Goal: Contribute content: Contribute content

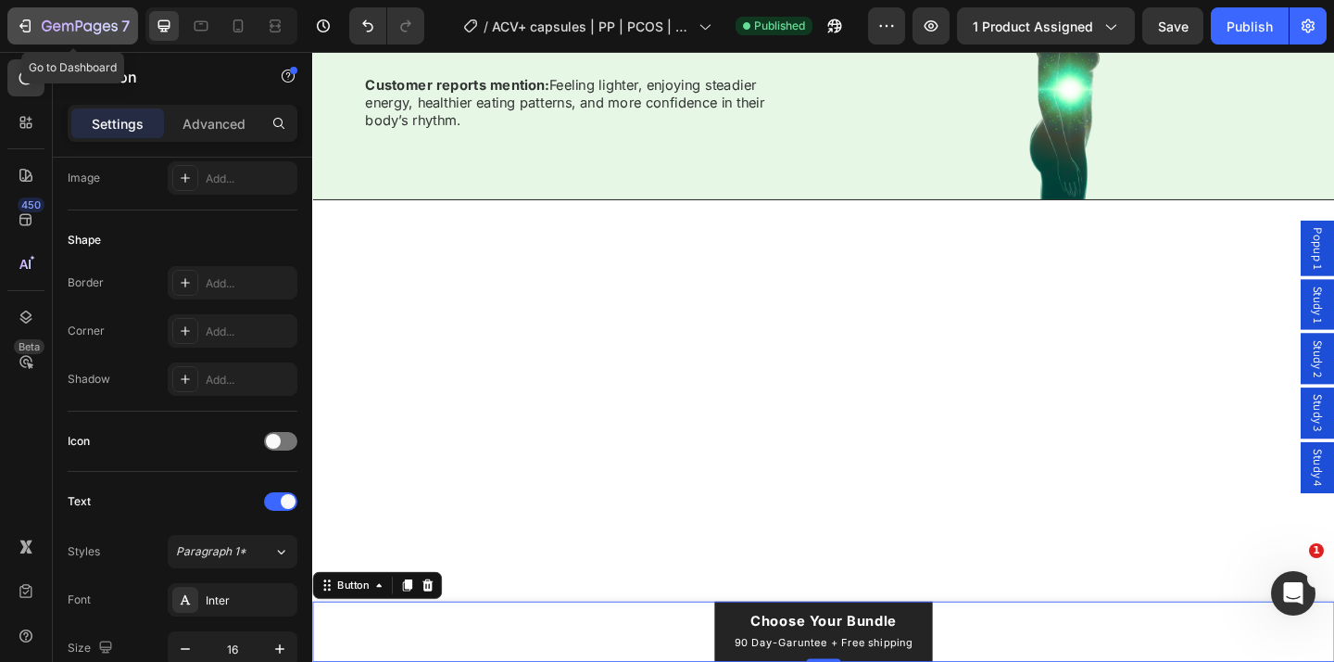
click at [100, 19] on icon "button" at bounding box center [80, 27] width 76 height 16
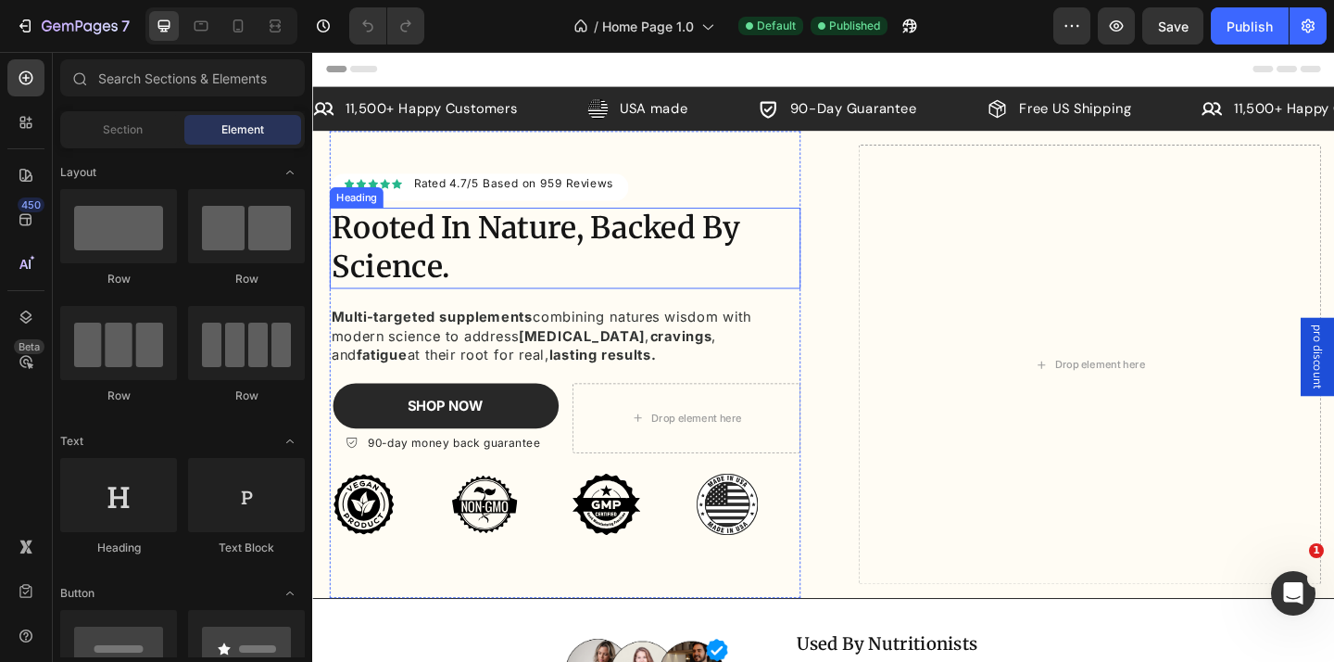
click at [463, 269] on h2 "Rooted In Nature, Backed By Science." at bounding box center [587, 265] width 512 height 88
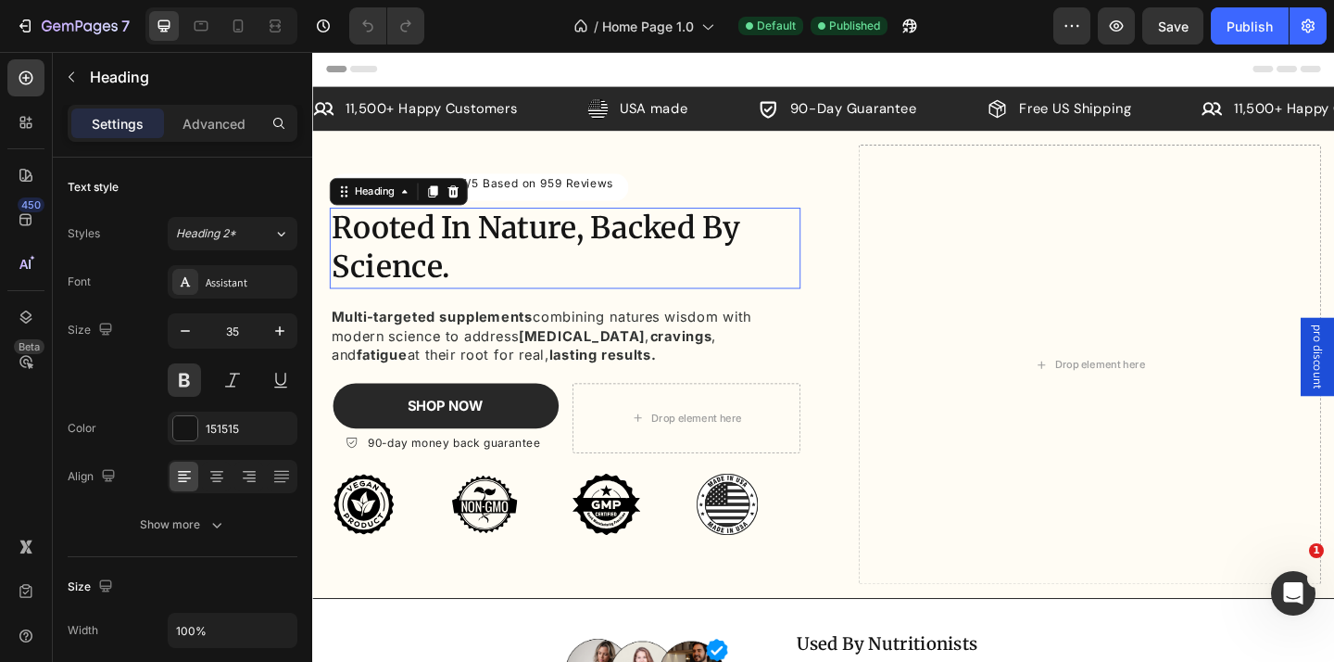
click at [463, 269] on h2 "Rooted In Nature, Backed By Science." at bounding box center [587, 265] width 512 height 88
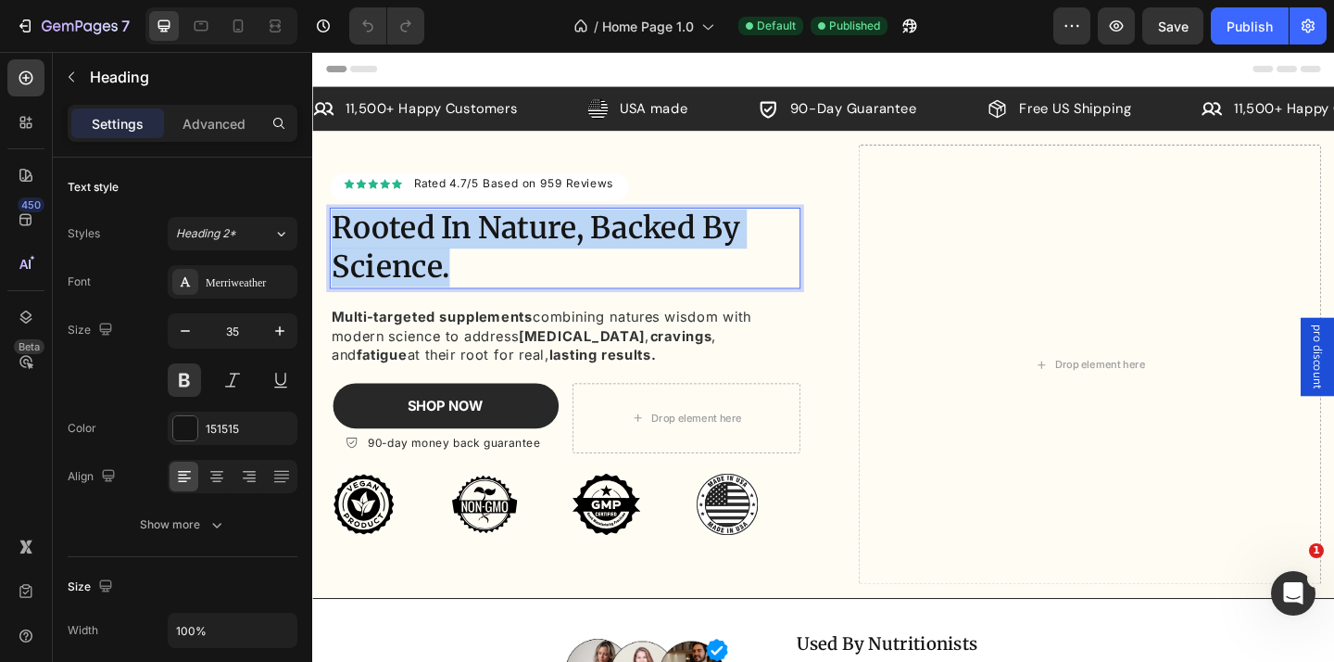
click at [463, 269] on p "Rooted In Nature, Backed By Science." at bounding box center [587, 265] width 509 height 84
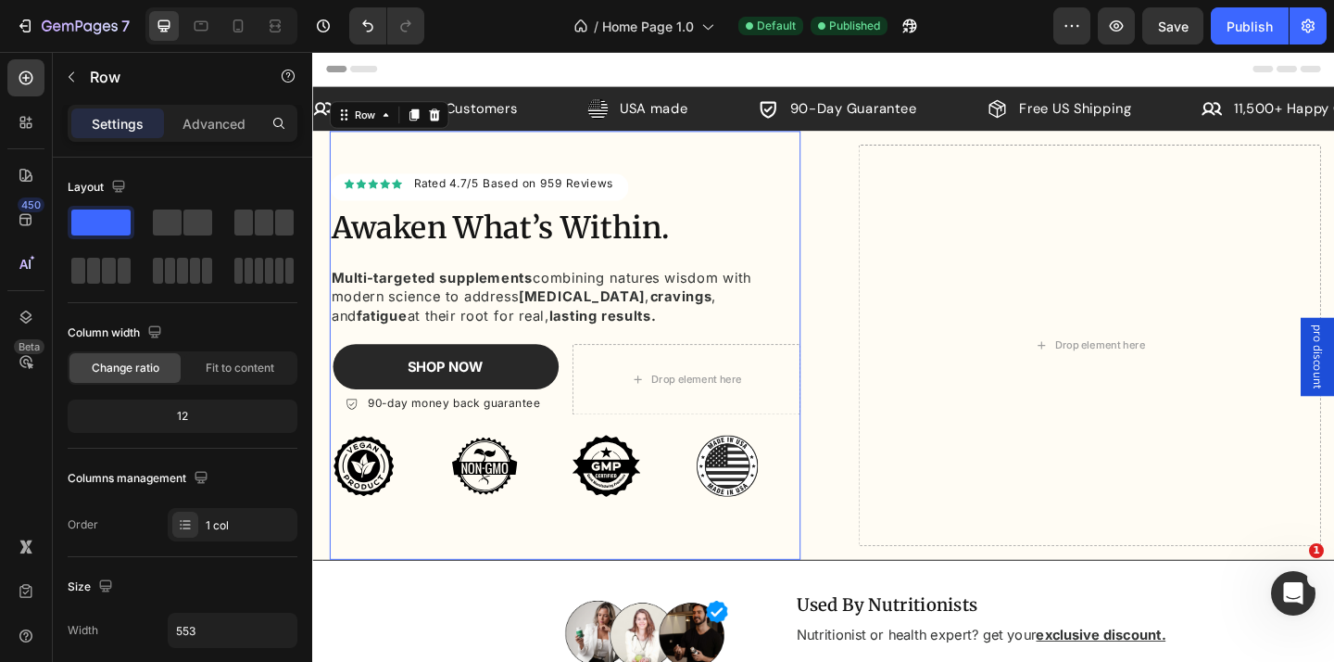
click at [486, 282] on div "Icon Icon Icon Icon Icon Icon List Hoz Rated 4.7/5 Based on 959 Reviews Text bl…" at bounding box center [587, 384] width 512 height 401
click at [695, 256] on p "Awaken What’s Within." at bounding box center [587, 244] width 509 height 43
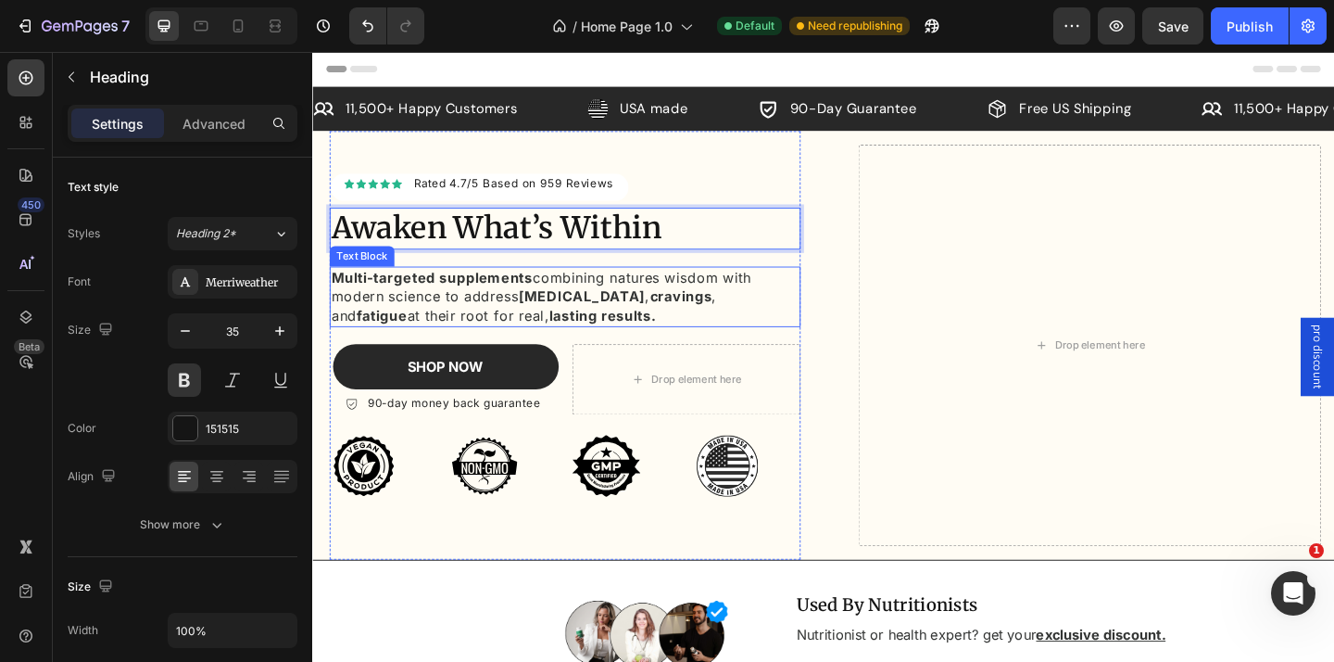
click at [576, 333] on p "Multi-targeted supplements combining natures wisdom with modern science to addr…" at bounding box center [587, 318] width 509 height 62
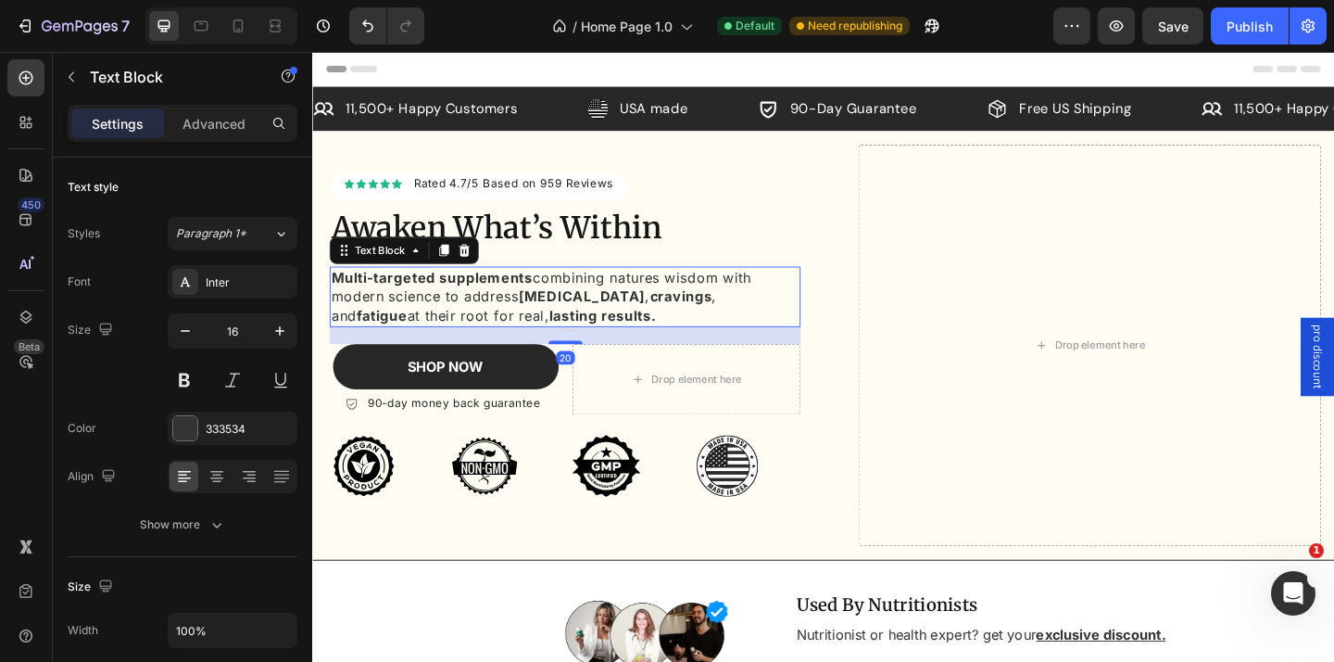
click at [456, 322] on p "Multi-targeted supplements combining natures wisdom with modern science to addr…" at bounding box center [587, 318] width 509 height 62
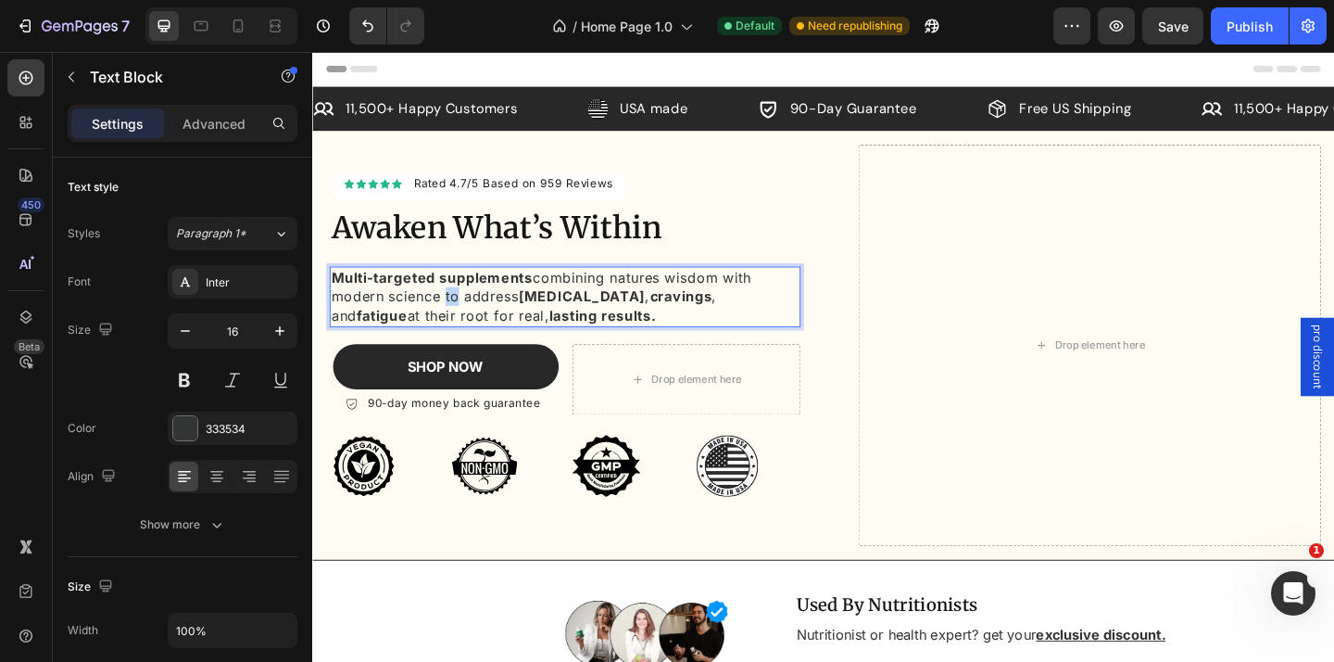
click at [456, 322] on p "Multi-targeted supplements combining natures wisdom with modern science to addr…" at bounding box center [587, 318] width 509 height 62
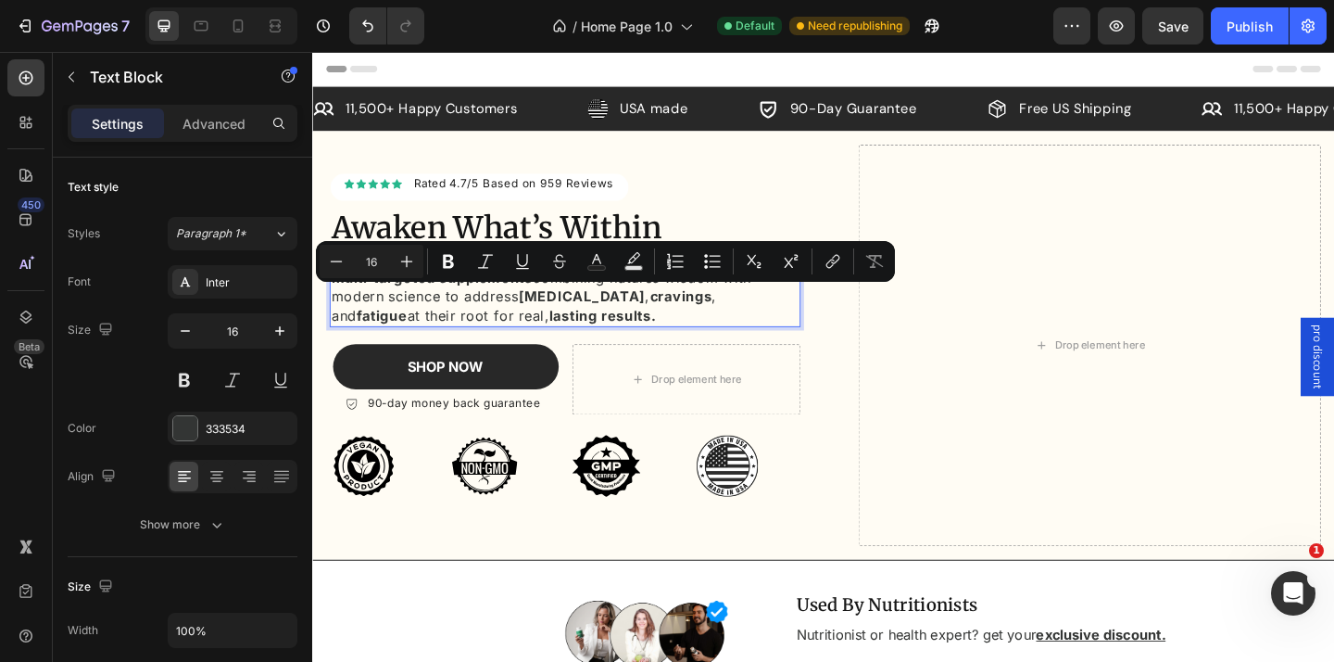
click at [491, 326] on p "Multi-targeted supplements combining natures wisdom with modern science to addr…" at bounding box center [587, 318] width 509 height 62
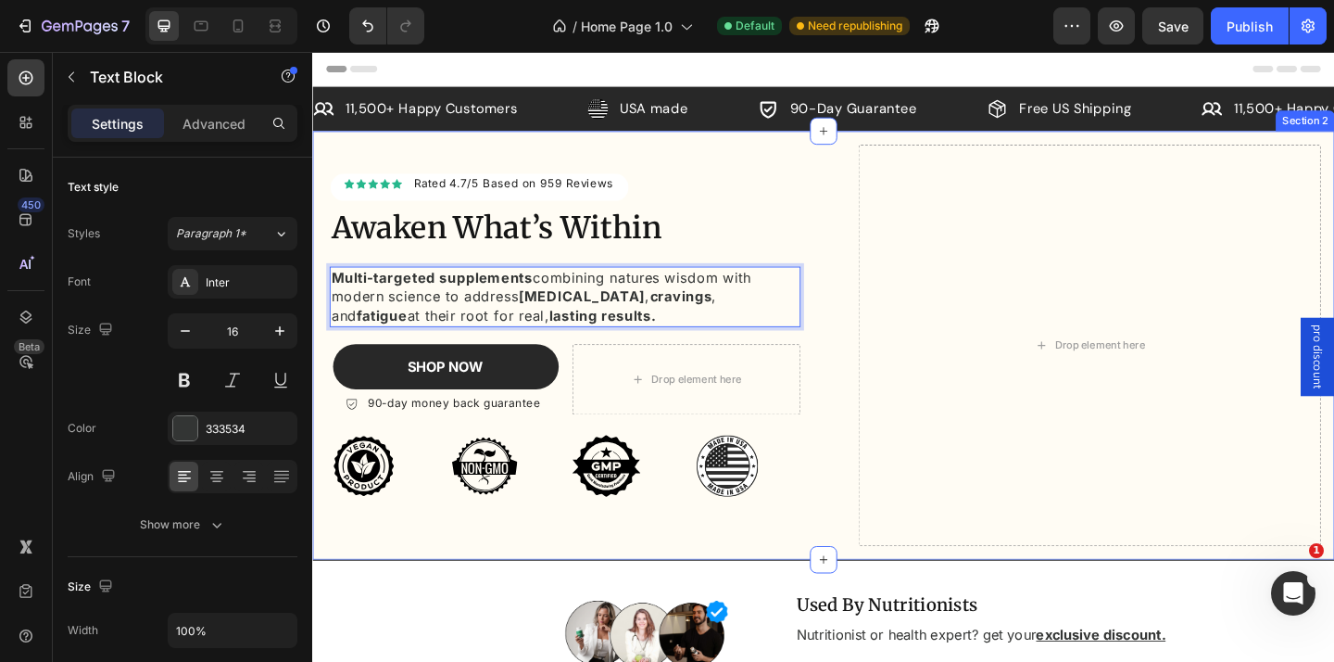
click at [876, 328] on div "Icon Icon Icon Icon Icon Icon List Hoz Rated 4.7/5 Based on 959 Reviews Text bl…" at bounding box center [868, 371] width 1112 height 466
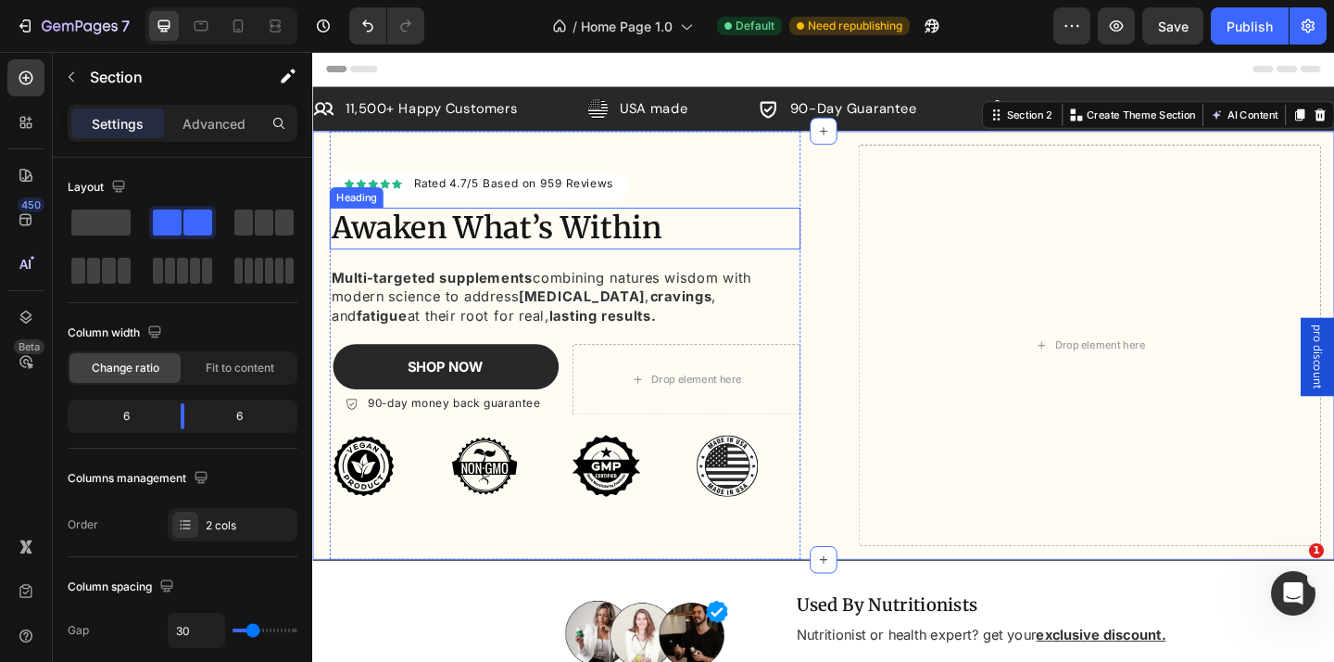
click at [674, 248] on p "Awaken What’s Within" at bounding box center [587, 244] width 509 height 43
click at [860, 240] on div "Icon Icon Icon Icon Icon Icon List Hoz Rated 4.7/5 Based on 959 Reviews Text bl…" at bounding box center [597, 371] width 533 height 466
click at [683, 243] on p "Awaken What’s Within" at bounding box center [587, 244] width 509 height 43
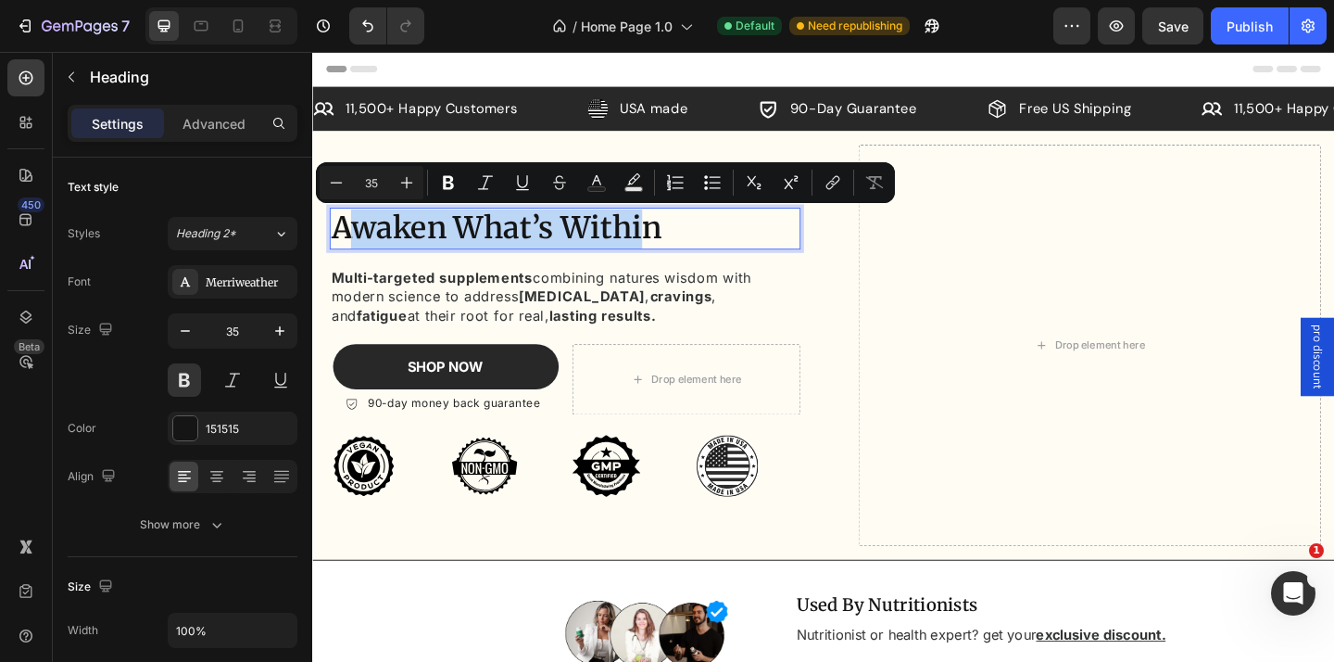
drag, startPoint x: 672, startPoint y: 245, endPoint x: 361, endPoint y: 253, distance: 310.5
click at [361, 253] on p "Awaken What’s Within" at bounding box center [587, 244] width 509 height 43
click at [365, 253] on p "Awaken What’s Within" at bounding box center [587, 244] width 509 height 43
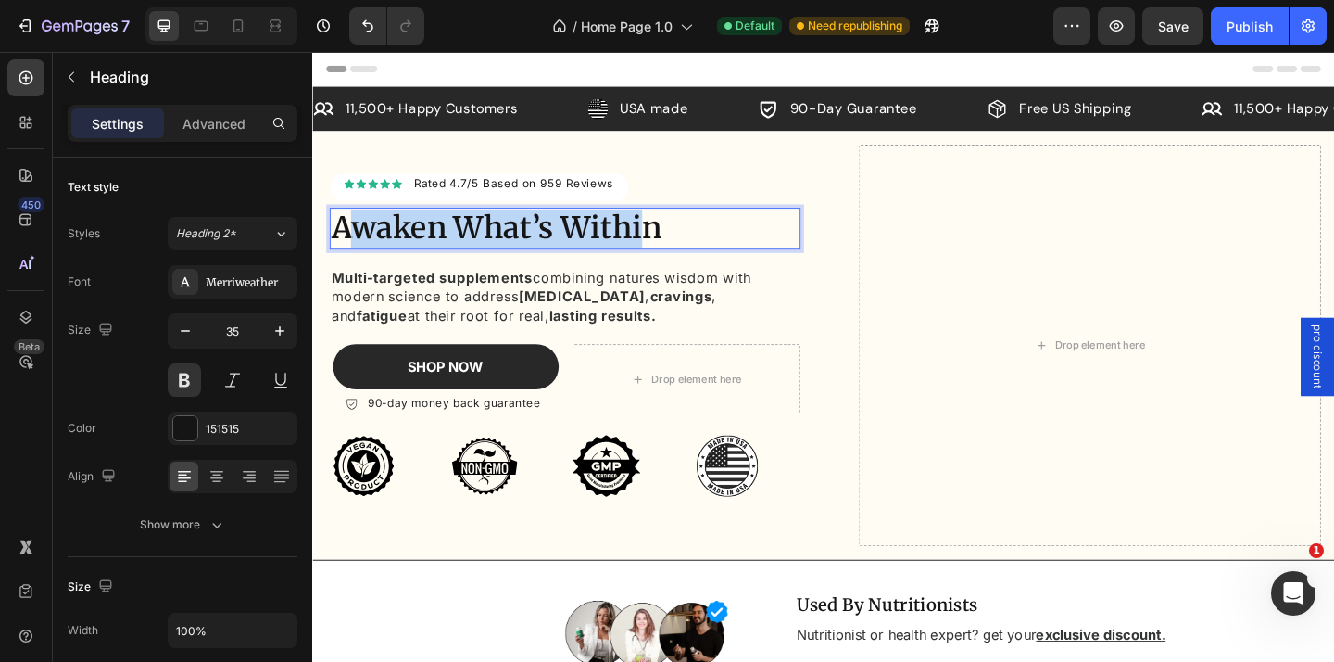
drag, startPoint x: 360, startPoint y: 248, endPoint x: 677, endPoint y: 256, distance: 317.9
click at [677, 256] on p "Awaken What’s Within" at bounding box center [587, 244] width 509 height 43
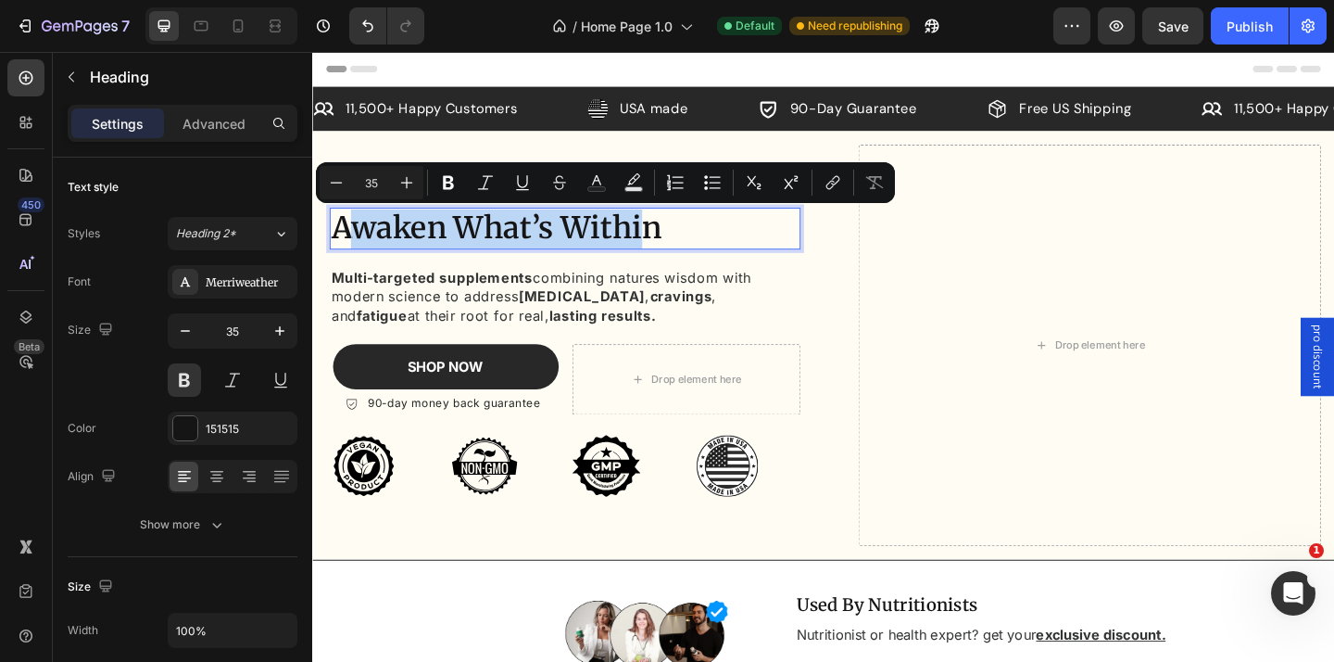
click at [677, 256] on p "Awaken What’s Within" at bounding box center [587, 244] width 509 height 43
drag, startPoint x: 673, startPoint y: 243, endPoint x: 351, endPoint y: 243, distance: 321.5
click at [351, 243] on p "Awaken What’s Within" at bounding box center [587, 244] width 509 height 43
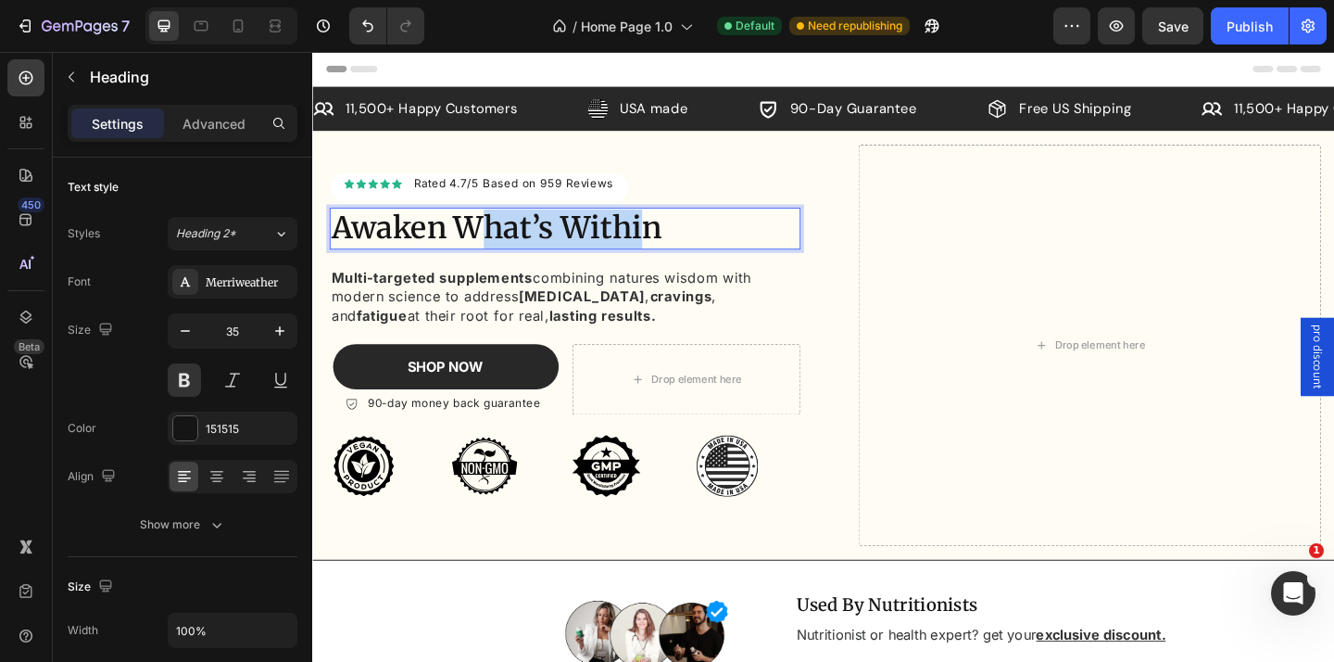
drag, startPoint x: 485, startPoint y: 240, endPoint x: 675, endPoint y: 251, distance: 191.2
click at [673, 251] on p "Awaken What’s Within" at bounding box center [587, 244] width 509 height 43
click at [675, 251] on p "Awaken What’s Within" at bounding box center [587, 244] width 509 height 43
click at [696, 250] on p "Awaken What’s Within" at bounding box center [587, 244] width 509 height 43
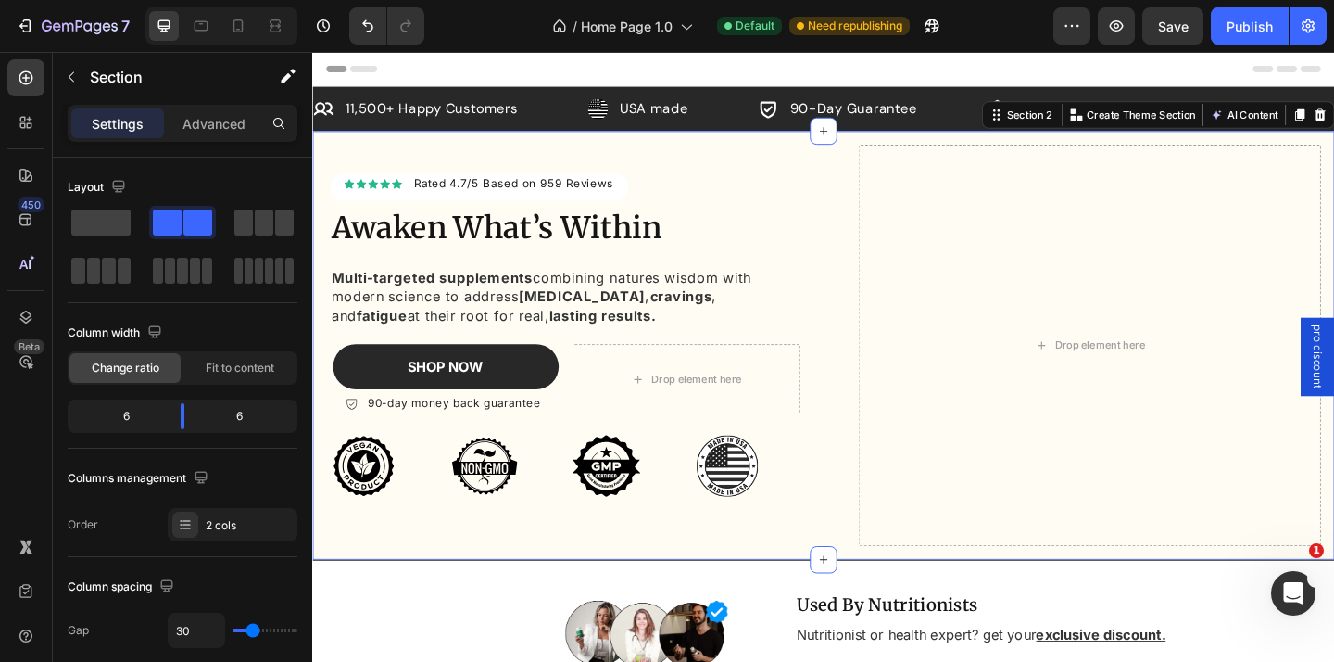
click at [870, 279] on div "Icon Icon Icon Icon Icon Icon List Hoz Rated 4.7/5 Based on 959 Reviews Text bl…" at bounding box center [868, 371] width 1112 height 466
click at [486, 237] on p "Awaken What’s Within" at bounding box center [587, 244] width 509 height 43
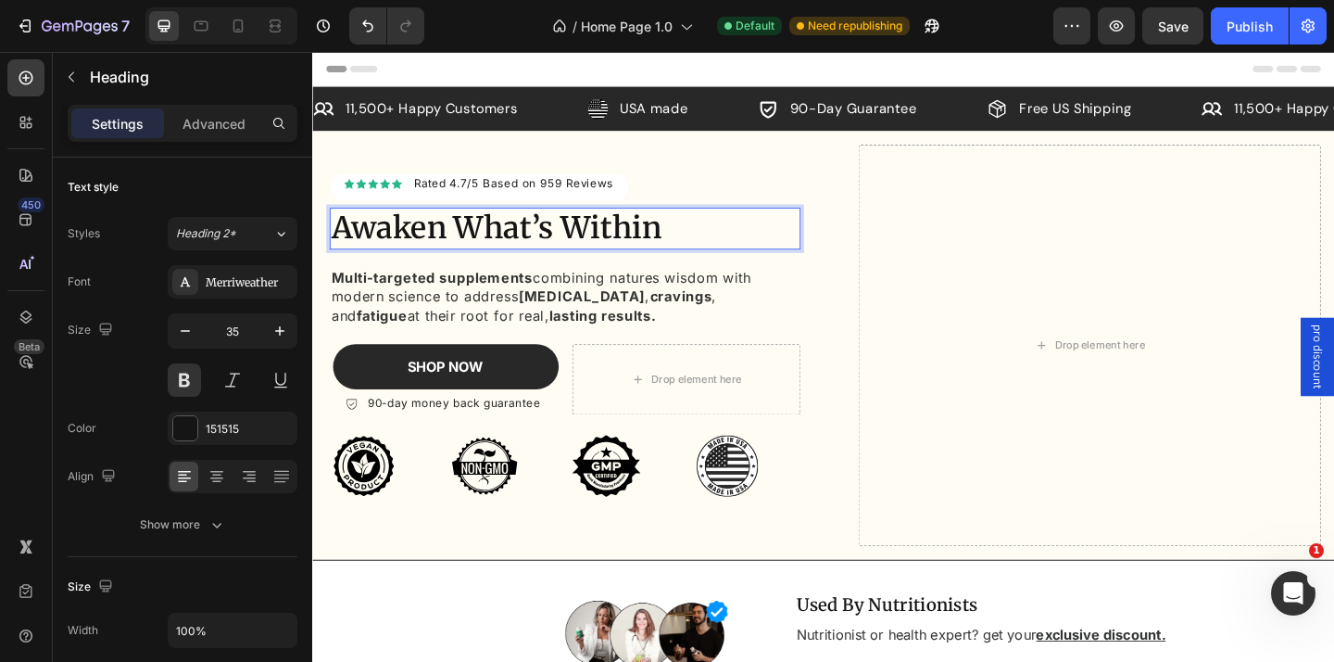
click at [486, 237] on p "Awaken What’s Within" at bounding box center [587, 244] width 509 height 43
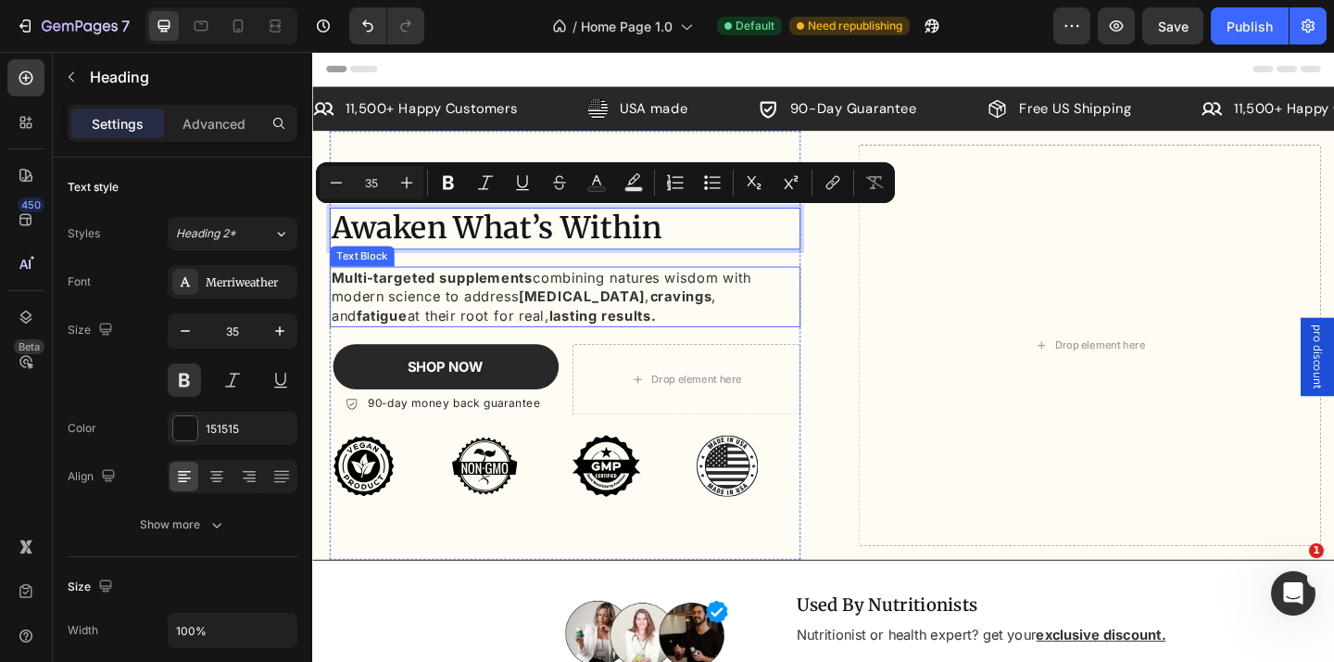
click at [417, 302] on strong "Multi-targeted supplements" at bounding box center [443, 297] width 220 height 19
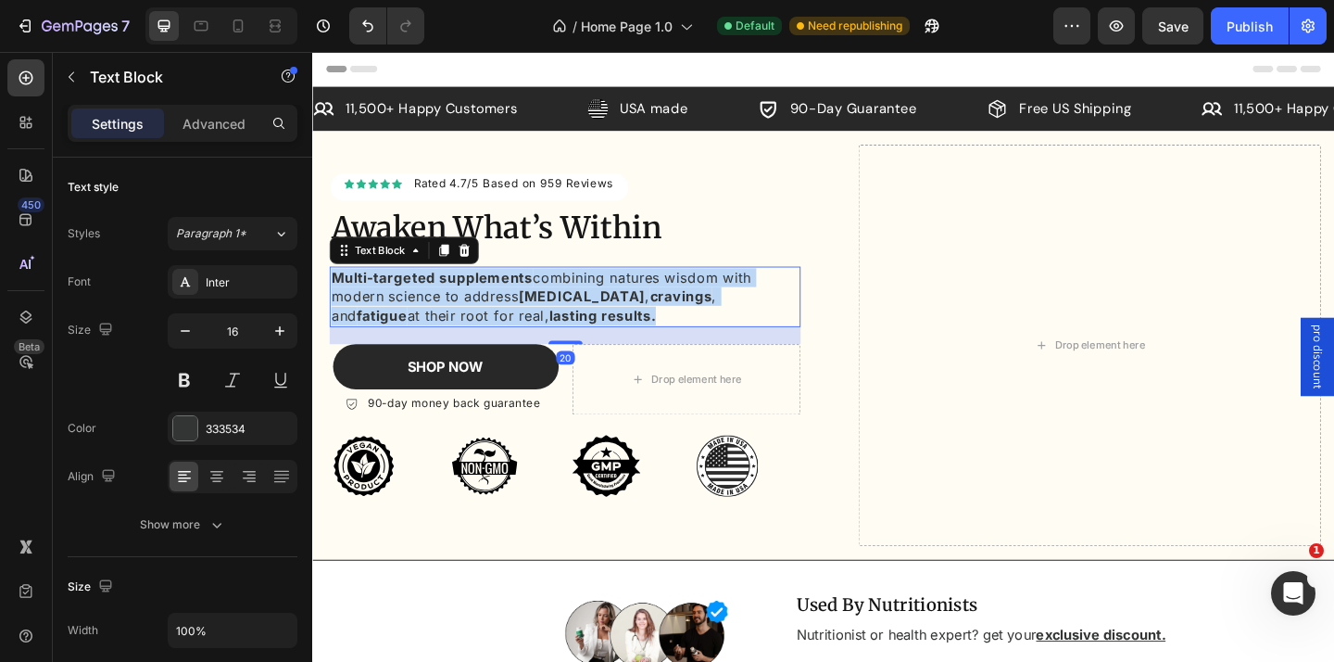
click at [417, 302] on strong "Multi-targeted supplements" at bounding box center [443, 297] width 220 height 19
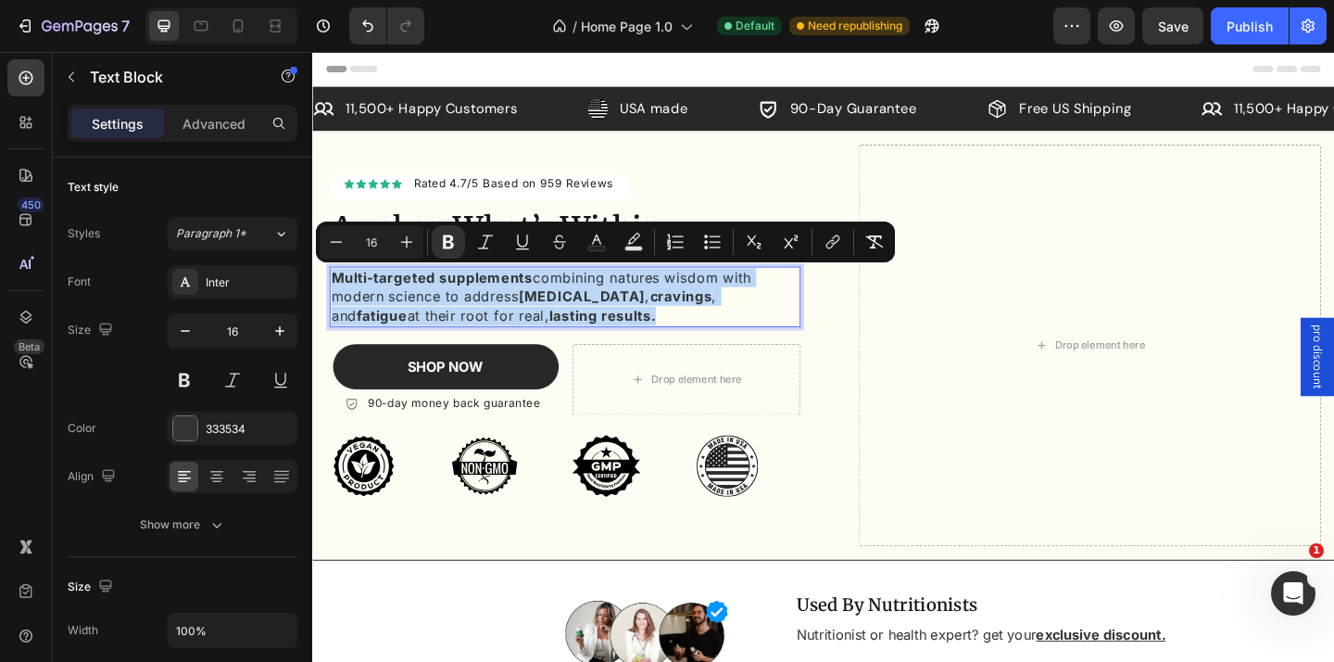
copy p "Multi-targeted supplements combining natures wisdom with modern science to addr…"
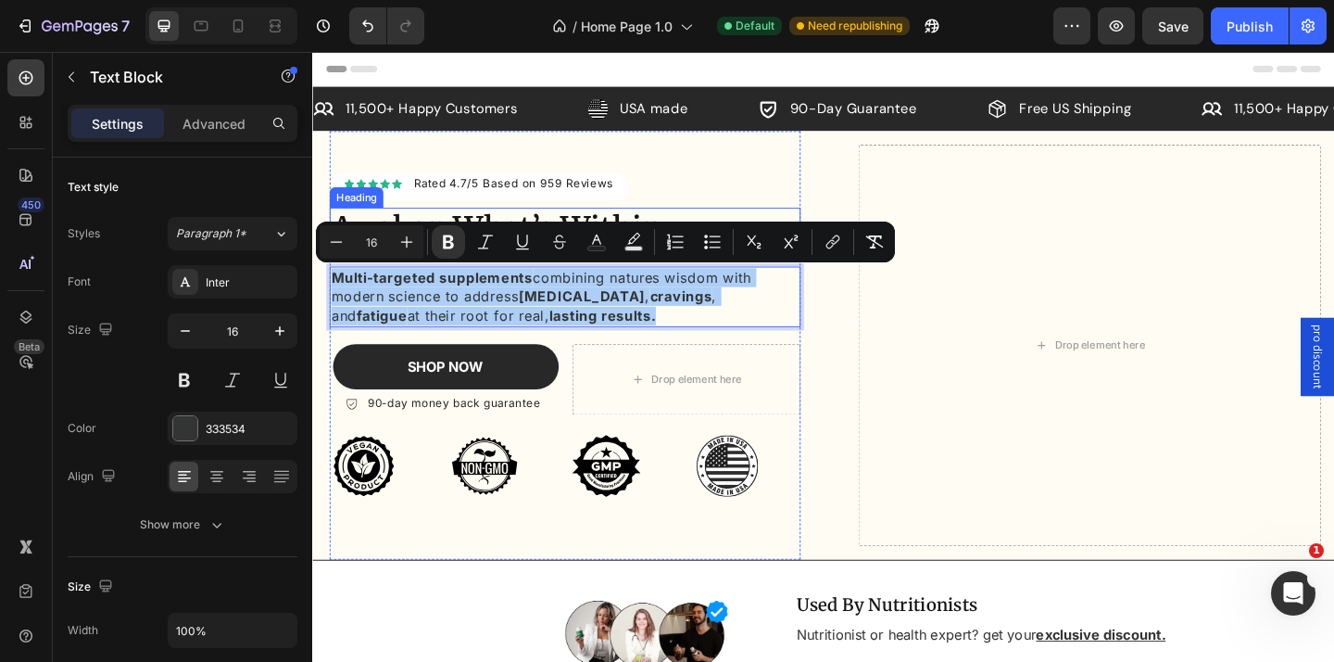
click at [608, 221] on h2 "Awaken What’s Within" at bounding box center [587, 244] width 512 height 46
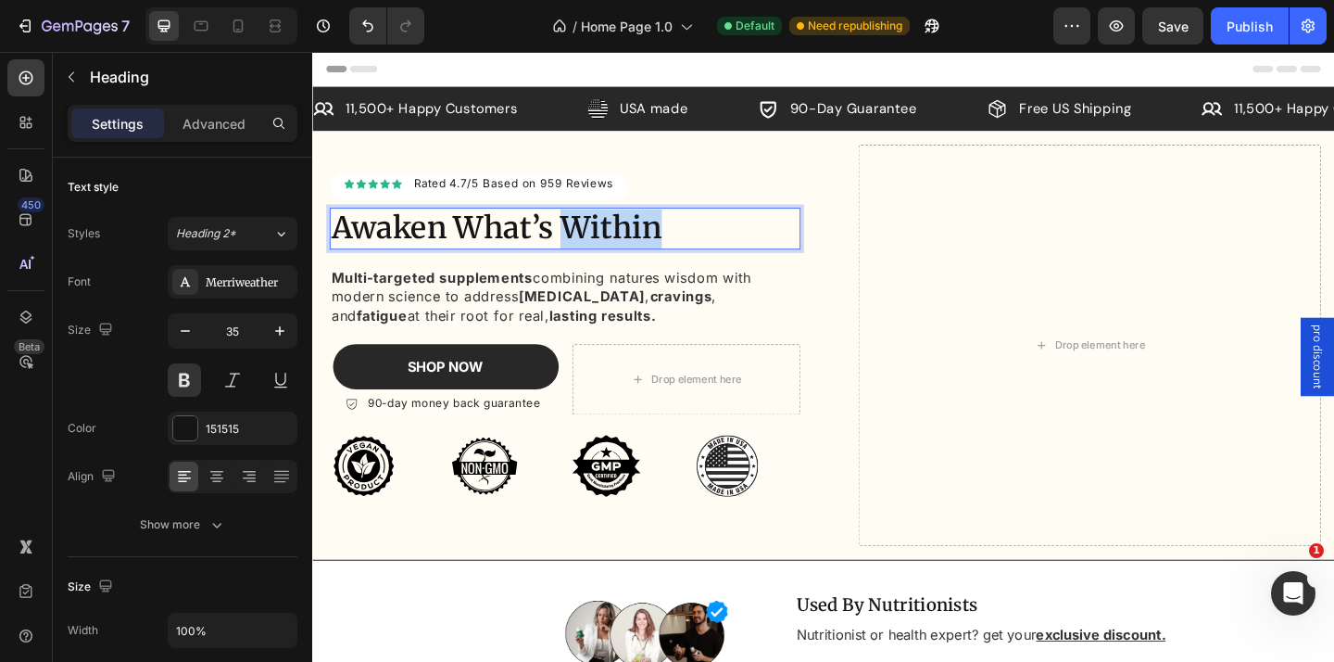
click at [633, 243] on p "Awaken What’s Within" at bounding box center [587, 244] width 509 height 43
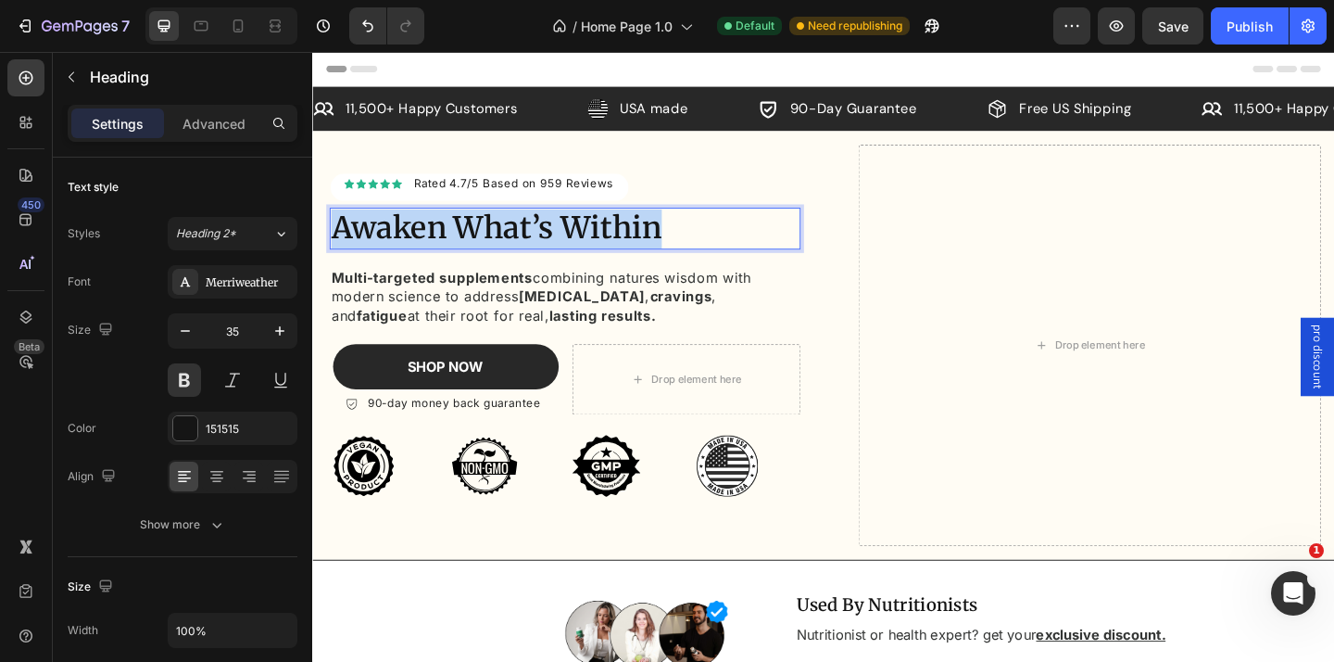
click at [633, 243] on p "Awaken What’s Within" at bounding box center [587, 244] width 509 height 43
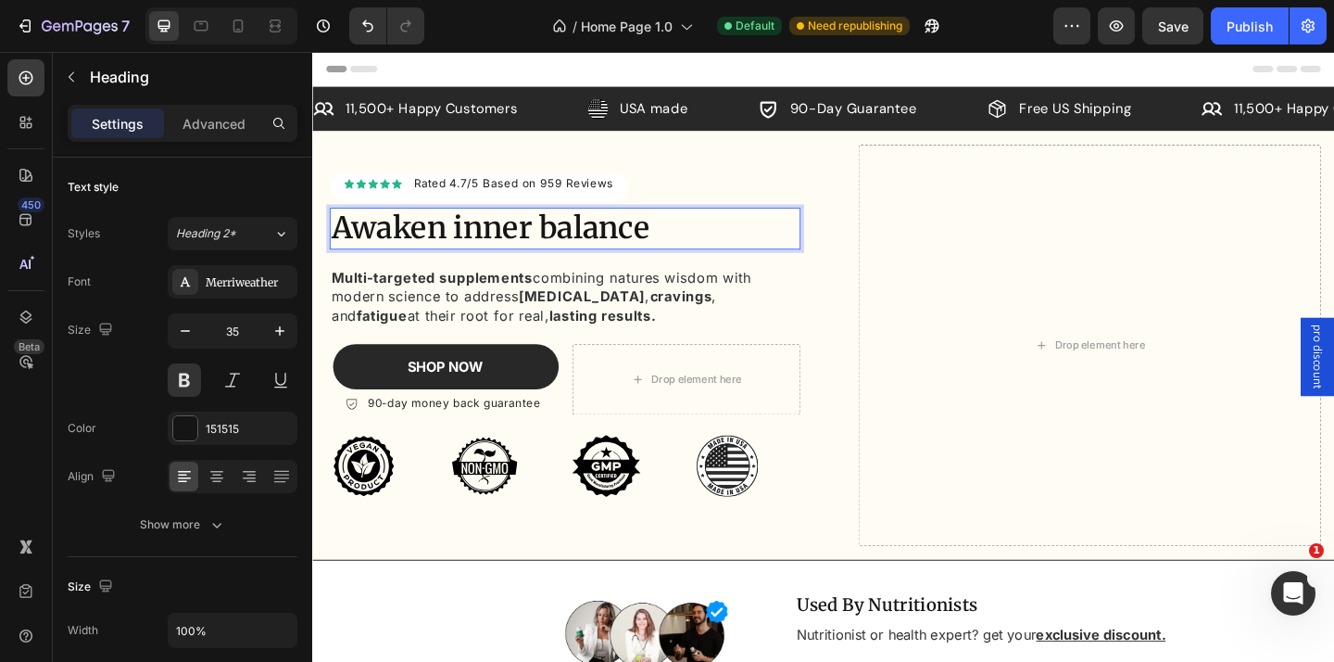
click at [478, 244] on p "Awaken inner balance" at bounding box center [587, 244] width 509 height 43
click at [584, 237] on p "Awaken Inner balance" at bounding box center [587, 244] width 509 height 43
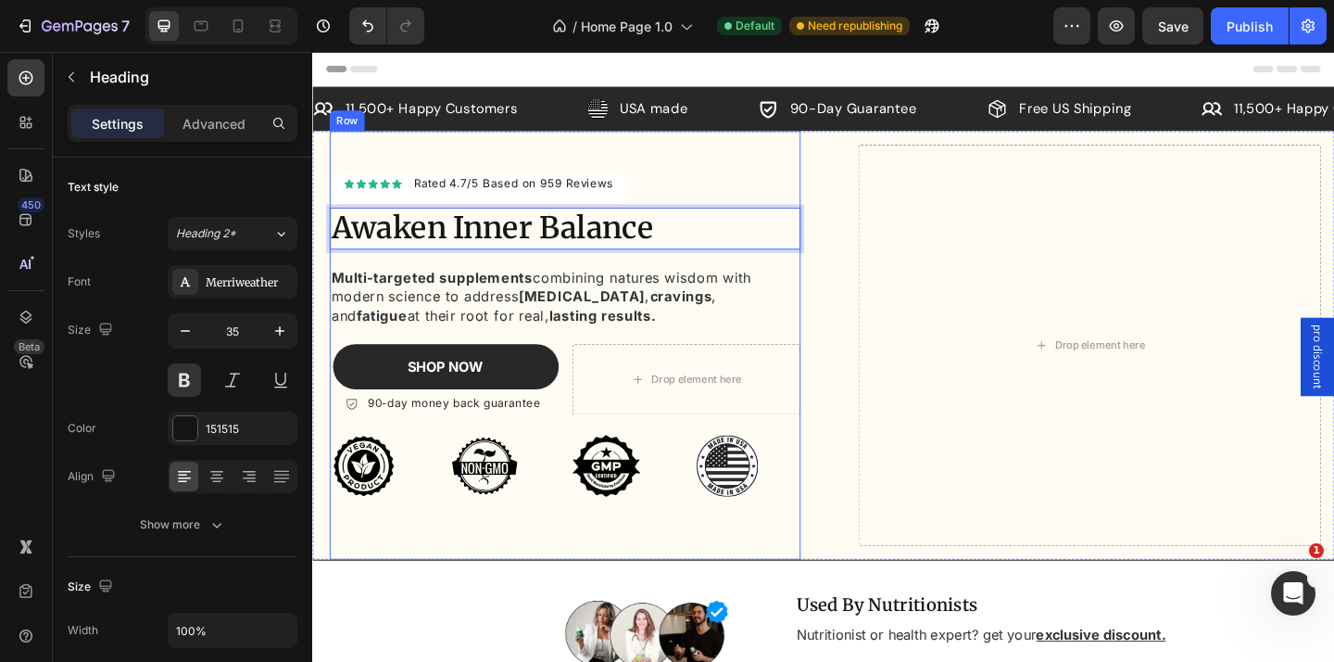
click at [829, 279] on div "Icon Icon Icon Icon Icon Icon List Hoz Rated 4.7/5 Based on 959 Reviews Text bl…" at bounding box center [587, 384] width 512 height 401
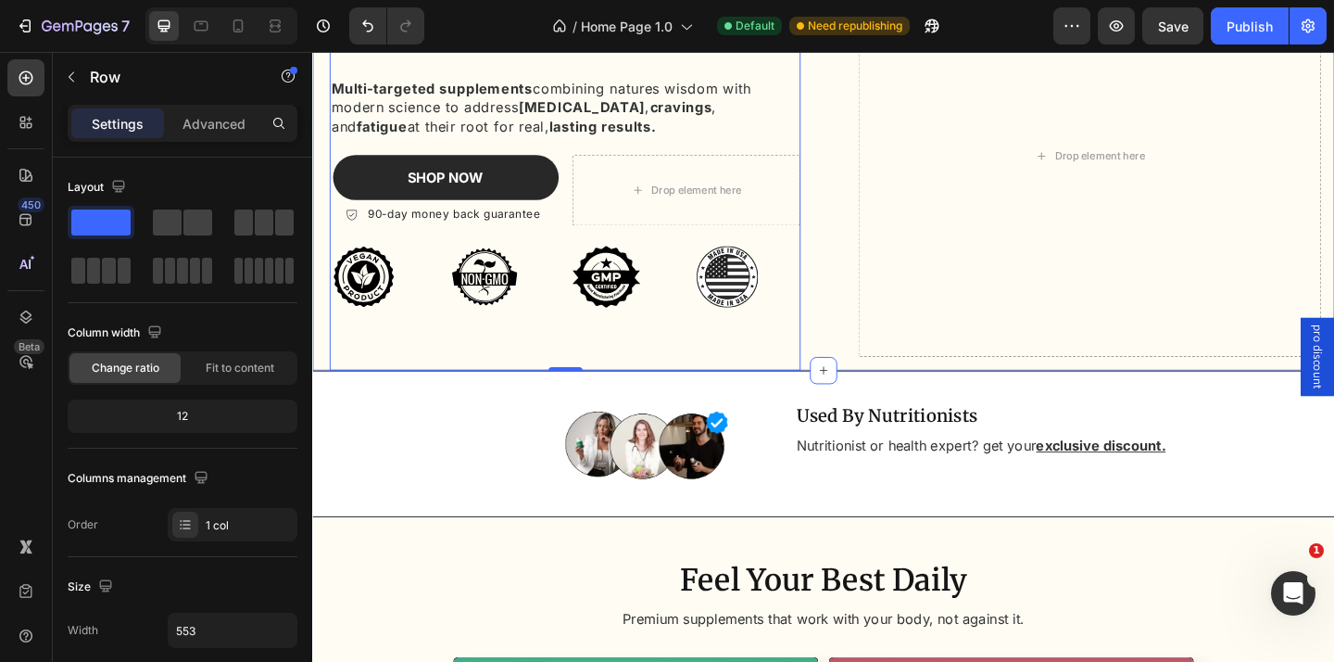
scroll to position [221, 0]
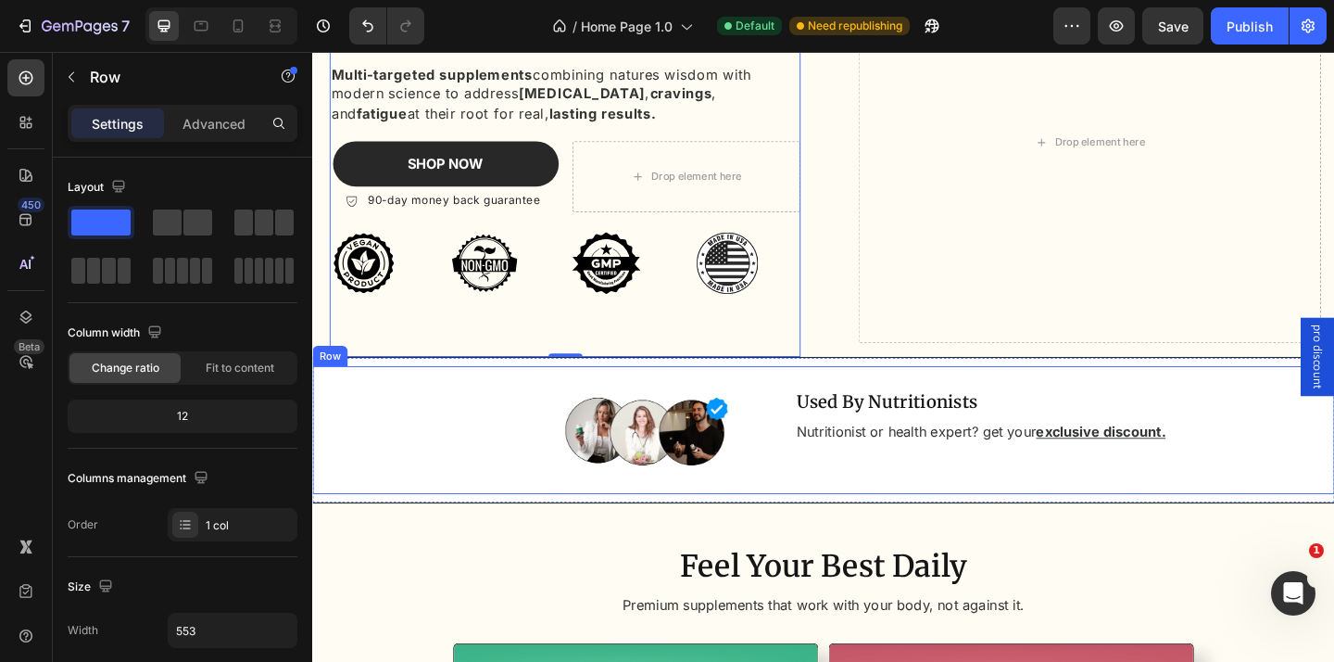
click at [820, 399] on div "Used By Nutritionists Heading Nutritionist or health expert? get your exclusive…" at bounding box center [1104, 463] width 640 height 139
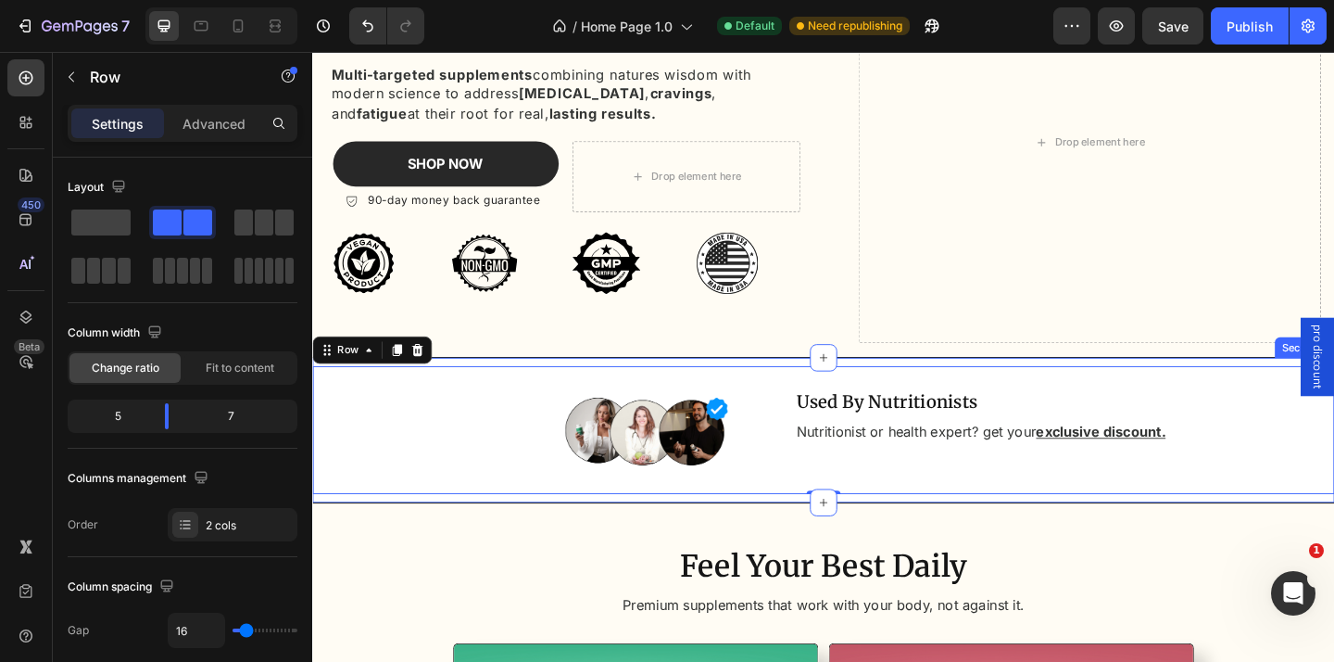
click at [837, 389] on div "Image Used By Nutritionists Heading Nutritionist or health expert? get your exc…" at bounding box center [868, 463] width 1112 height 158
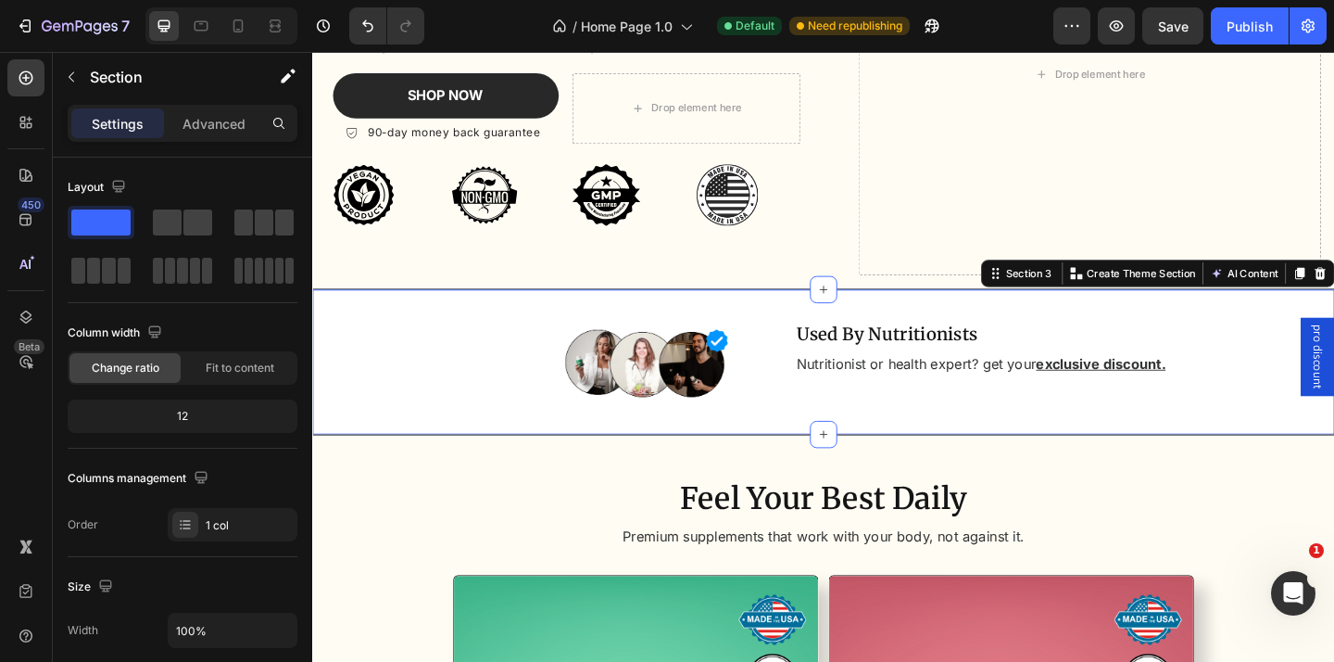
scroll to position [315, 0]
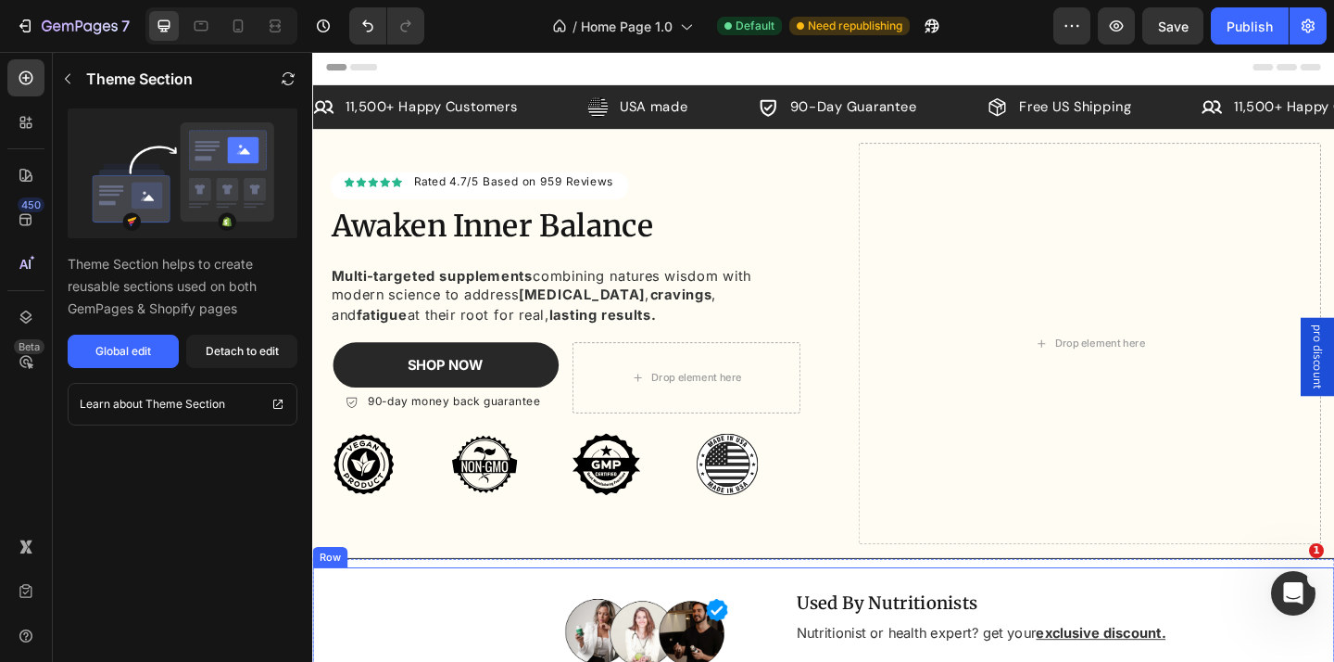
scroll to position [0, 0]
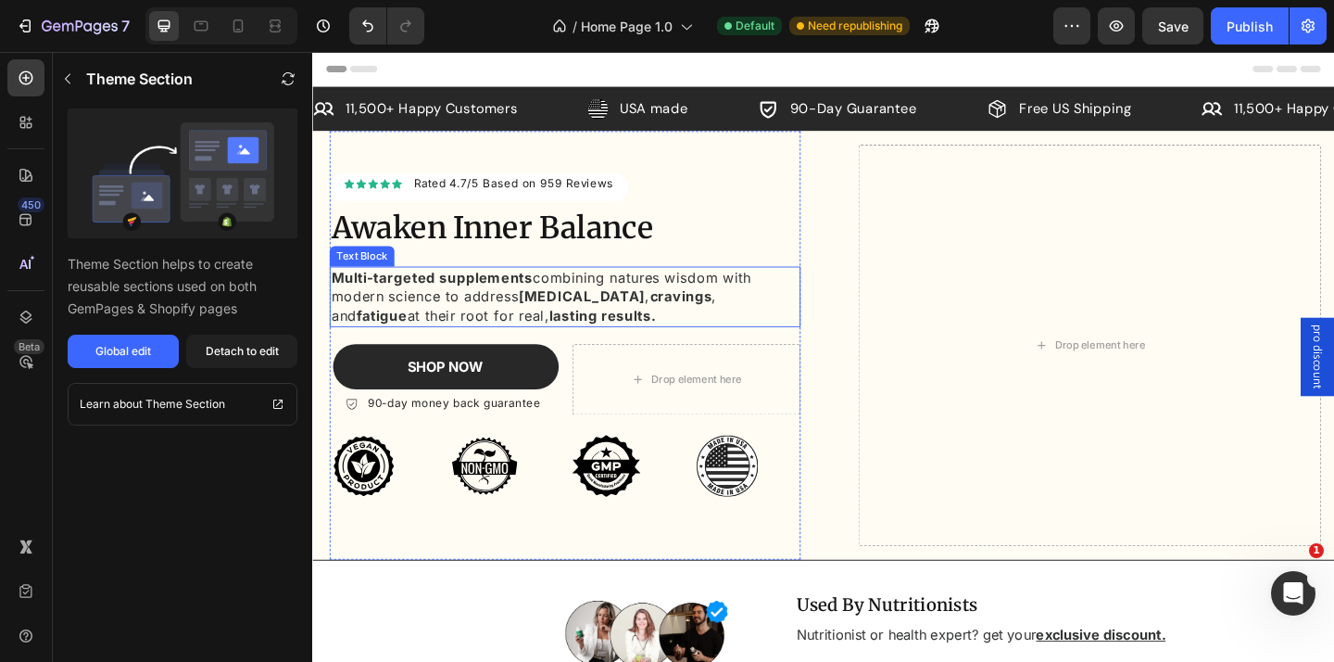
click at [446, 304] on strong "Multi-targeted supplements" at bounding box center [443, 297] width 220 height 19
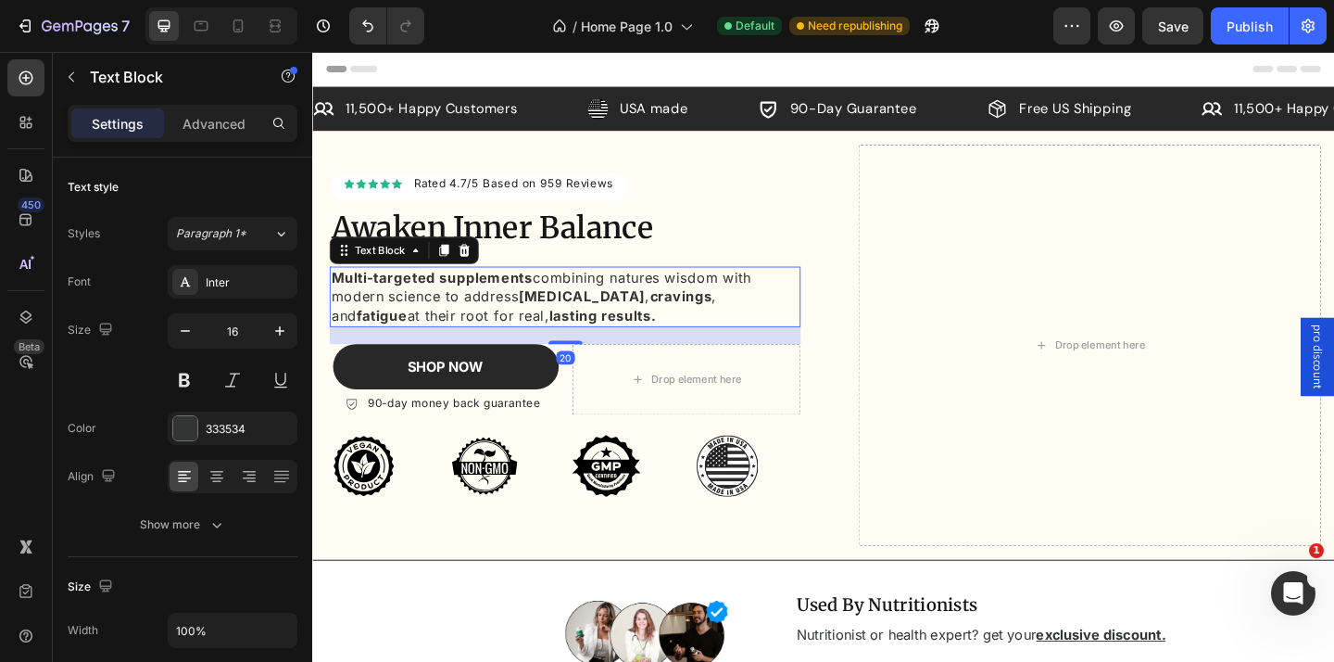
click at [446, 302] on strong "Multi-targeted supplements" at bounding box center [443, 297] width 220 height 19
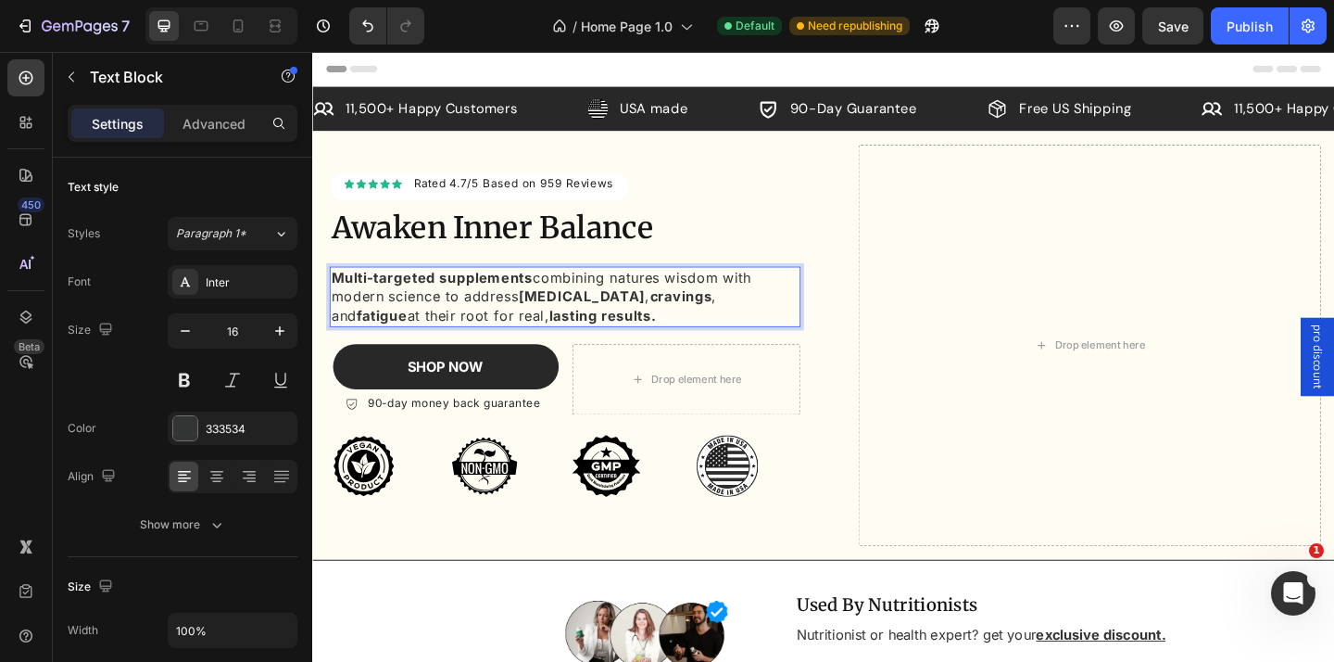
click at [448, 300] on strong "Multi-targeted supplements" at bounding box center [443, 297] width 220 height 19
drag, startPoint x: 451, startPoint y: 299, endPoint x: 344, endPoint y: 297, distance: 107.5
click at [344, 297] on strong "Multi-targeted supplements" at bounding box center [443, 297] width 220 height 19
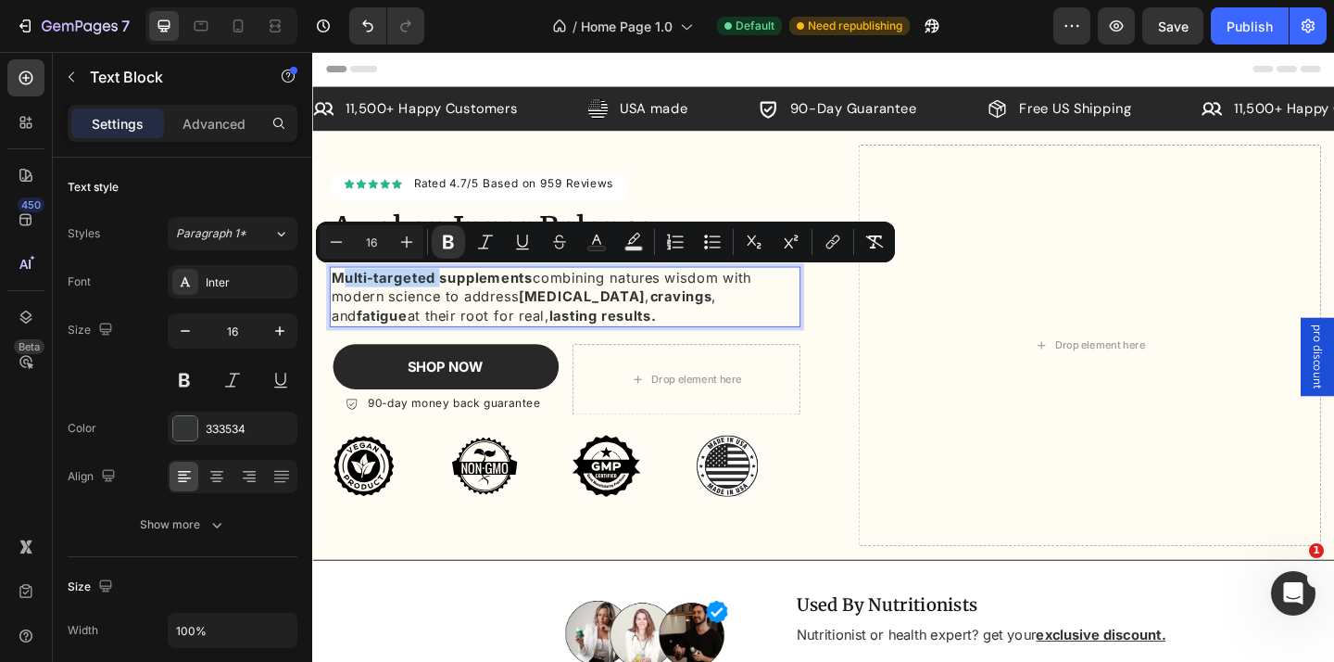
click at [344, 297] on strong "Multi-targeted supplements" at bounding box center [443, 297] width 220 height 19
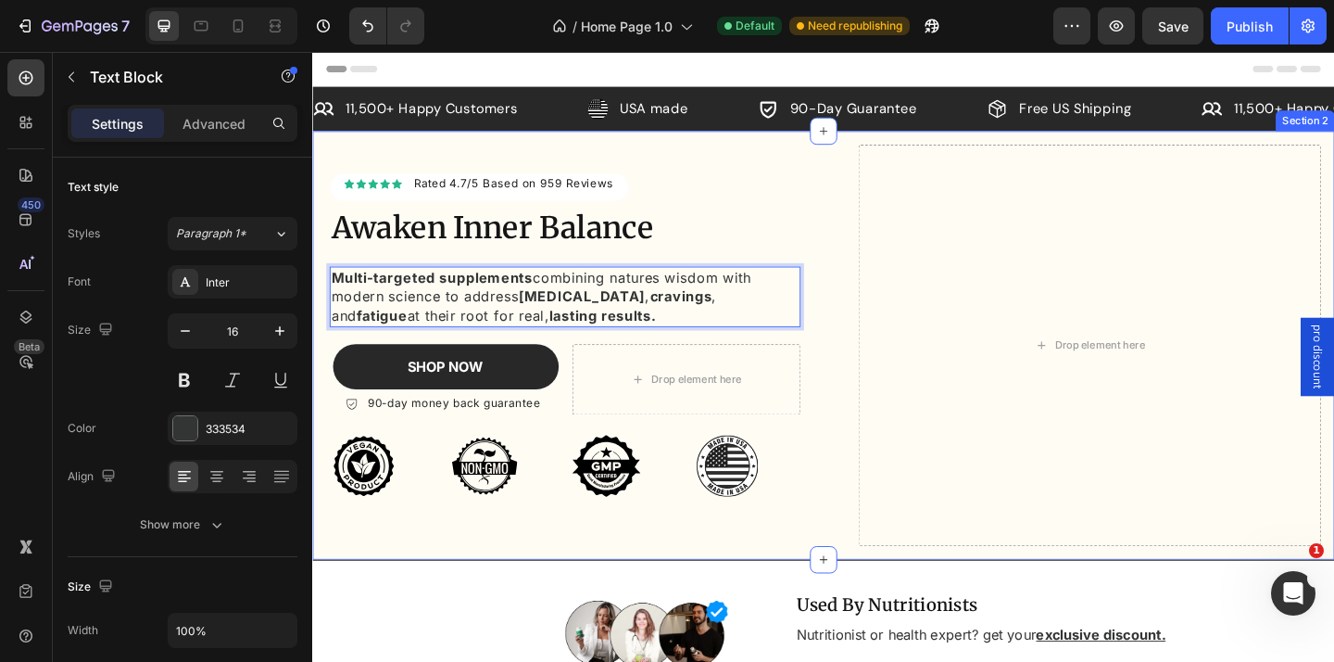
click at [854, 253] on div "Icon Icon Icon Icon Icon Icon List Hoz Rated 4.7/5 Based on 959 Reviews Text bl…" at bounding box center [597, 371] width 533 height 466
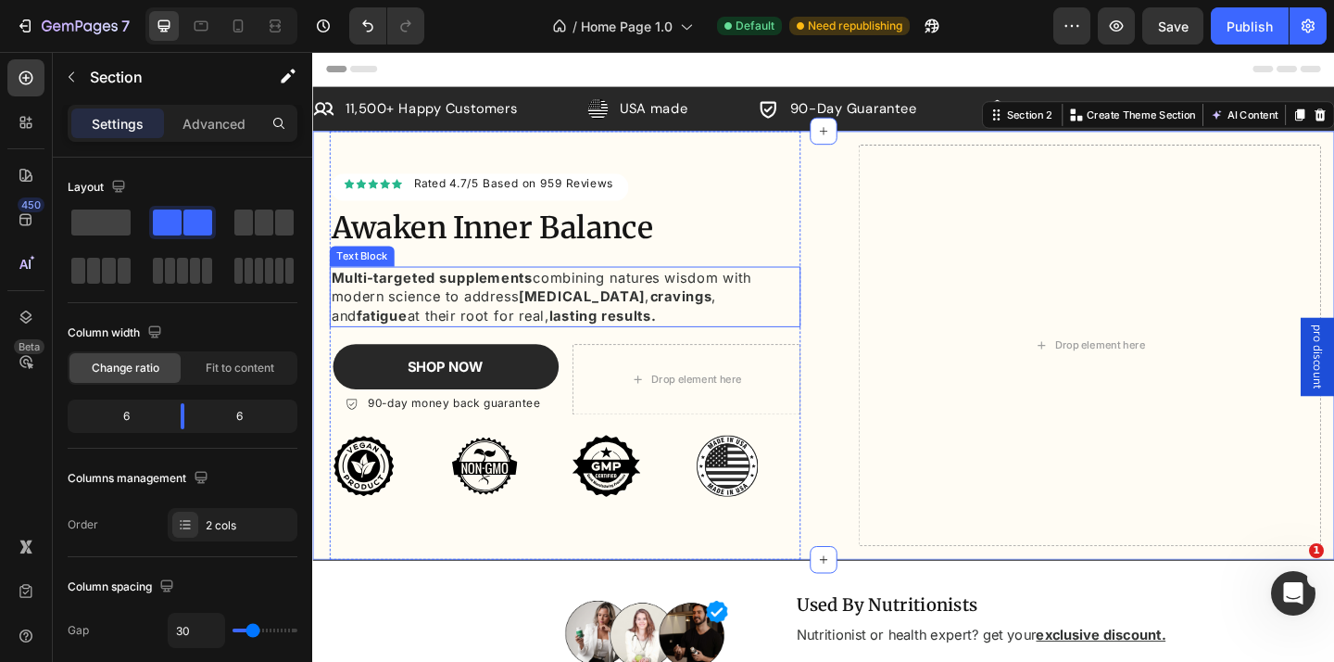
click at [448, 301] on strong "Multi-targeted supplements" at bounding box center [443, 297] width 220 height 19
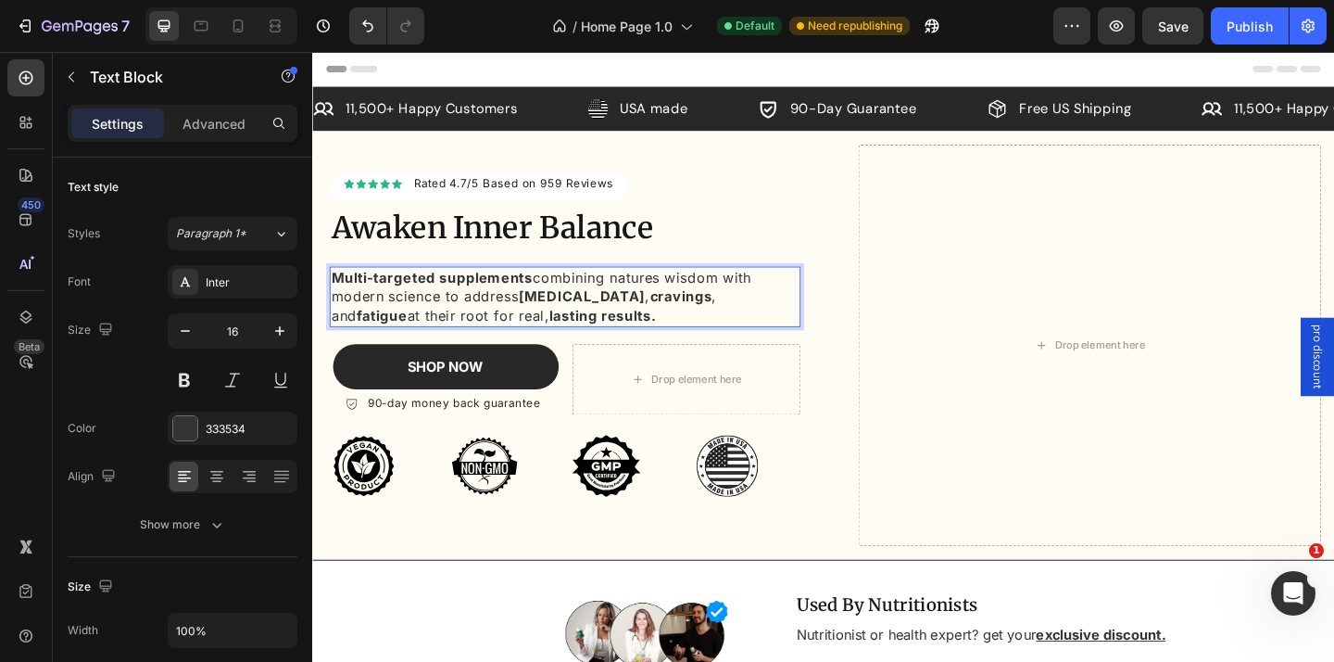
click at [448, 306] on p "Multi-targeted supplements combining natures wisdom with modern science to addr…" at bounding box center [587, 318] width 509 height 62
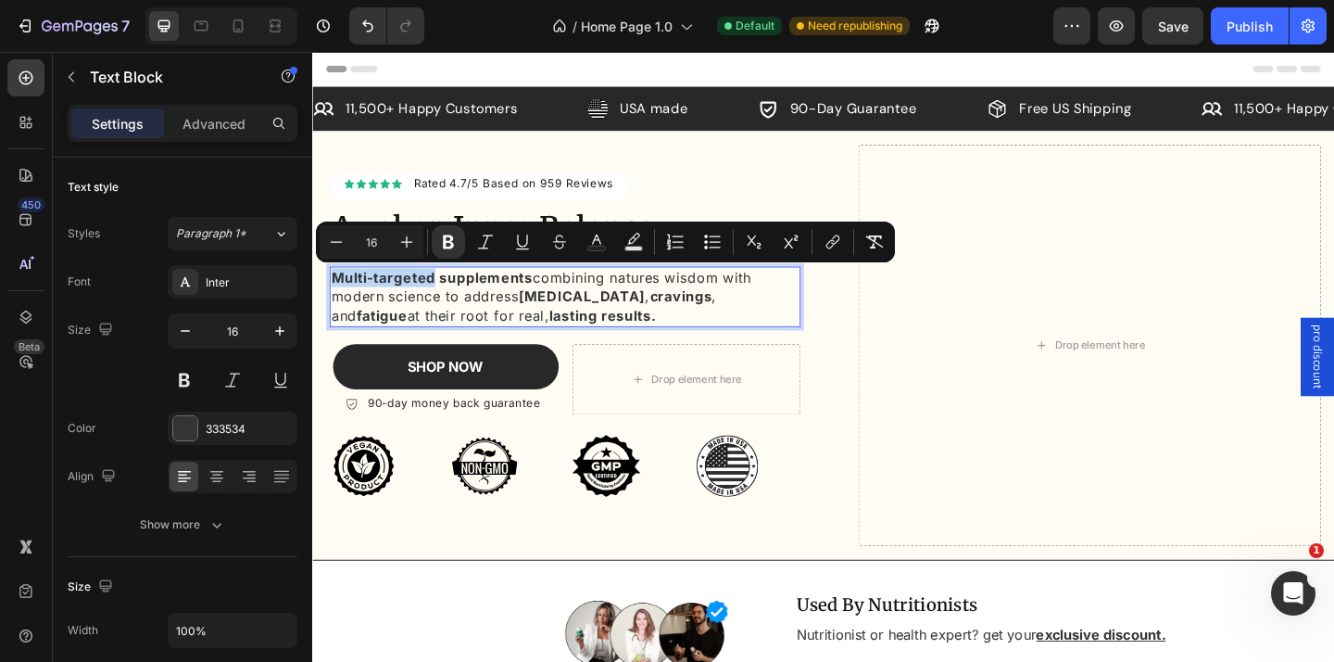
drag, startPoint x: 447, startPoint y: 301, endPoint x: 339, endPoint y: 302, distance: 107.5
click at [339, 302] on strong "Multi-targeted supplements" at bounding box center [443, 297] width 220 height 19
click at [450, 303] on strong "Multi-targeted supplements" at bounding box center [443, 297] width 220 height 19
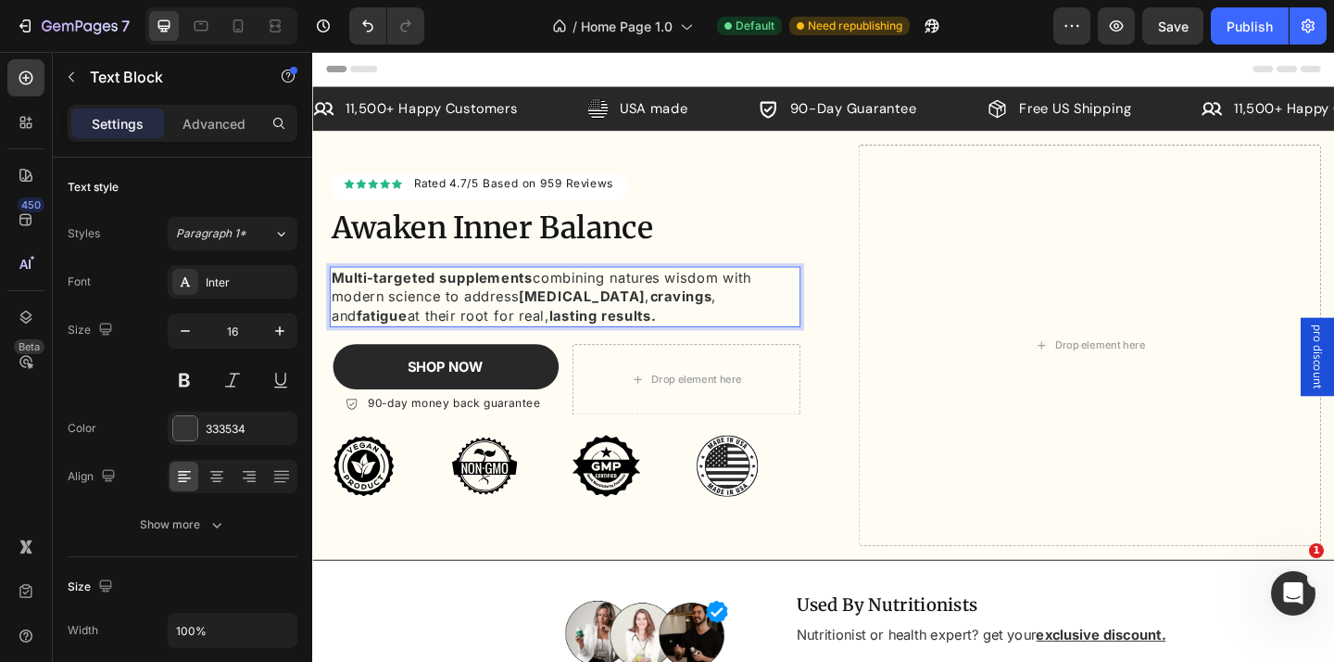
click at [443, 309] on p "Multi-targeted supplements combining natures wisdom with modern science to addr…" at bounding box center [587, 318] width 509 height 62
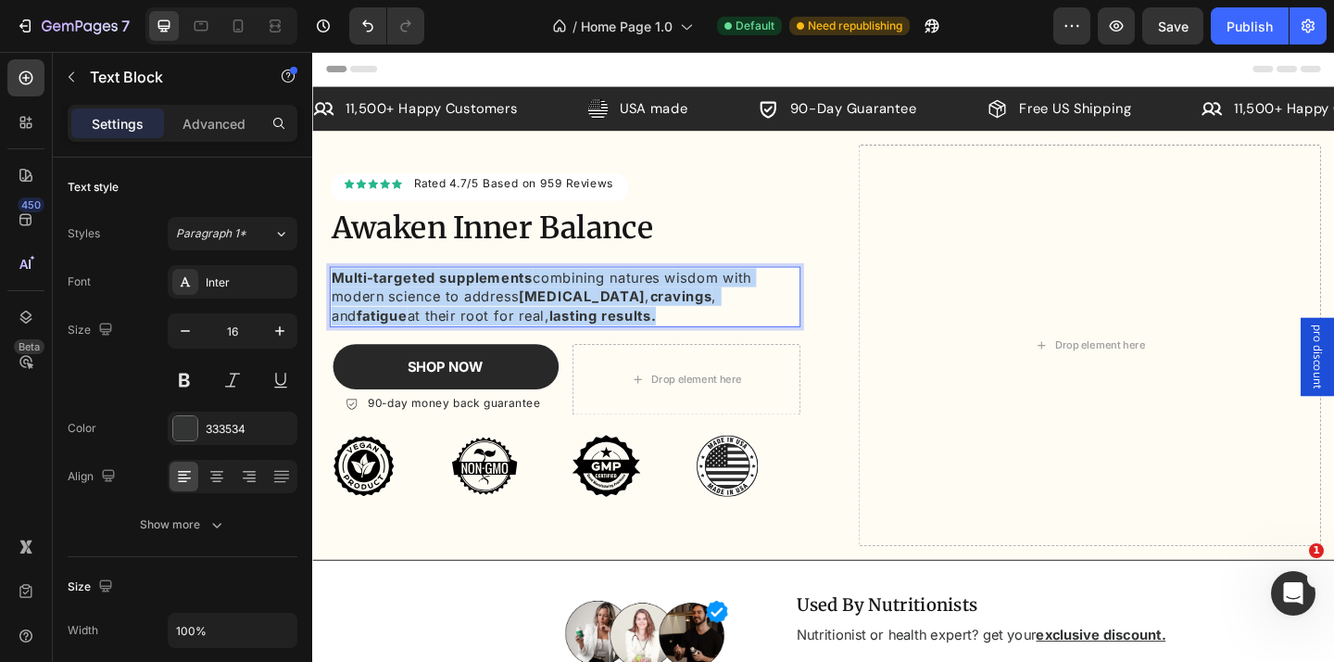
click at [443, 309] on p "Multi-targeted supplements combining natures wisdom with modern science to addr…" at bounding box center [587, 318] width 509 height 62
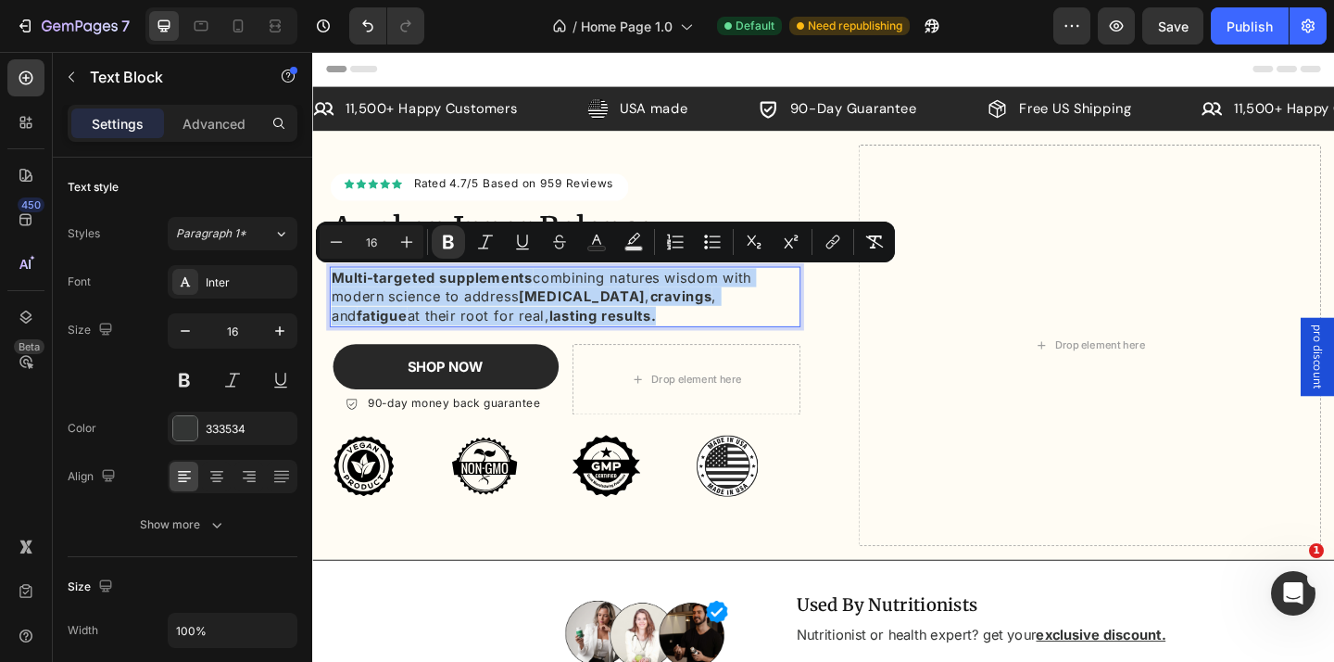
copy p "Multi-targeted supplements combining natures wisdom with modern science to addr…"
click at [553, 333] on p "Multi-targeted supplements combining natures wisdom with modern science to addr…" at bounding box center [587, 318] width 509 height 62
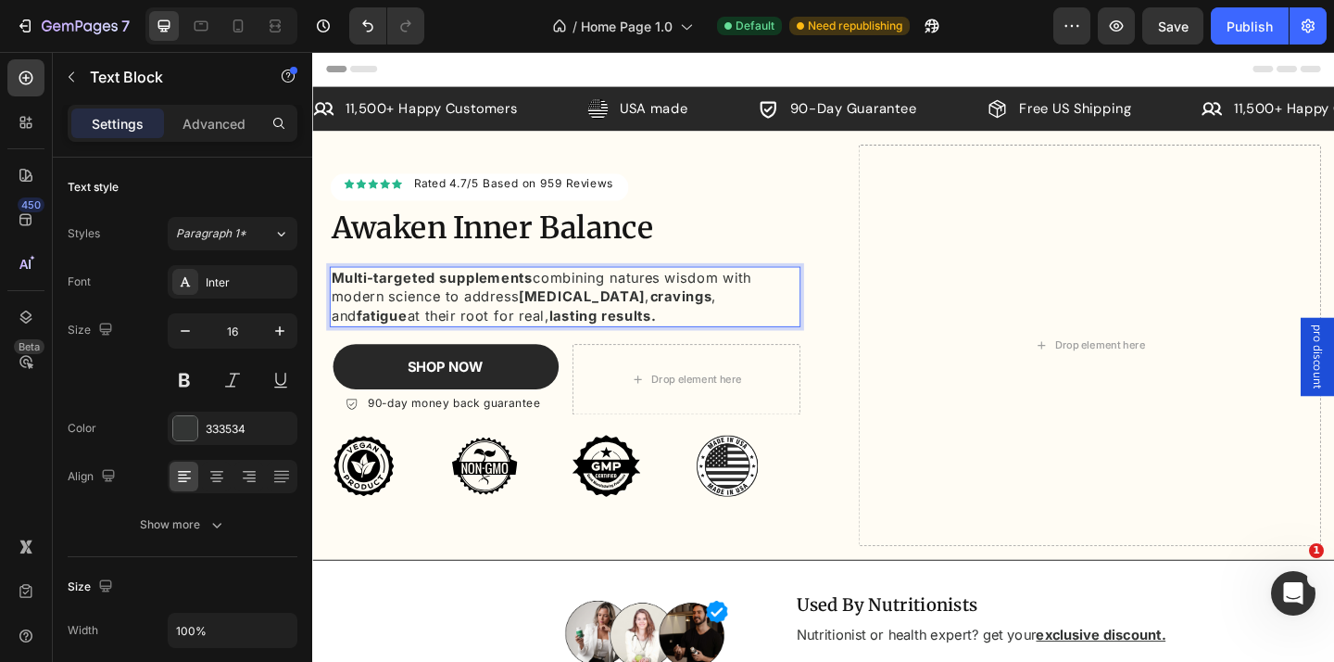
click at [603, 322] on strong "[MEDICAL_DATA]" at bounding box center [604, 318] width 137 height 19
click at [542, 322] on strong "bloat" at bounding box center [555, 318] width 39 height 19
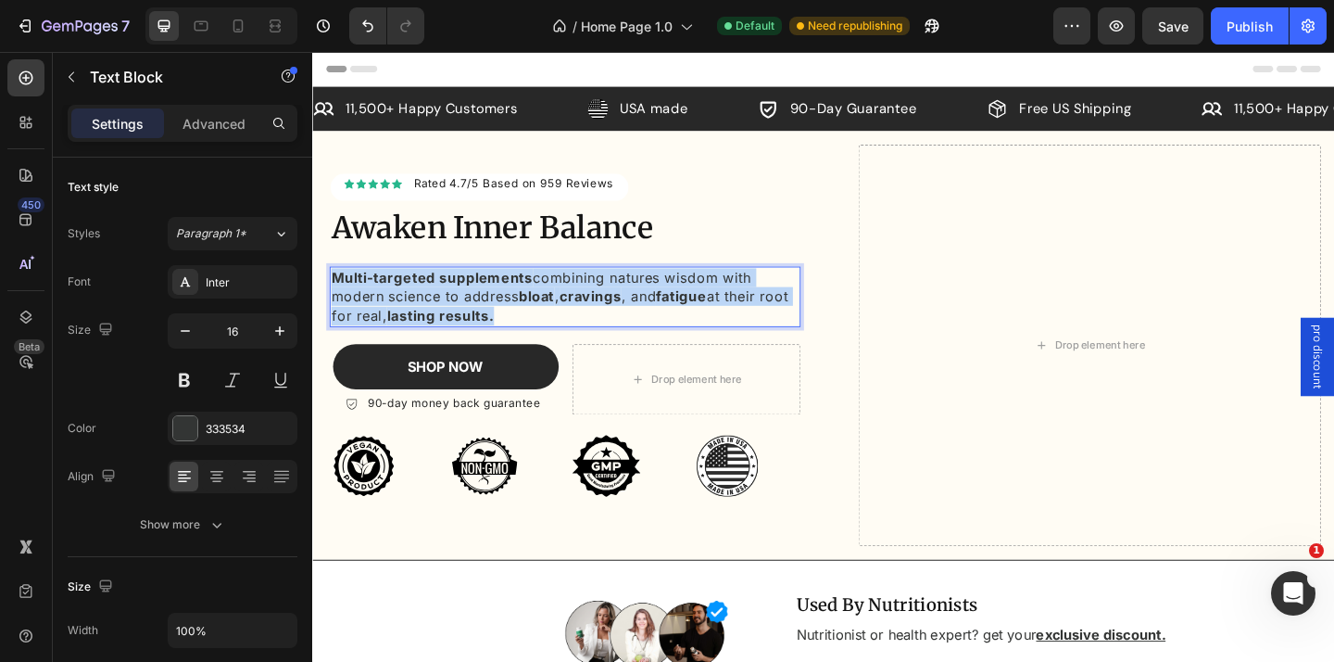
click at [542, 322] on strong "bloat" at bounding box center [555, 318] width 39 height 19
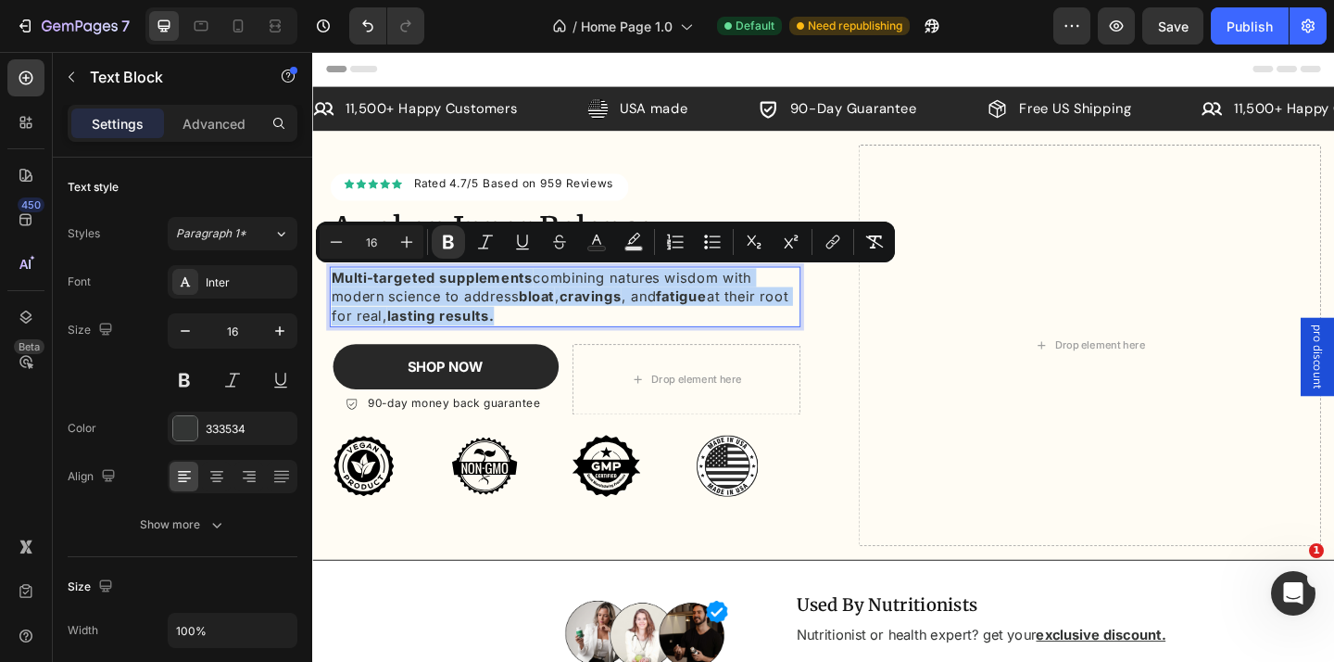
copy p "Multi-targeted supplements combining natures wisdom with modern science to addr…"
click at [510, 330] on strong "lasting results." at bounding box center [451, 339] width 117 height 19
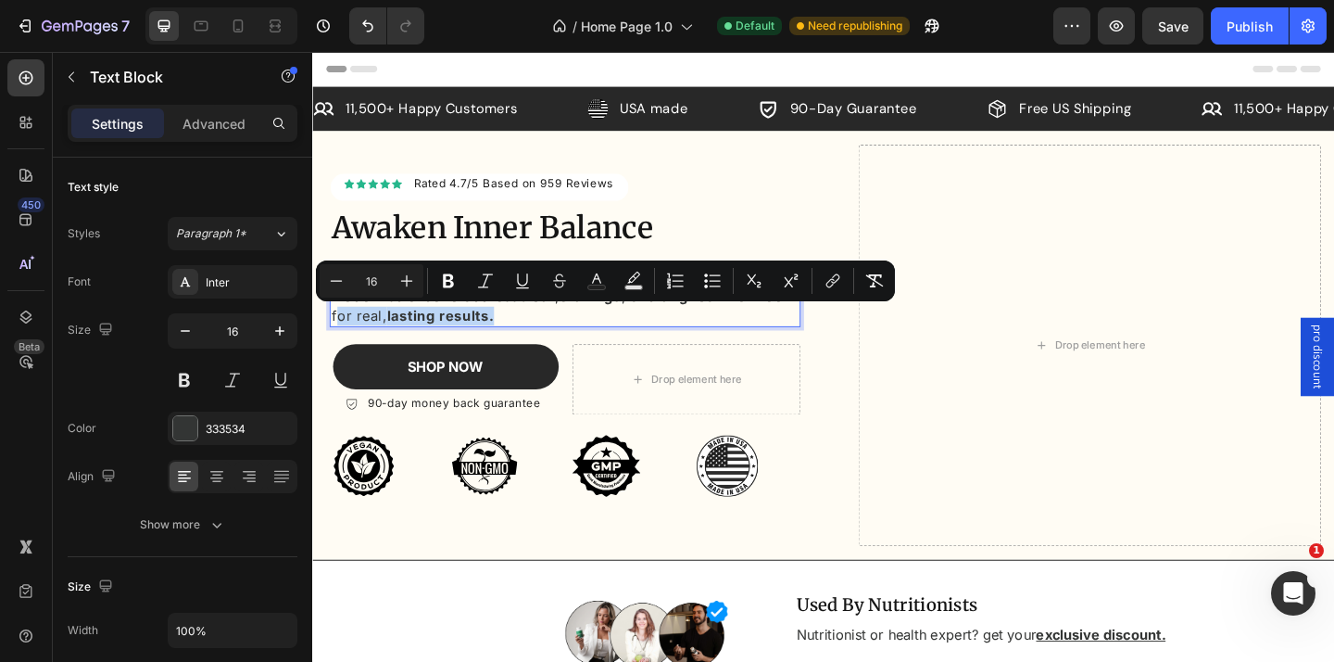
drag, startPoint x: 572, startPoint y: 334, endPoint x: 369, endPoint y: 337, distance: 203.0
click at [369, 337] on p "Multi-targeted supplements combining natures wisdom with modern science to addr…" at bounding box center [587, 318] width 509 height 62
copy p "for real, lasting results."
click at [509, 330] on strong "lasting results." at bounding box center [451, 339] width 117 height 19
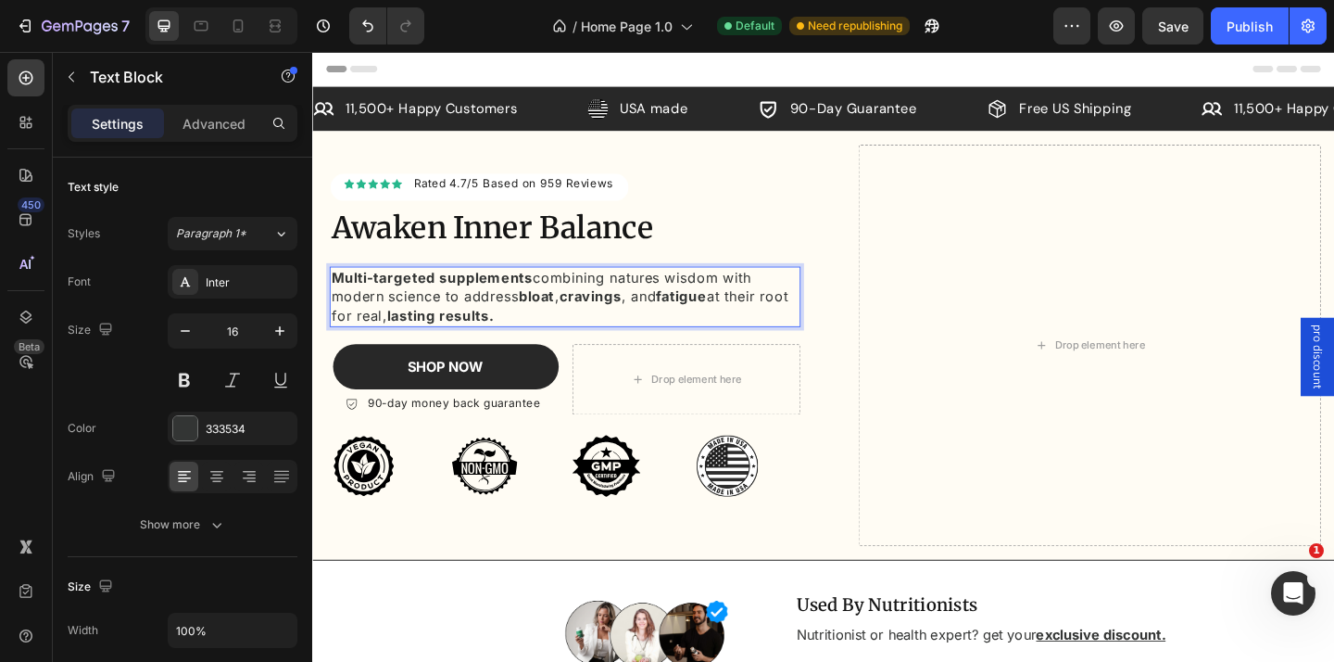
click at [497, 309] on p "Multi-targeted supplements combining natures wisdom with modern science to addr…" at bounding box center [587, 318] width 509 height 62
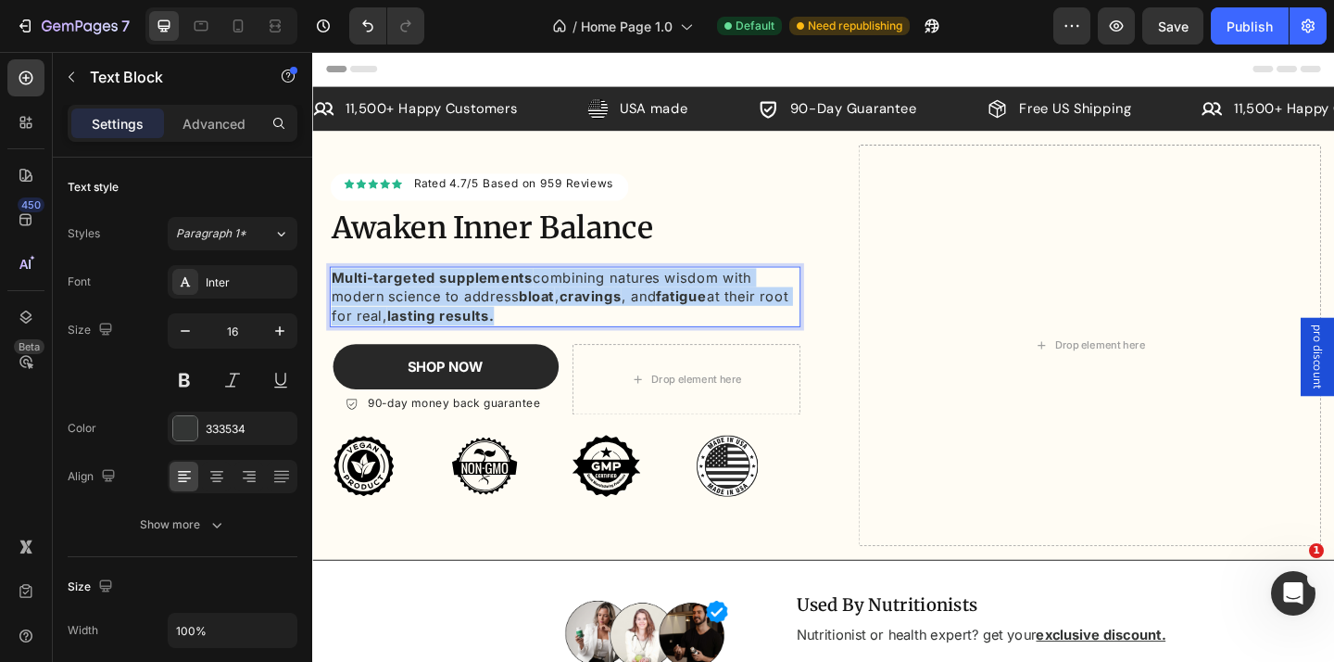
click at [497, 309] on p "Multi-targeted supplements combining natures wisdom with modern science to addr…" at bounding box center [587, 318] width 509 height 62
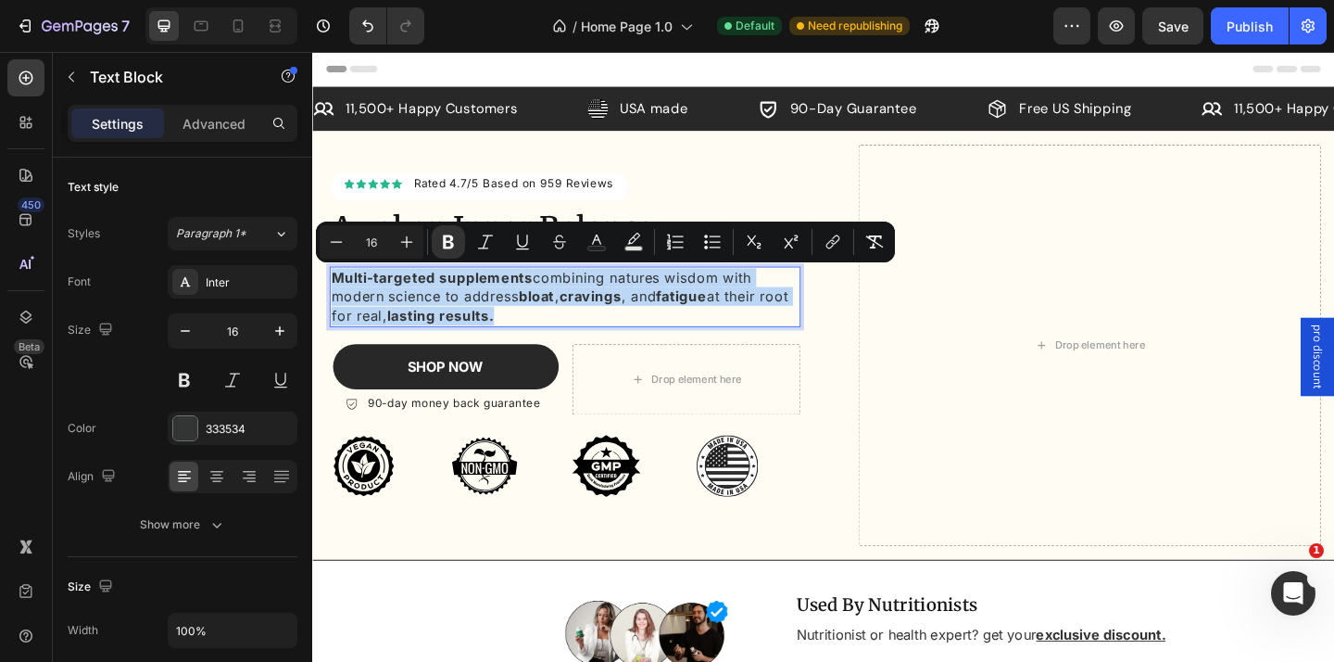
click at [572, 338] on p "Multi-targeted supplements combining natures wisdom with modern science to addr…" at bounding box center [587, 318] width 509 height 62
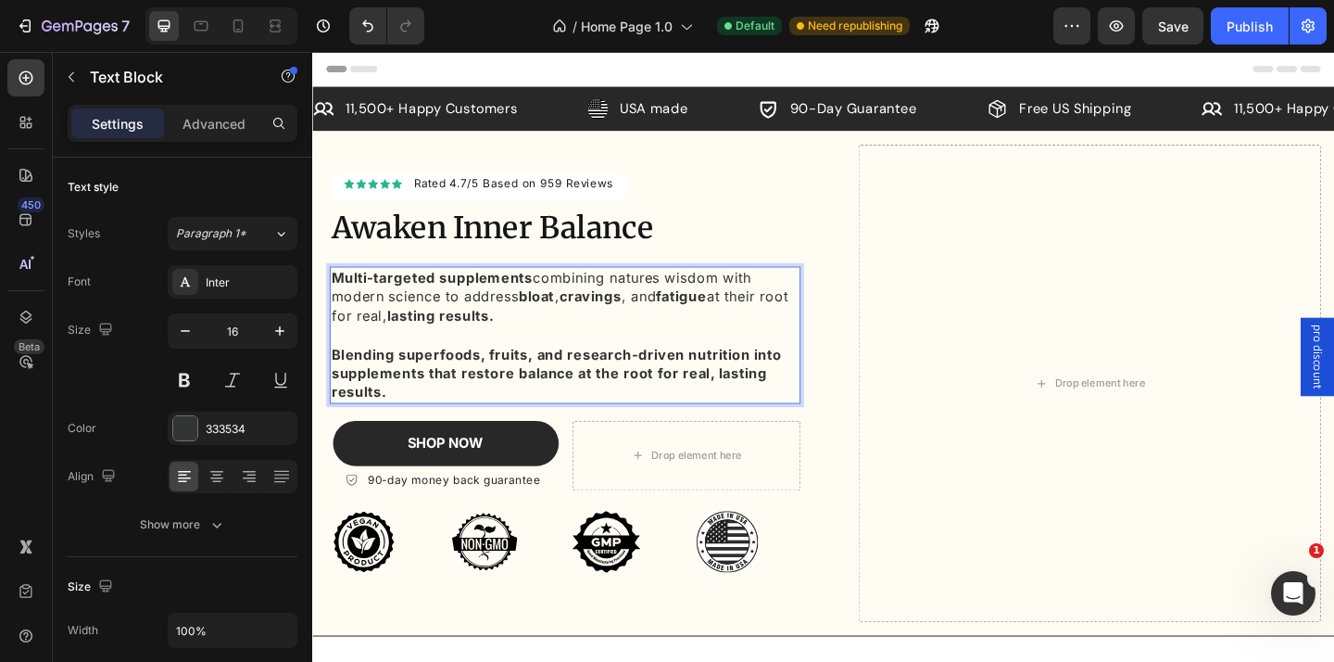
click at [447, 397] on strong "Blending superfoods, fruits, and research-driven nutrition into supplements tha…" at bounding box center [578, 402] width 490 height 60
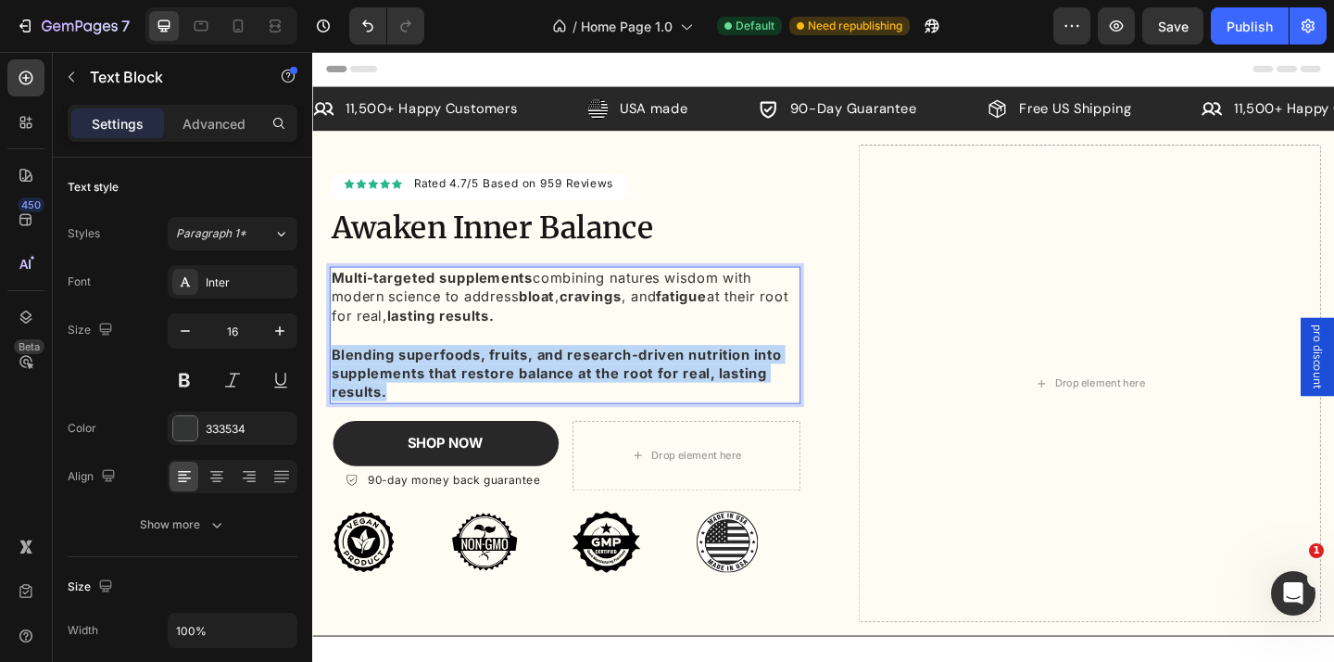
click at [447, 397] on strong "Blending superfoods, fruits, and research-driven nutrition into supplements tha…" at bounding box center [578, 402] width 490 height 60
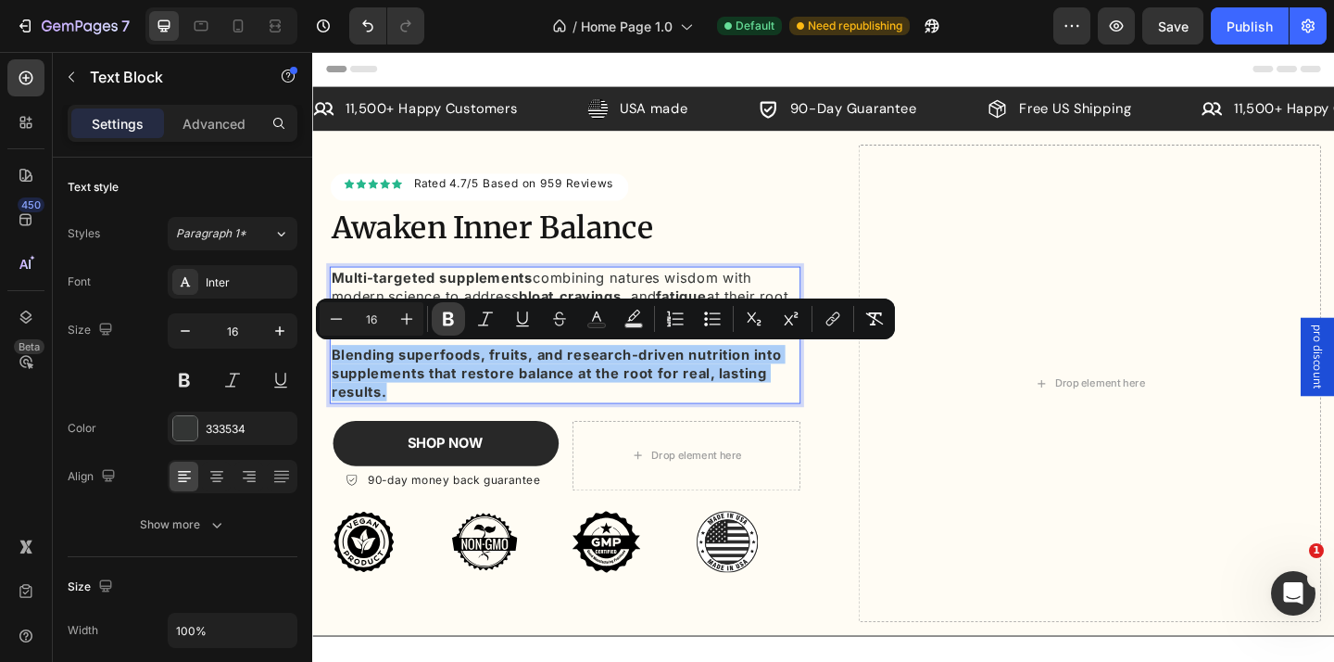
click at [451, 316] on icon "Editor contextual toolbar" at bounding box center [448, 319] width 11 height 14
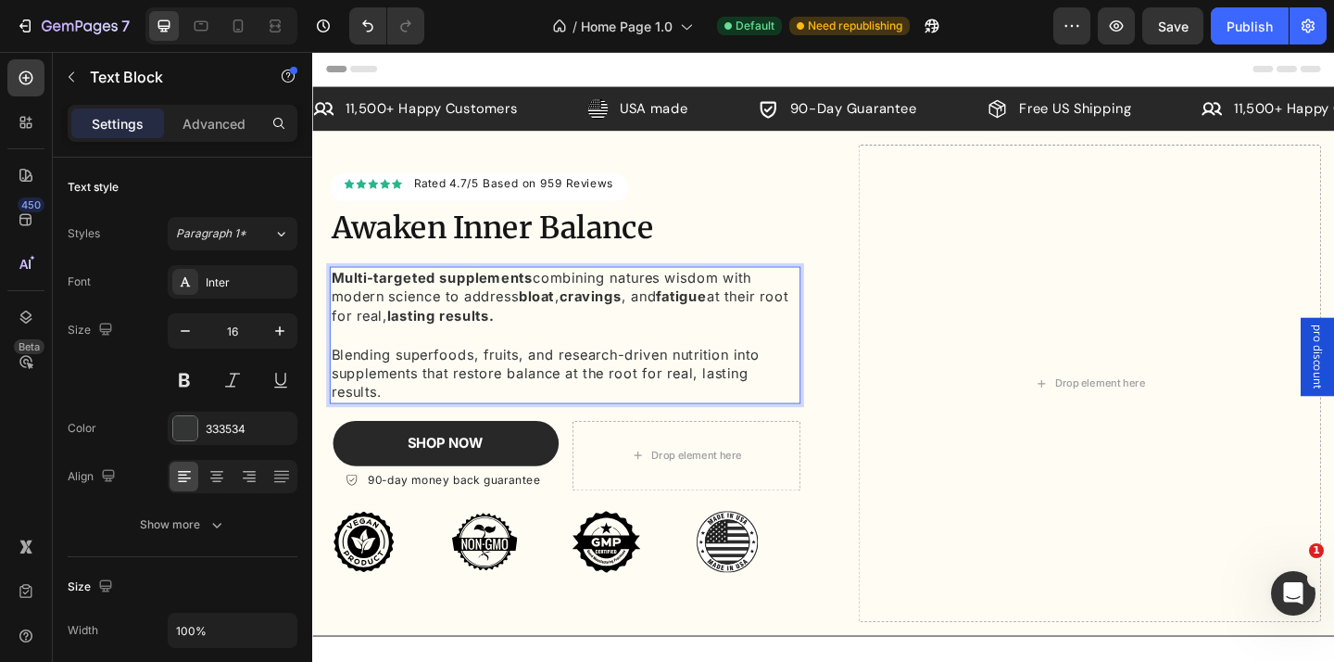
click at [456, 385] on p "Blending superfoods, fruits, and research-driven nutrition into supplements tha…" at bounding box center [587, 402] width 509 height 62
click at [426, 385] on p "Blending superfoods, fruits, and research-driven nutrition into supplements tha…" at bounding box center [587, 402] width 509 height 62
drag, startPoint x: 468, startPoint y: 399, endPoint x: 666, endPoint y: 405, distance: 198.4
click at [666, 405] on p "Blending superfoods, fruits, and research-driven nutrition into supplements tha…" at bounding box center [587, 402] width 509 height 62
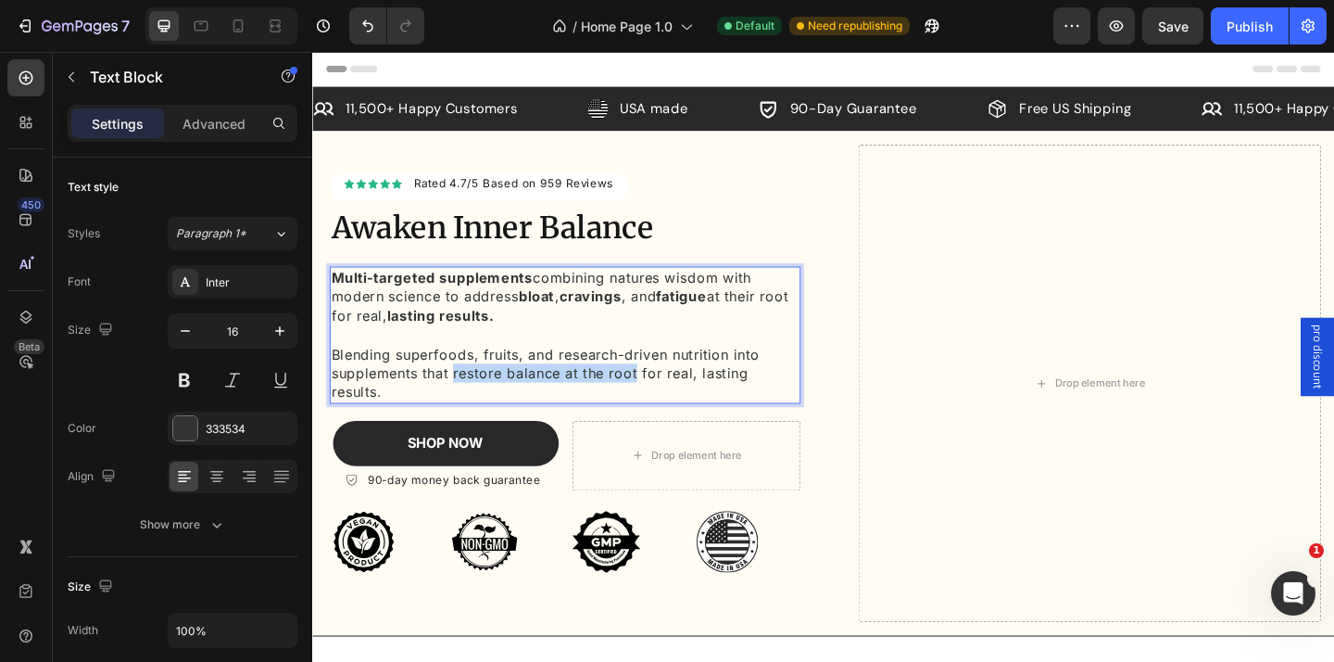
click at [593, 413] on p "Blending superfoods, fruits, and research-driven nutrition into supplements tha…" at bounding box center [587, 402] width 509 height 62
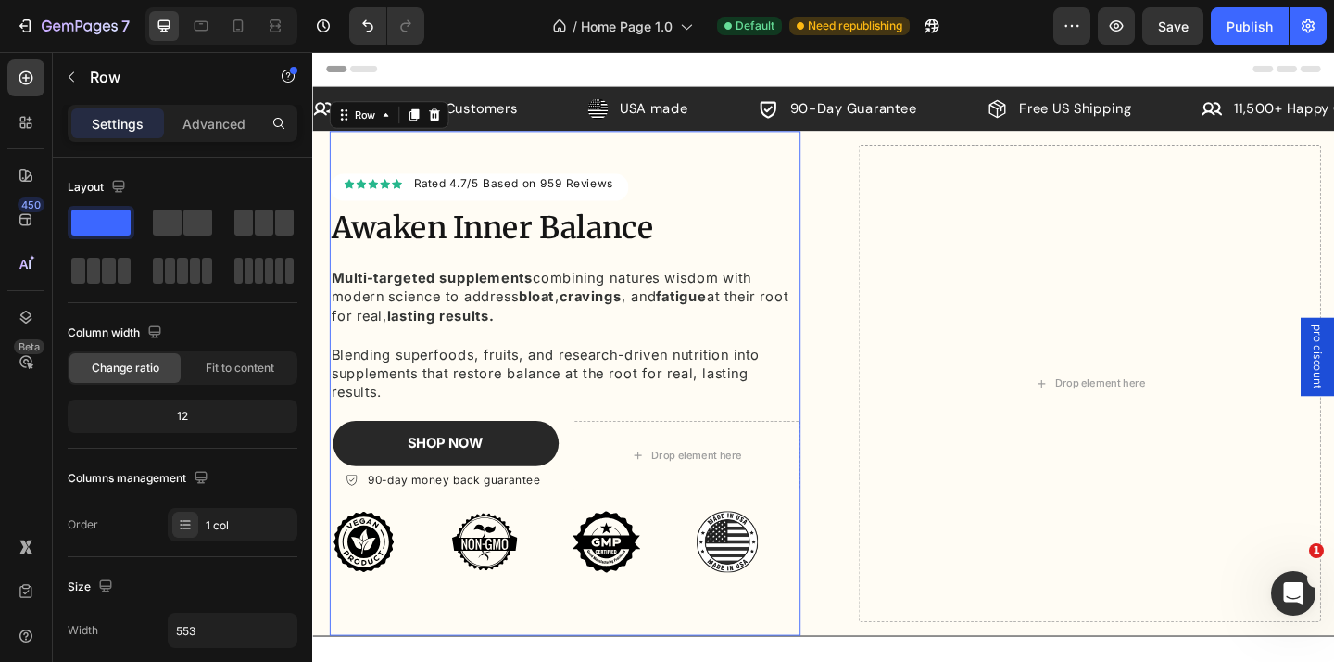
click at [602, 436] on div "Icon Icon Icon Icon Icon Icon List Hoz Rated 4.7/5 Based on 959 Reviews Text bl…" at bounding box center [587, 426] width 512 height 484
click at [602, 402] on p "Blending superfoods, fruits, and research-driven nutrition into supplements tha…" at bounding box center [587, 402] width 509 height 62
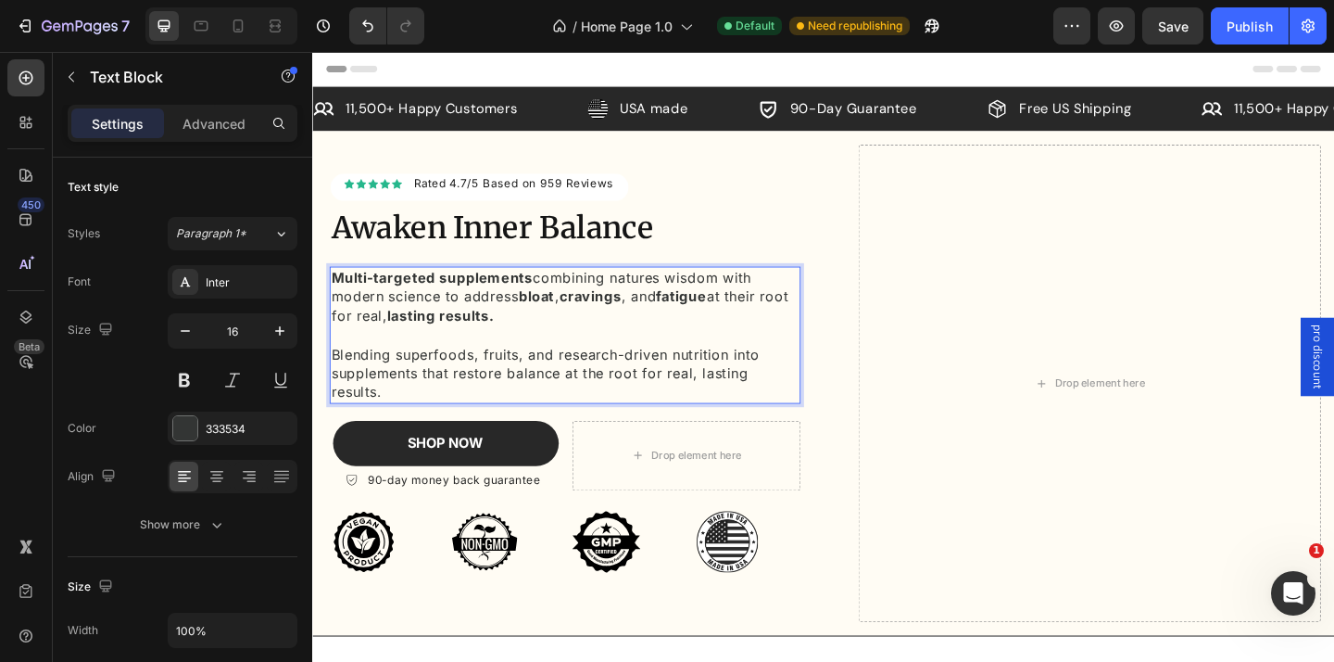
click at [483, 388] on p "Blending superfoods, fruits, and research-driven nutrition into supplements tha…" at bounding box center [587, 402] width 509 height 62
click at [556, 392] on p "Blending superfoods, fruits, and research-driven nutrition into supplements tha…" at bounding box center [587, 402] width 509 height 62
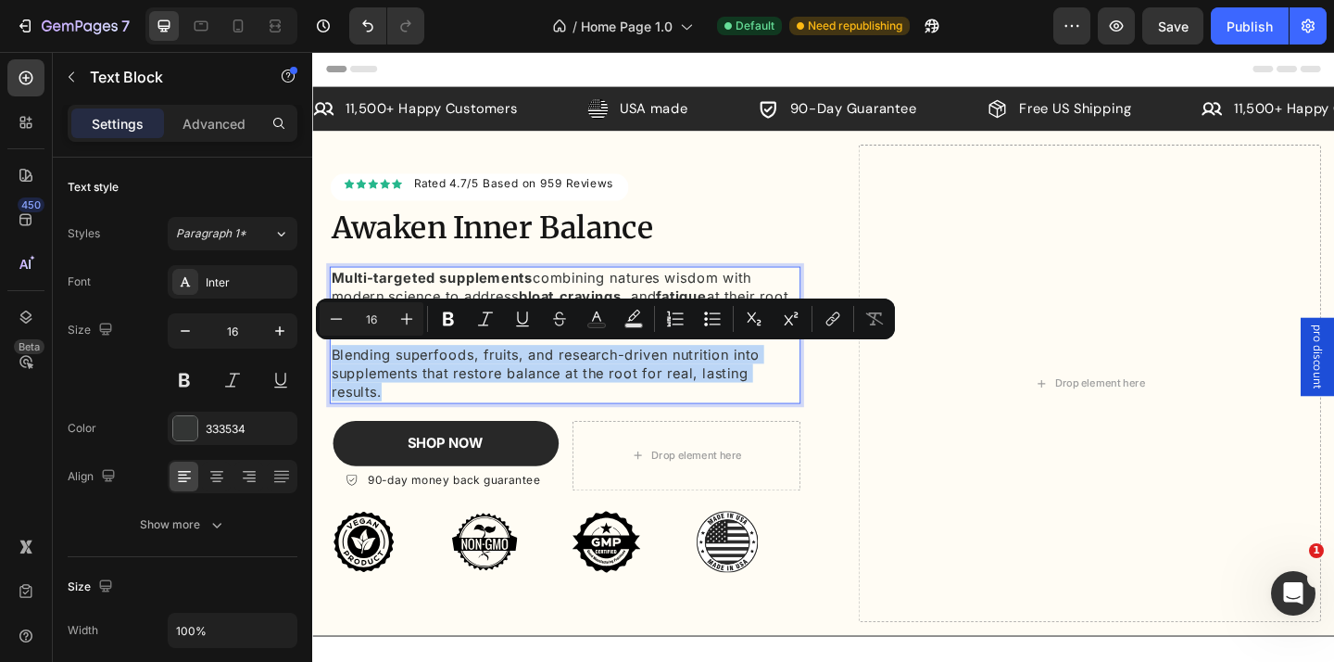
copy p "Blending superfoods, fruits, and research-driven nutrition into supplements tha…"
click at [530, 416] on p "Blending superfoods, fruits, and research-driven nutrition into supplements tha…" at bounding box center [587, 402] width 509 height 62
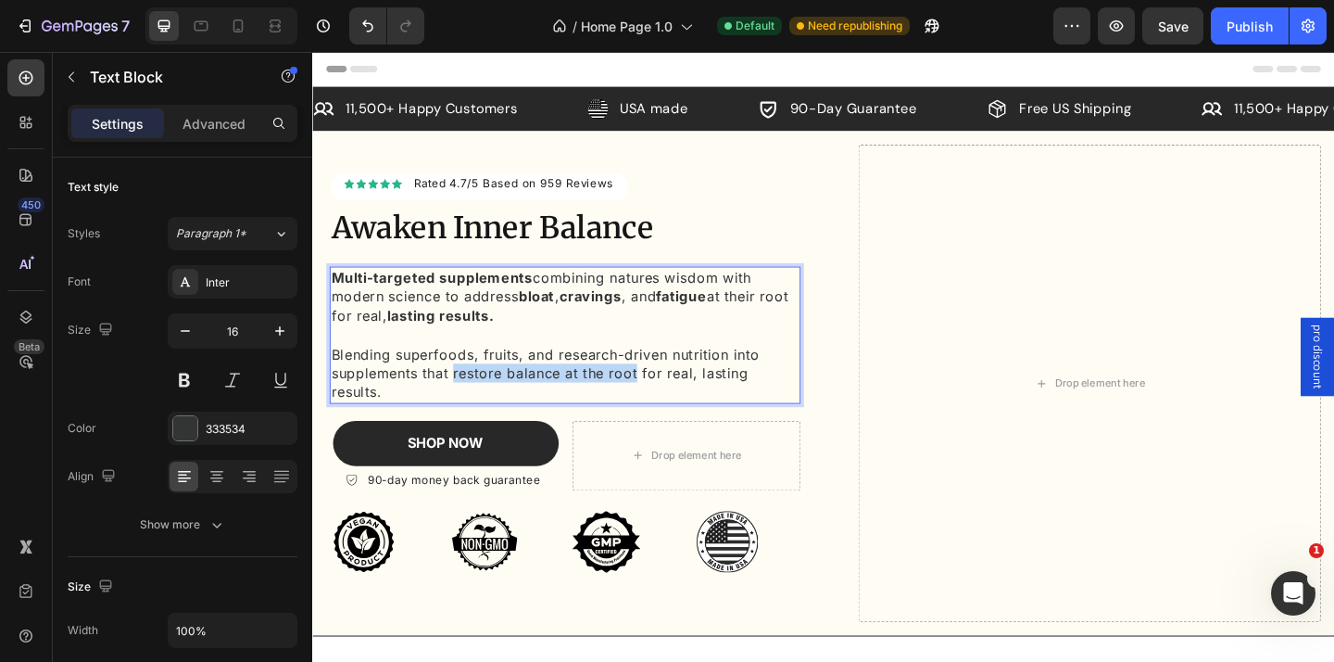
drag, startPoint x: 467, startPoint y: 402, endPoint x: 668, endPoint y: 406, distance: 201.1
click at [668, 406] on p "Blending superfoods, fruits, and research-driven nutrition into supplements tha…" at bounding box center [587, 402] width 509 height 62
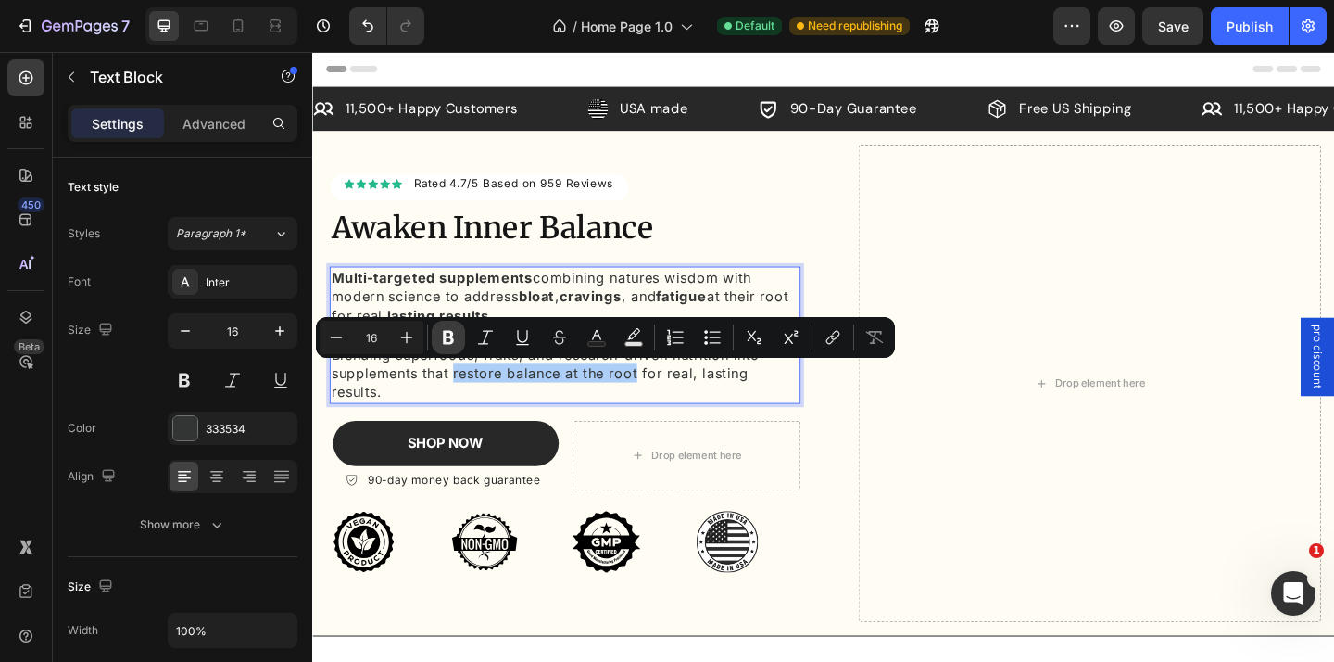
click at [436, 338] on button "Bold" at bounding box center [448, 337] width 33 height 33
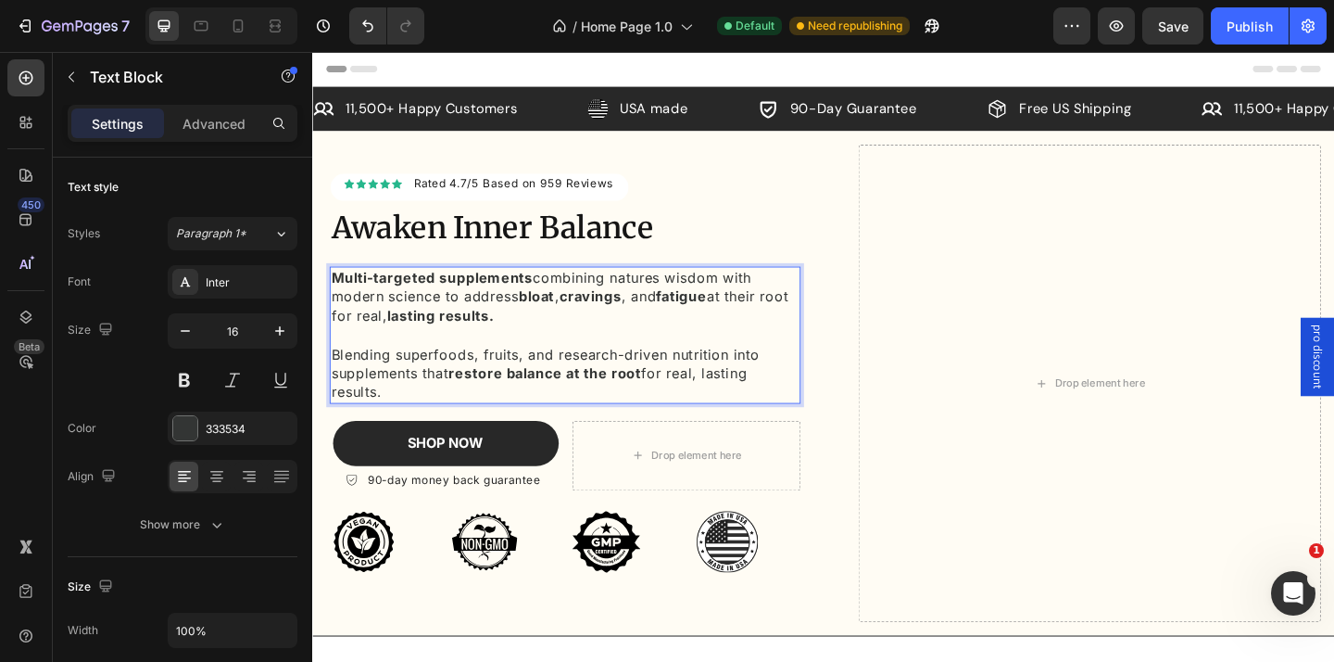
click at [551, 397] on strong "restore balance at the root" at bounding box center [565, 401] width 209 height 19
drag, startPoint x: 404, startPoint y: 382, endPoint x: 486, endPoint y: 384, distance: 81.6
click at [486, 384] on p "Blending superfoods, fruits, and research-driven nutrition into supplements tha…" at bounding box center [587, 402] width 509 height 62
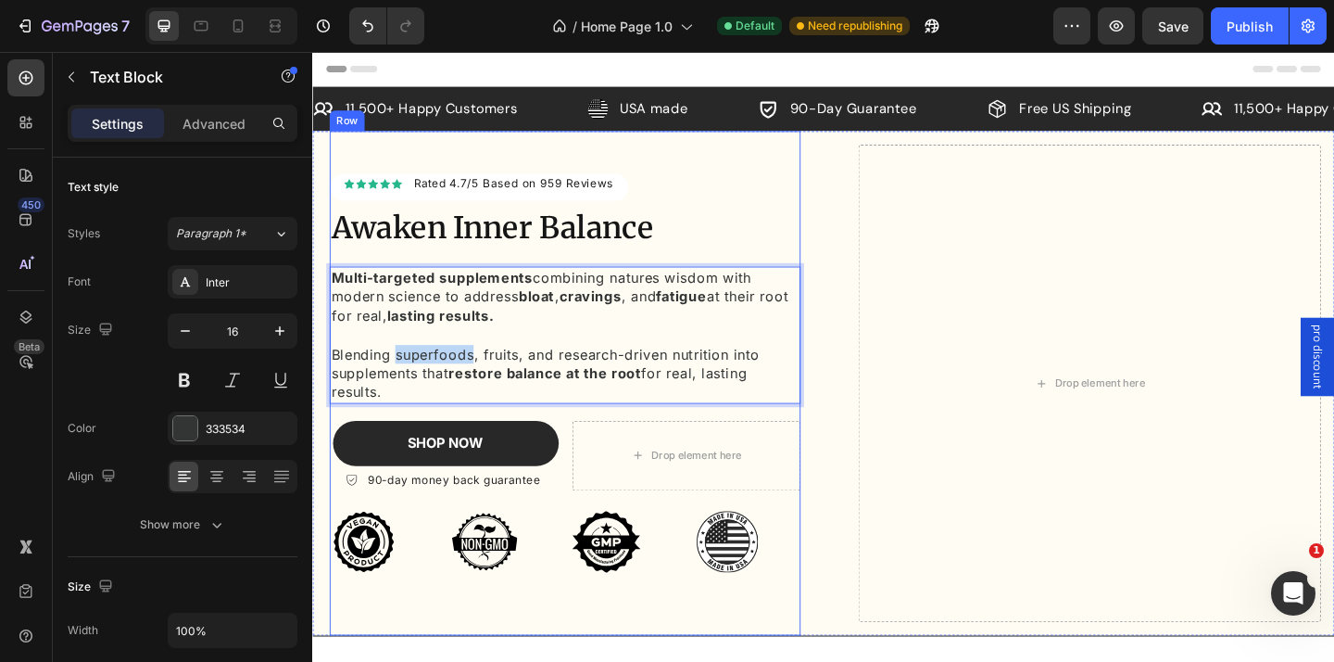
click at [510, 437] on div "Icon Icon Icon Icon Icon Icon List Hoz Rated 4.7/5 Based on 959 Reviews Text bl…" at bounding box center [587, 426] width 512 height 484
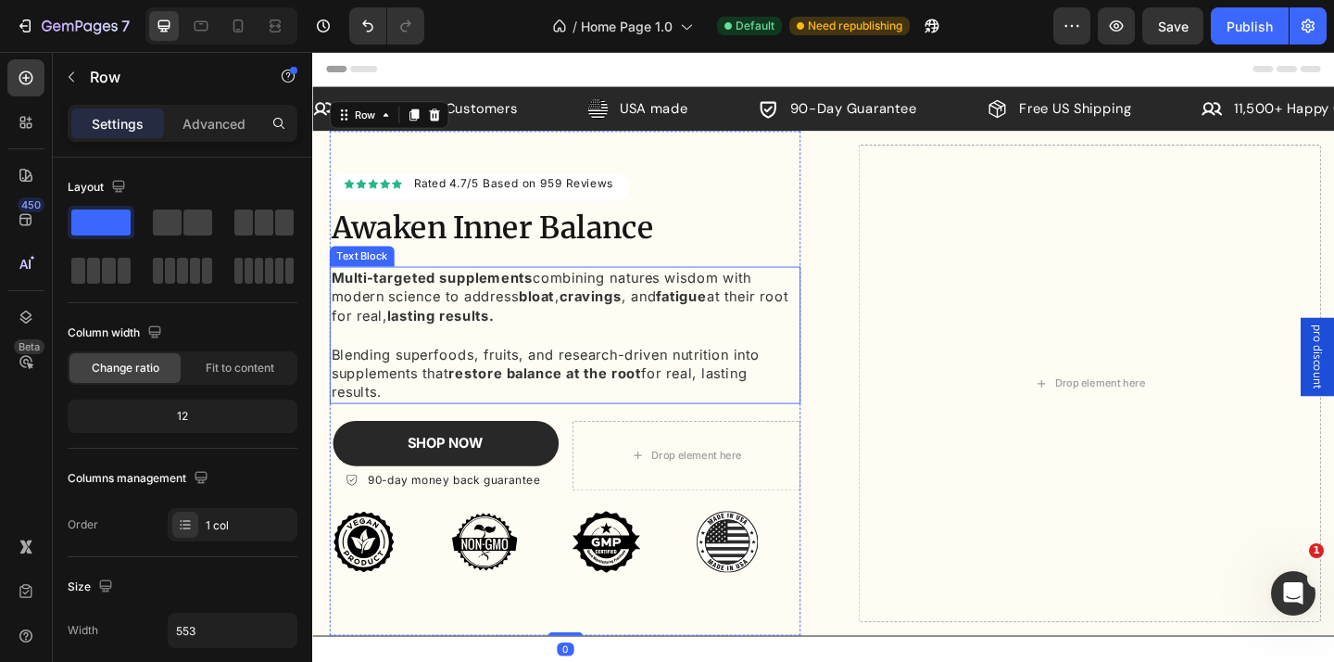
click at [473, 379] on p "Blending superfoods, fruits, and research-driven nutrition into supplements tha…" at bounding box center [587, 402] width 509 height 62
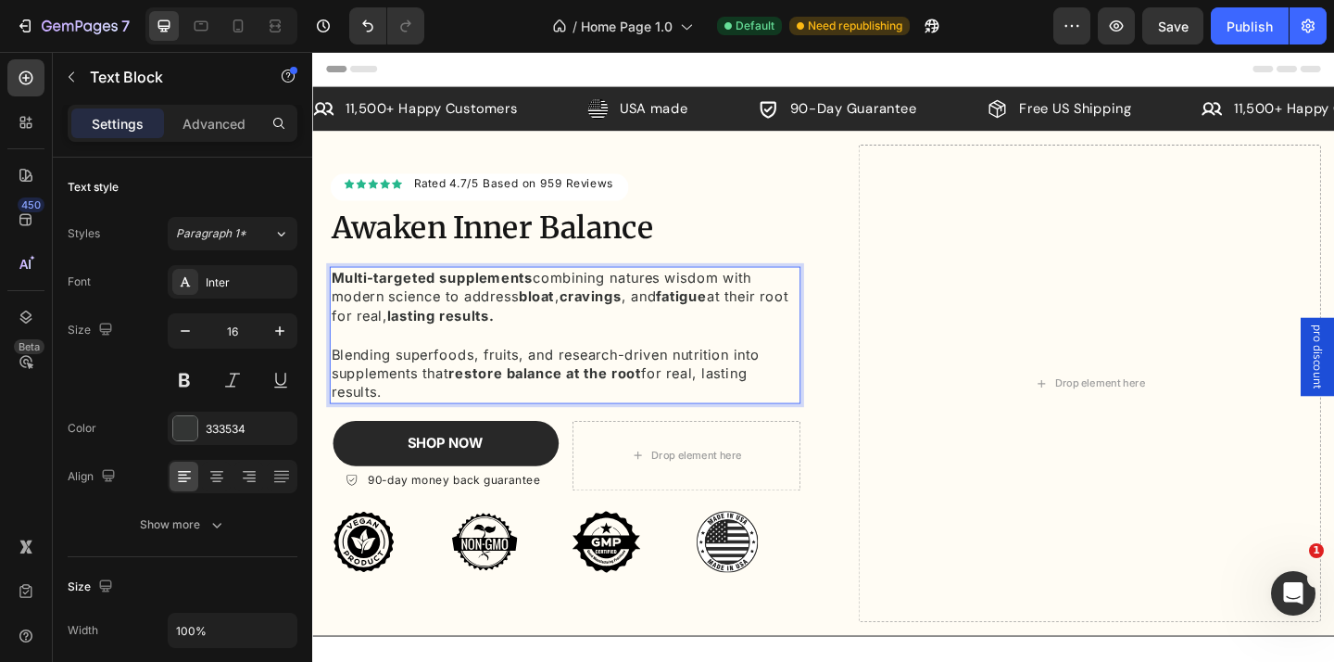
click at [461, 379] on p "Blending superfoods, fruits, and research-driven nutrition into supplements tha…" at bounding box center [587, 402] width 509 height 62
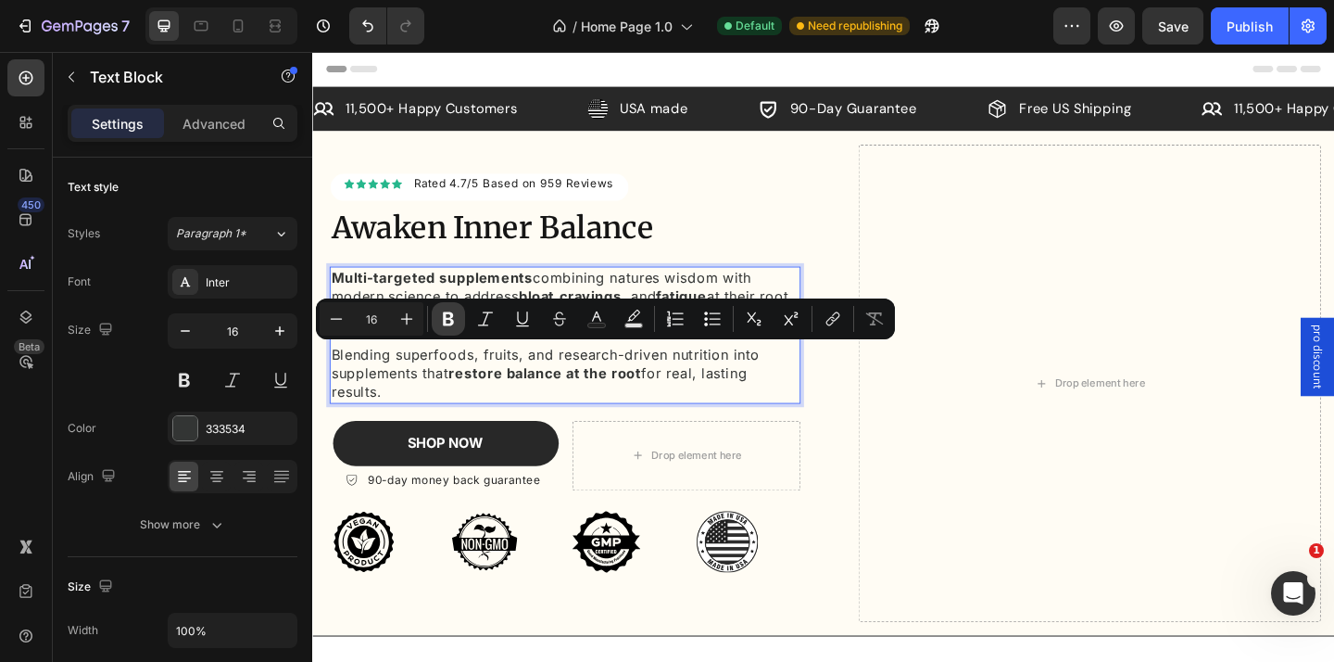
click at [448, 316] on icon "Editor contextual toolbar" at bounding box center [448, 318] width 19 height 19
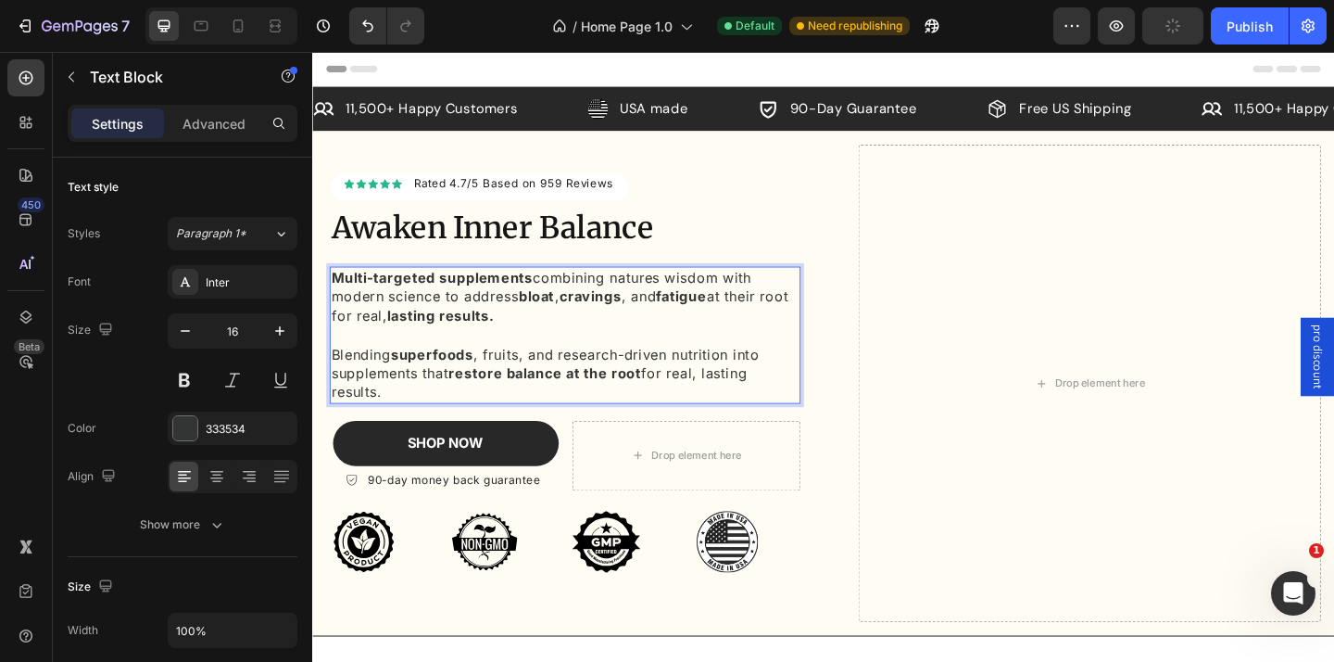
click at [512, 372] on p "Blending superfoods , fruits, and research-driven nutrition into supplements th…" at bounding box center [587, 402] width 509 height 62
click at [513, 372] on p "Blending superfoods , fruits, and research-driven nutrition into supplements th…" at bounding box center [587, 402] width 509 height 62
click at [505, 418] on p "Blending superfoods , fruits, and research-driven nutrition into supplements th…" at bounding box center [587, 402] width 509 height 62
click at [549, 435] on div "Icon Icon Icon Icon Icon Icon List Hoz Rated 4.7/5 Based on 959 Reviews Text bl…" at bounding box center [587, 426] width 512 height 484
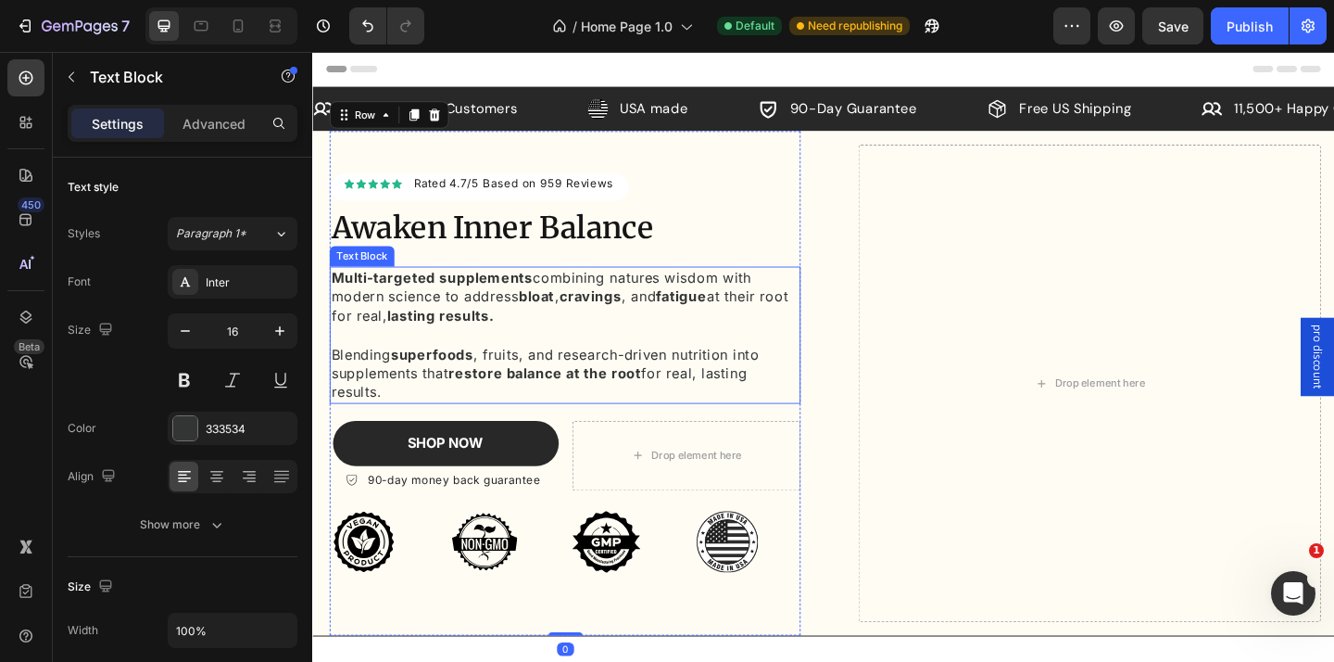
click at [525, 375] on p "Blending superfoods , fruits, and research-driven nutrition into supplements th…" at bounding box center [587, 402] width 509 height 62
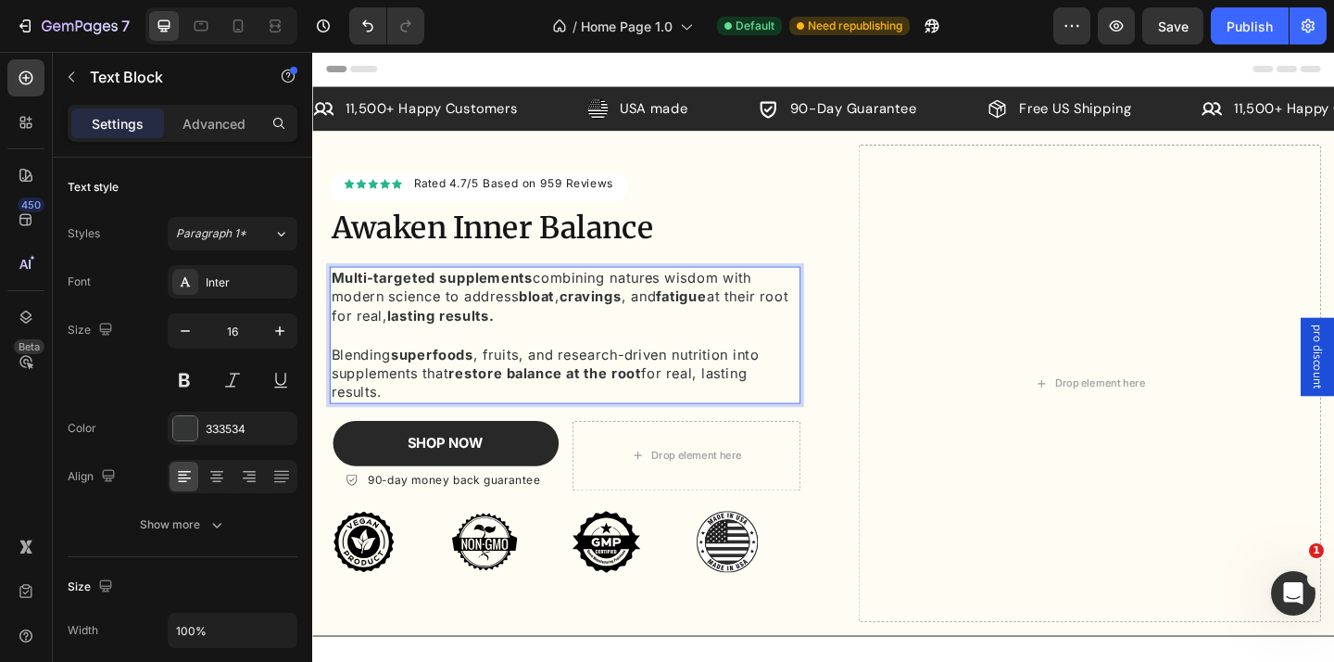
click at [525, 381] on p "Blending superfoods , fruits, and research-driven nutrition into supplements th…" at bounding box center [587, 402] width 509 height 62
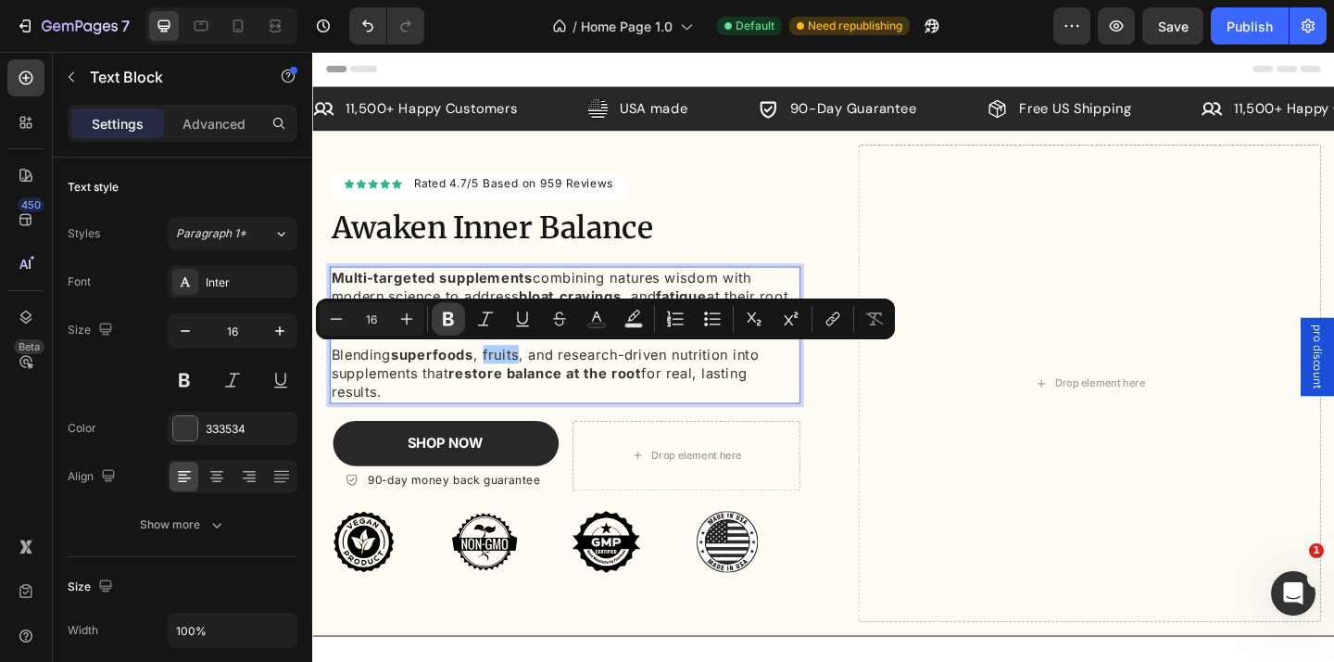
click at [450, 319] on icon "Editor contextual toolbar" at bounding box center [448, 319] width 11 height 14
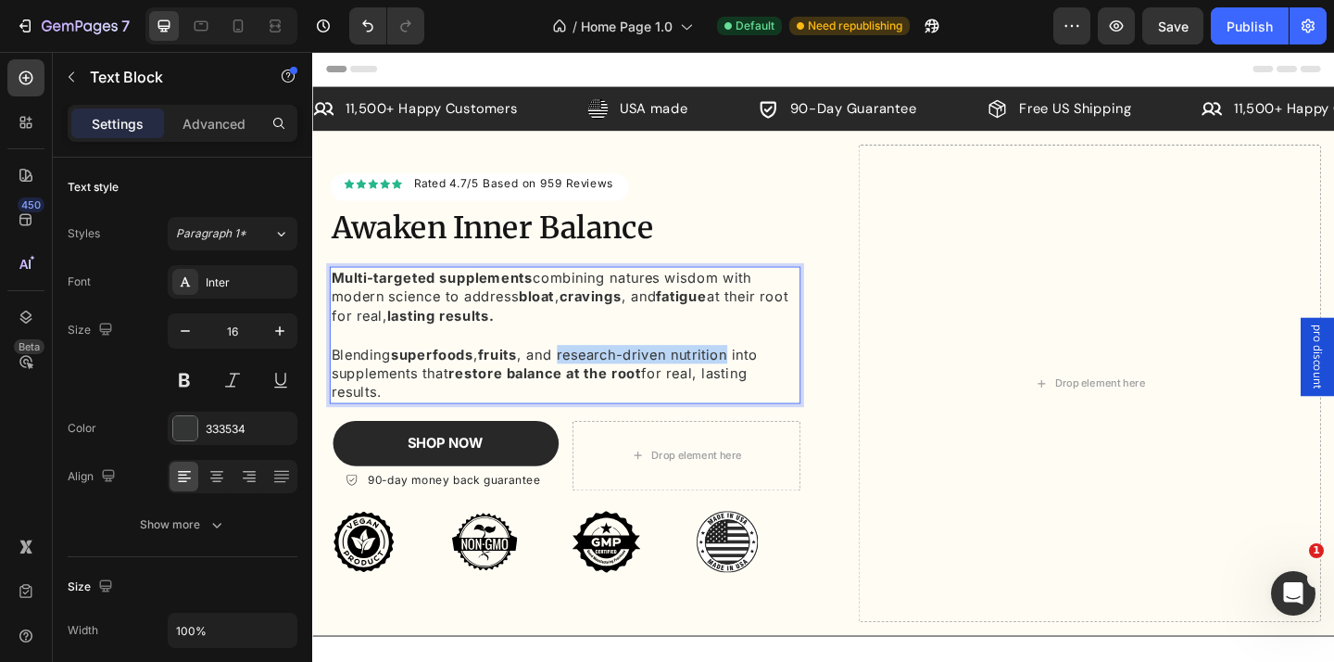
drag, startPoint x: 585, startPoint y: 377, endPoint x: 771, endPoint y: 389, distance: 186.6
click at [771, 389] on p "Blending superfoods , fruits , and research-driven nutrition into supplements t…" at bounding box center [587, 402] width 509 height 62
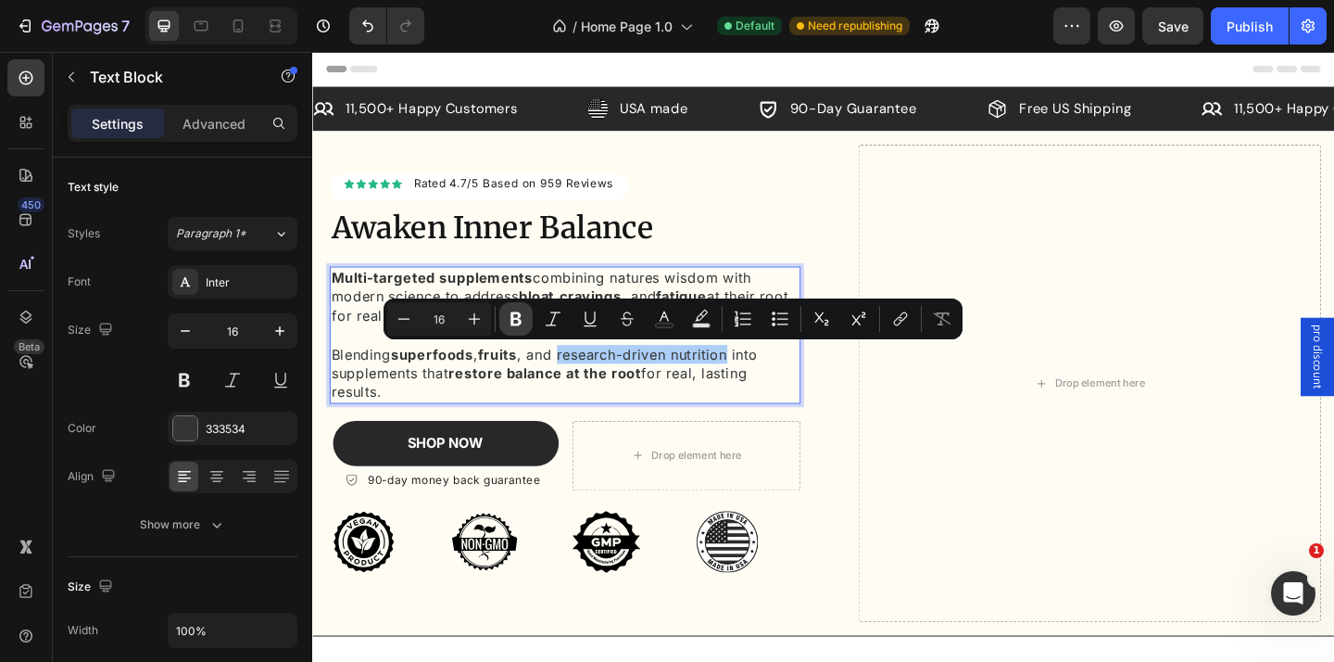
click at [519, 318] on icon "Editor contextual toolbar" at bounding box center [516, 319] width 11 height 14
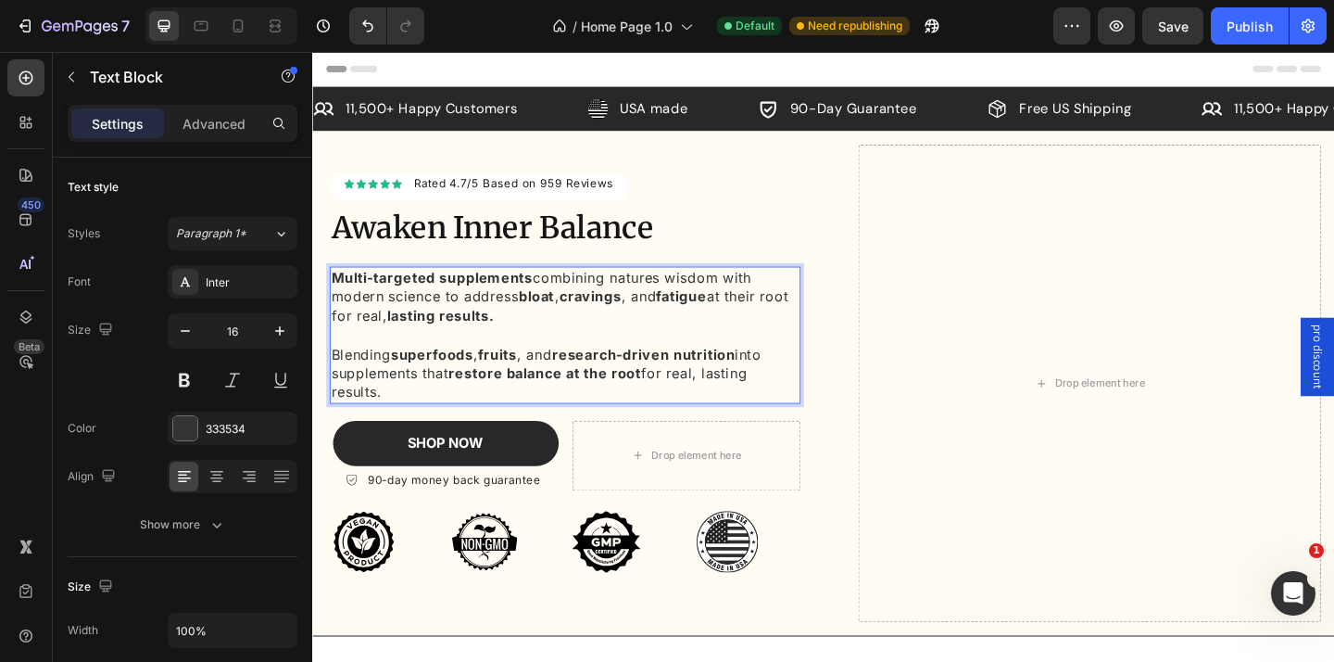
click at [393, 398] on p "Blending superfoods , fruits , and research-driven nutrition into supplements t…" at bounding box center [587, 402] width 509 height 62
click at [503, 430] on p "Blending superfoods , fruits , and research-driven nutrition into supplements t…" at bounding box center [587, 402] width 509 height 62
click at [384, 399] on p "Blending superfoods , fruits , and research-driven nutrition into supplements t…" at bounding box center [587, 402] width 509 height 62
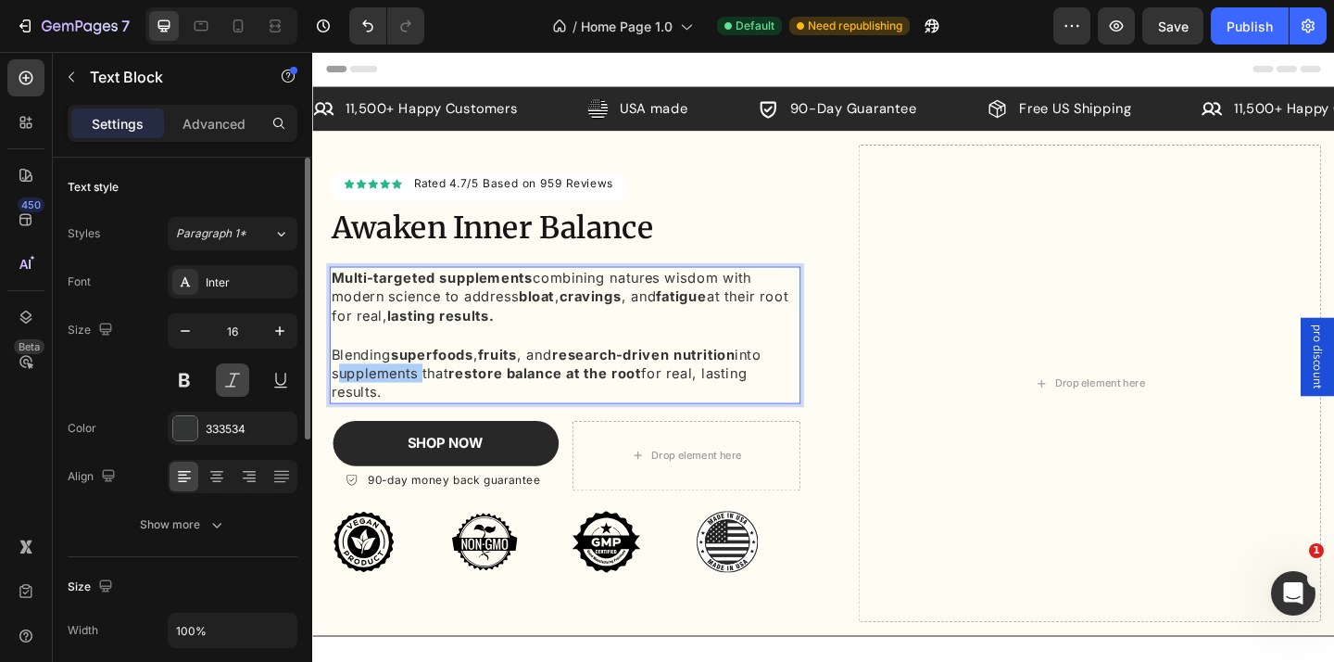
click at [231, 376] on button at bounding box center [232, 379] width 33 height 33
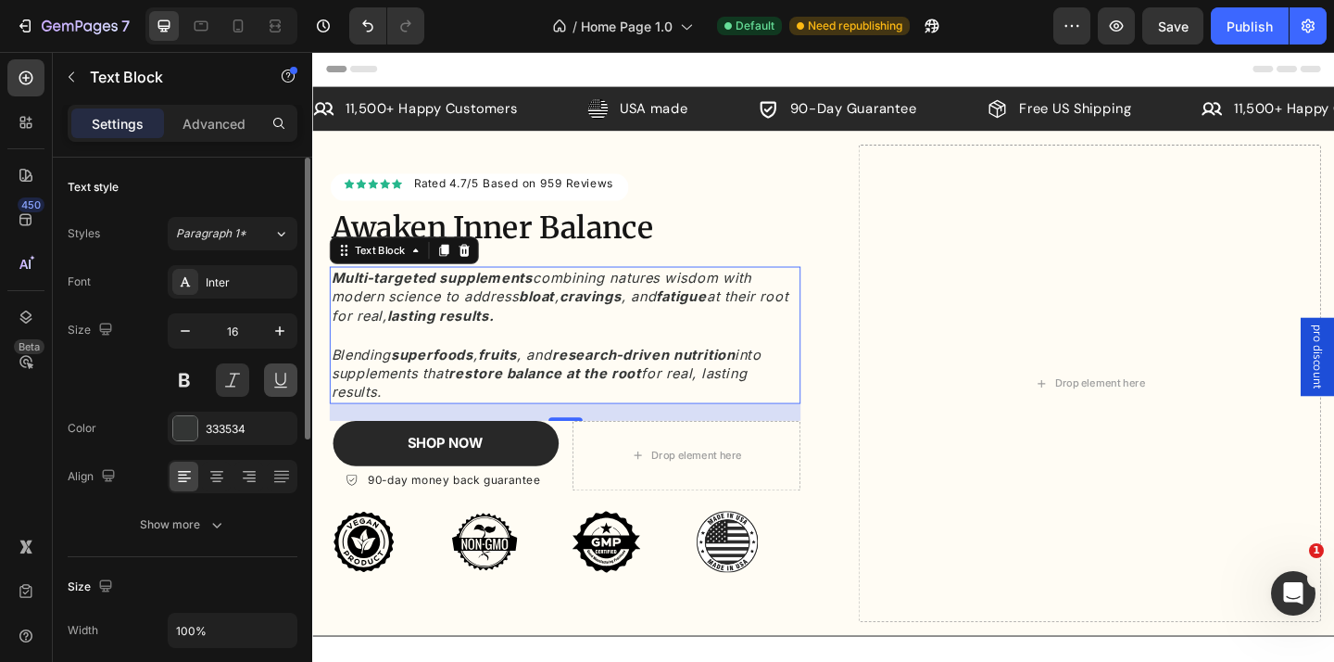
click at [269, 376] on button at bounding box center [280, 379] width 33 height 33
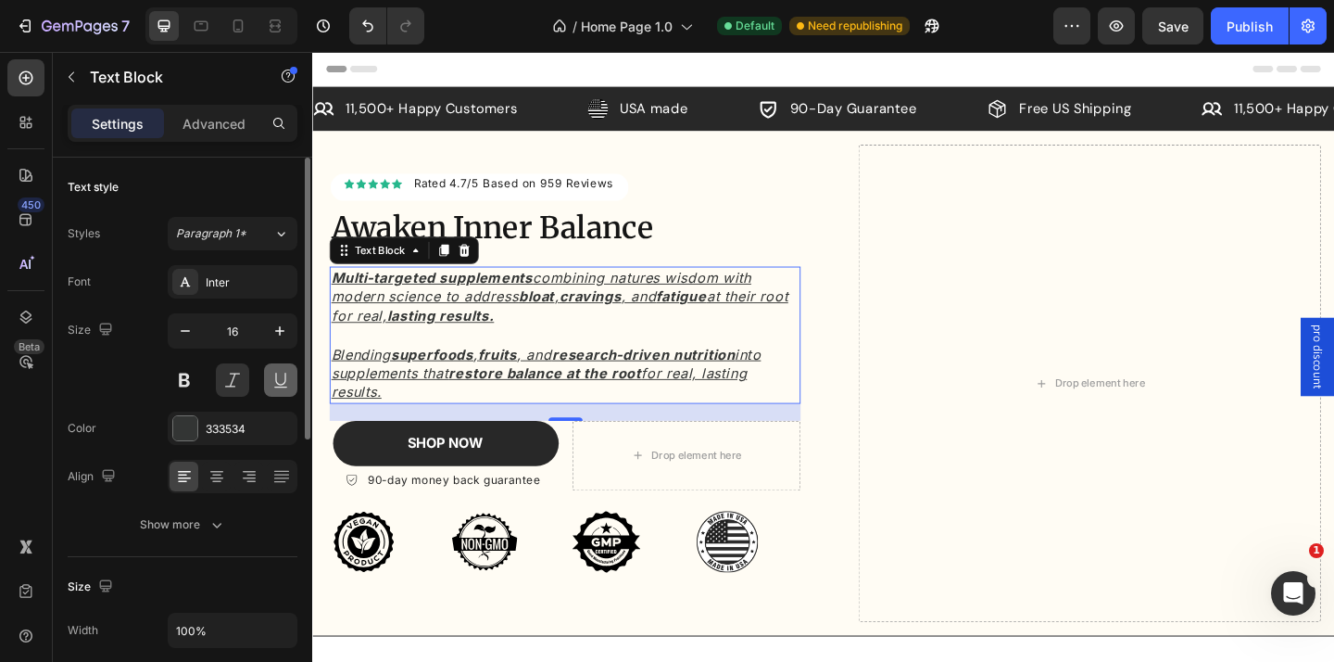
click at [266, 377] on button at bounding box center [280, 379] width 33 height 33
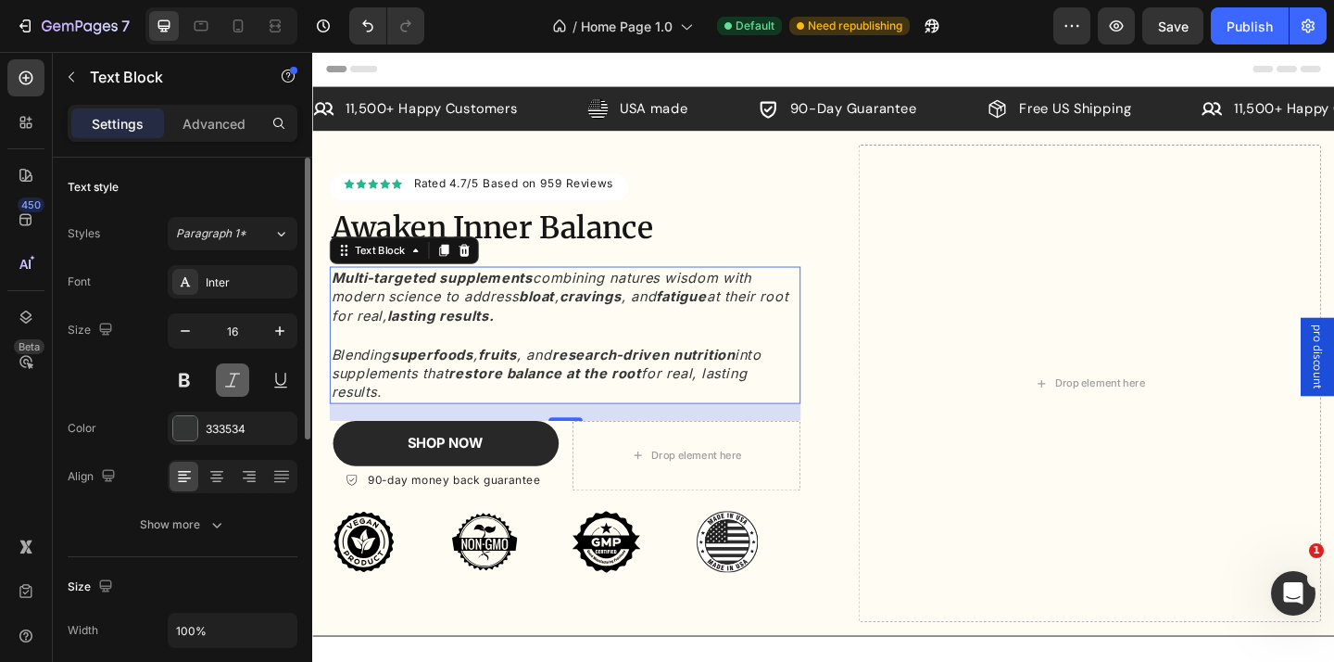
click at [227, 376] on button at bounding box center [232, 379] width 33 height 33
click at [382, 395] on p "Blending superfoods , fruits , and research-driven nutrition into supplements t…" at bounding box center [587, 402] width 509 height 62
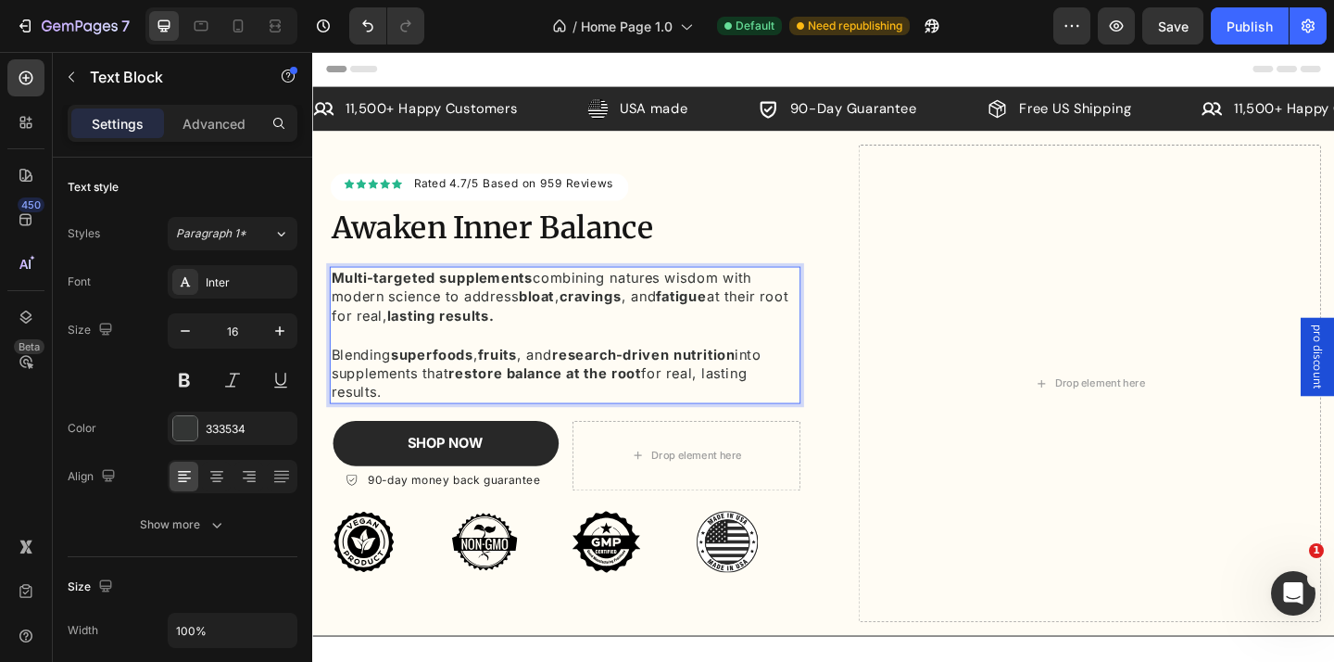
click at [372, 397] on p "Blending superfoods , fruits , and research-driven nutrition into supplements t…" at bounding box center [587, 402] width 509 height 62
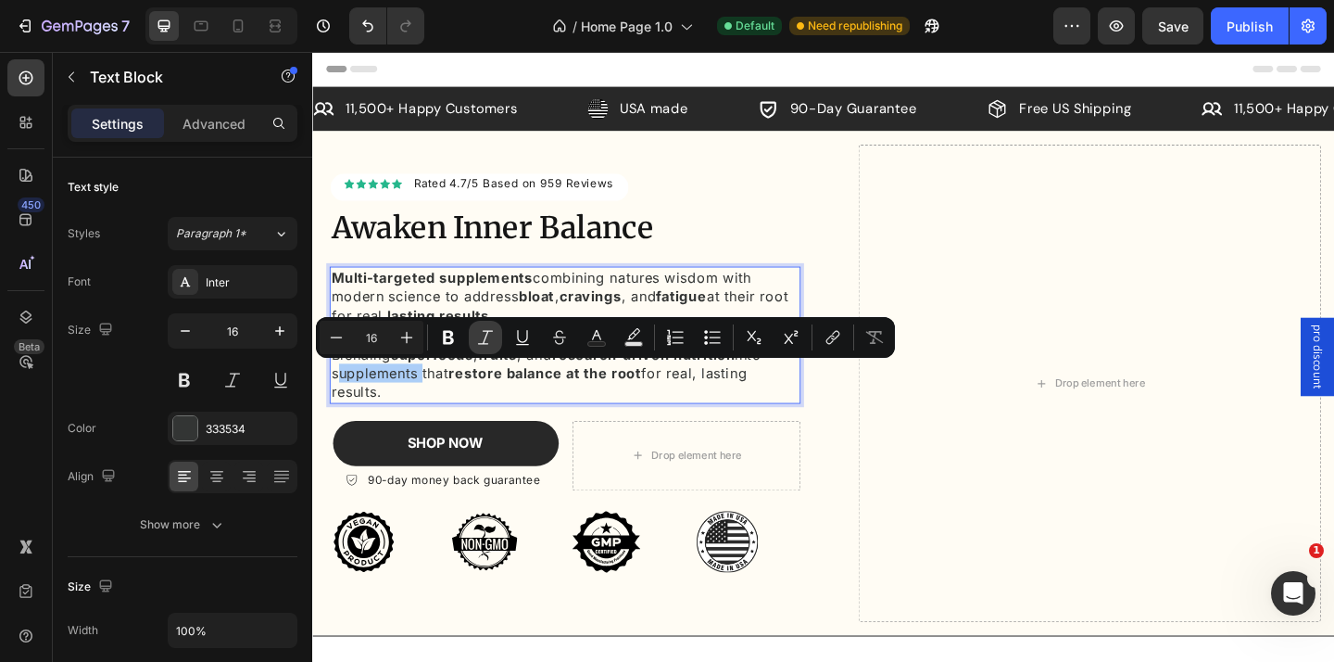
click at [495, 341] on button "Italic" at bounding box center [485, 337] width 33 height 33
click at [436, 416] on p "Blending superfoods , fruits , and research-driven nutrition into supplements t…" at bounding box center [587, 402] width 509 height 62
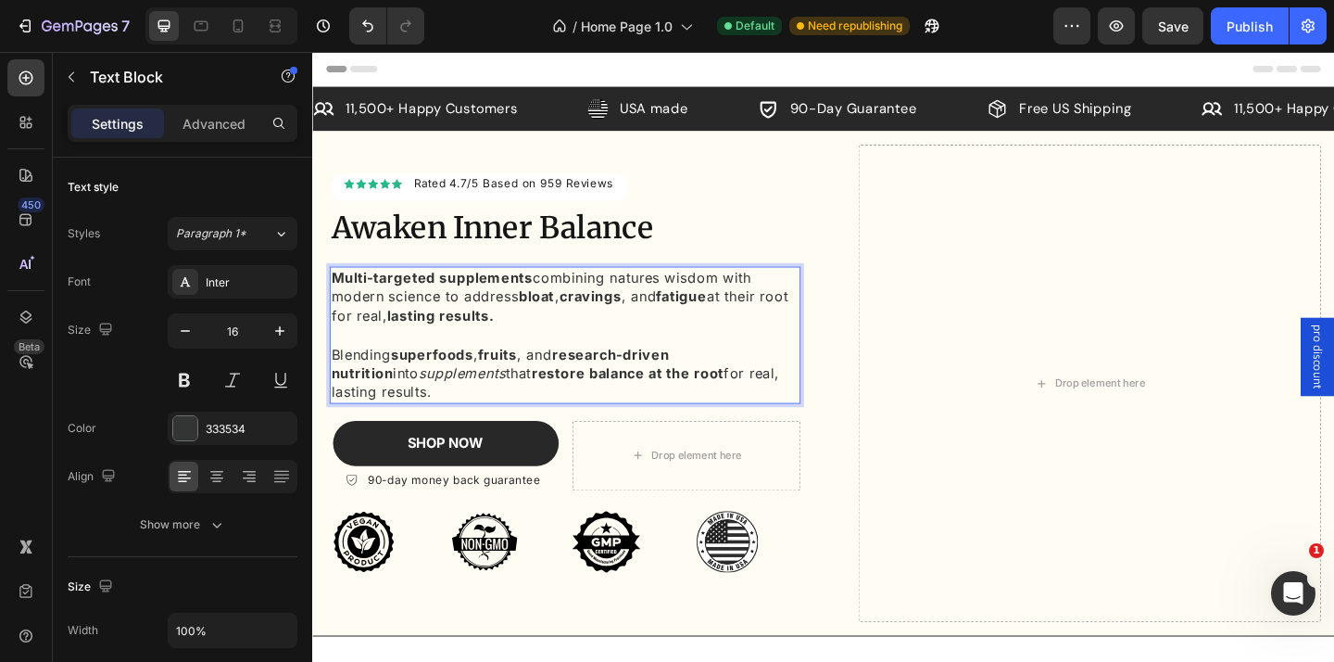
click at [413, 341] on p "Multi-targeted supplements combining natures wisdom with modern science to addr…" at bounding box center [587, 318] width 509 height 62
click at [421, 360] on p "Rich Text Editor. Editing area: main" at bounding box center [587, 359] width 509 height 20
click at [671, 401] on strong "restore balance at the root" at bounding box center [654, 401] width 209 height 19
click at [333, 381] on p "Blending superfoods , fruits , and research-driven nutrition into supplements t…" at bounding box center [587, 402] width 509 height 62
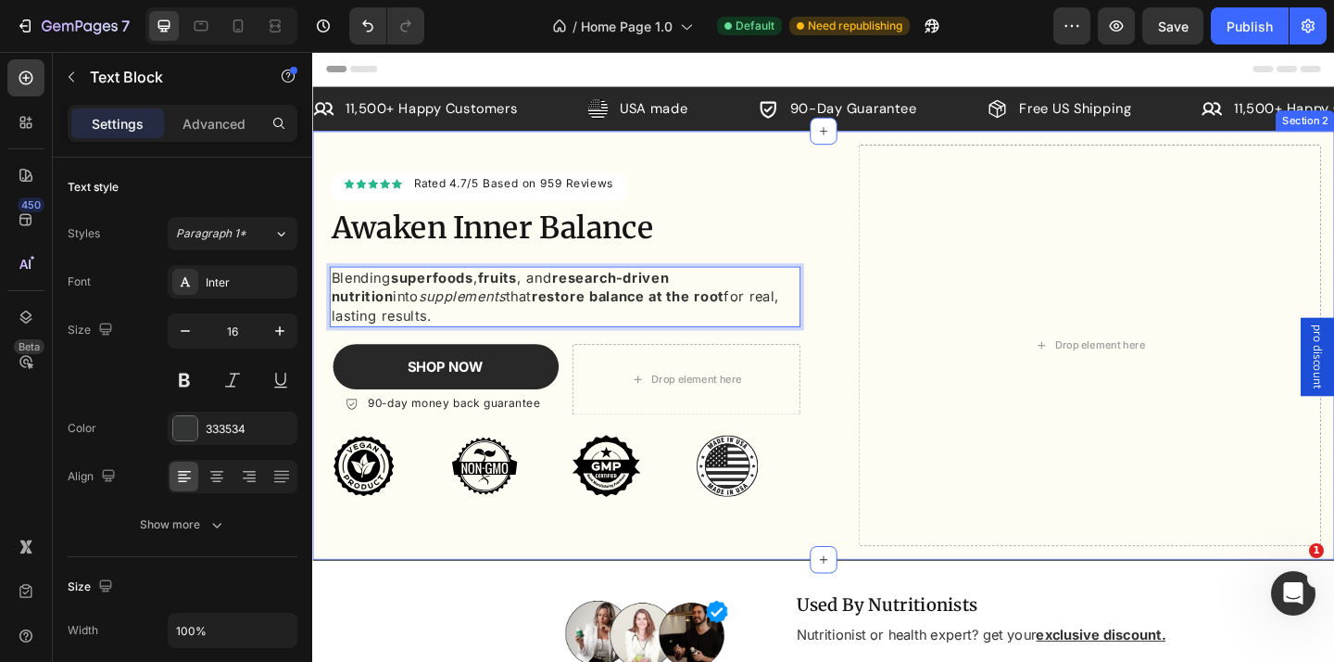
click at [853, 312] on div "Icon Icon Icon Icon Icon Icon List Hoz Rated 4.7/5 Based on 959 Reviews Text bl…" at bounding box center [597, 371] width 533 height 466
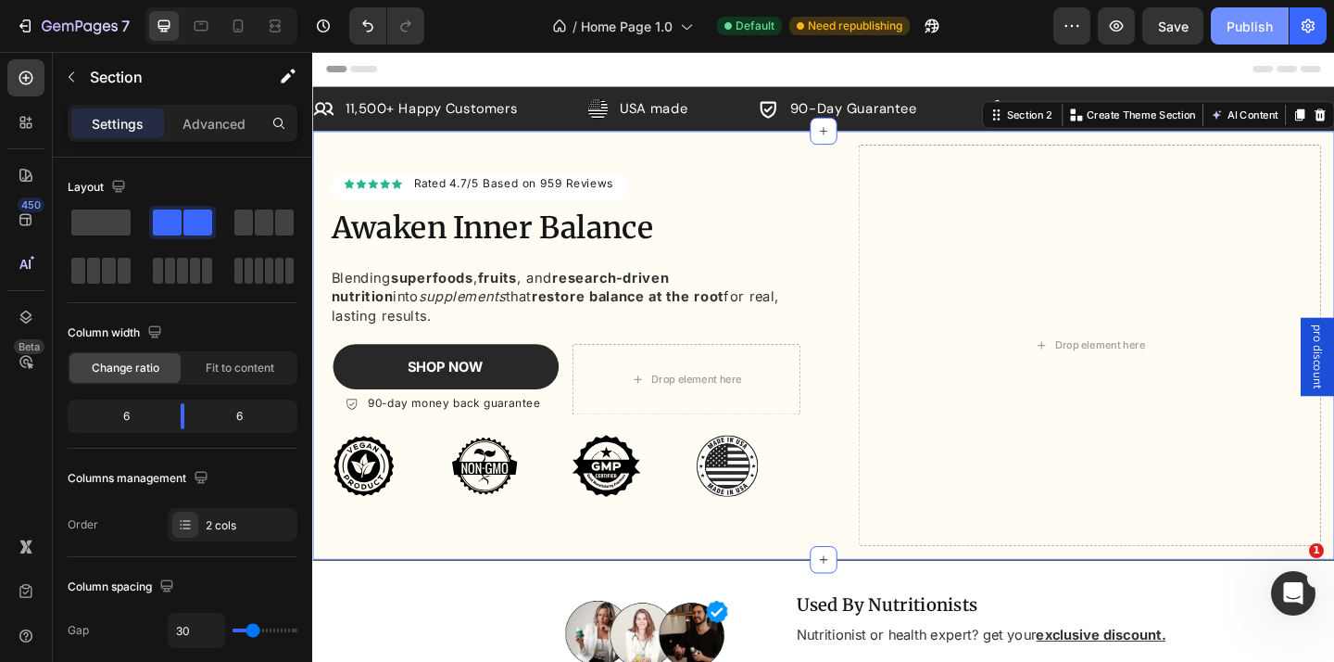
click at [1234, 30] on div "Publish" at bounding box center [1250, 26] width 46 height 19
click at [1231, 22] on div "Publish" at bounding box center [1250, 26] width 46 height 19
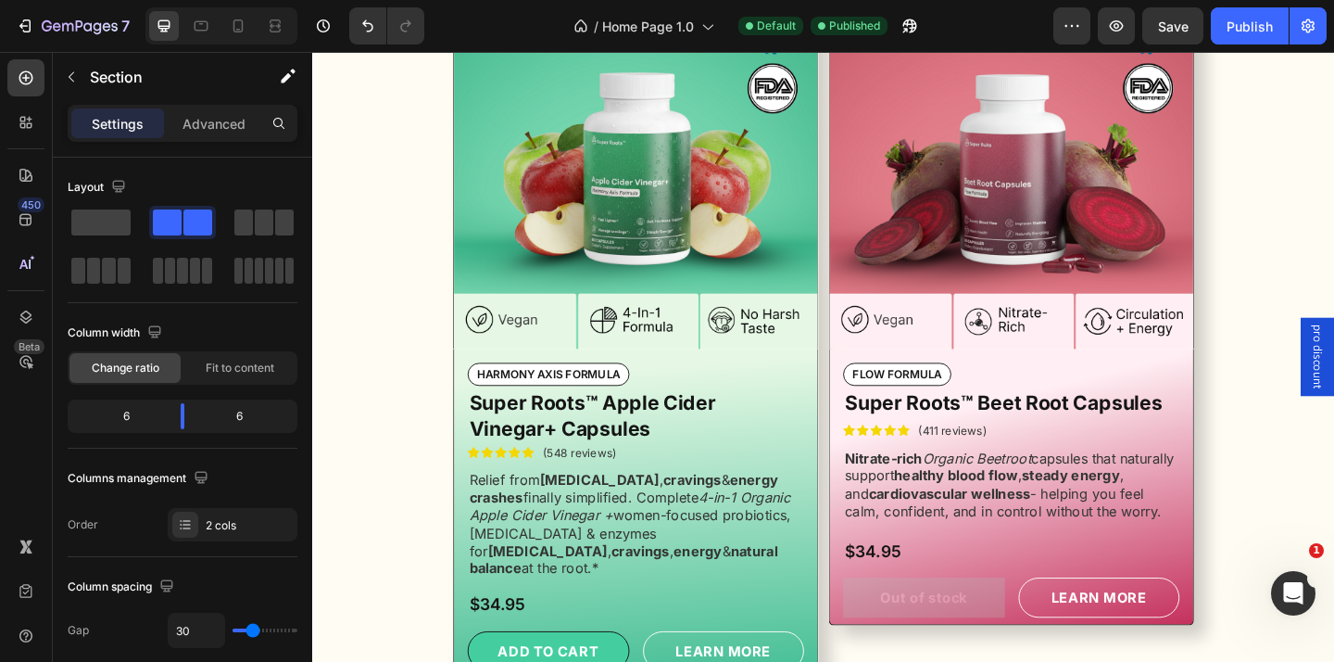
scroll to position [941, 0]
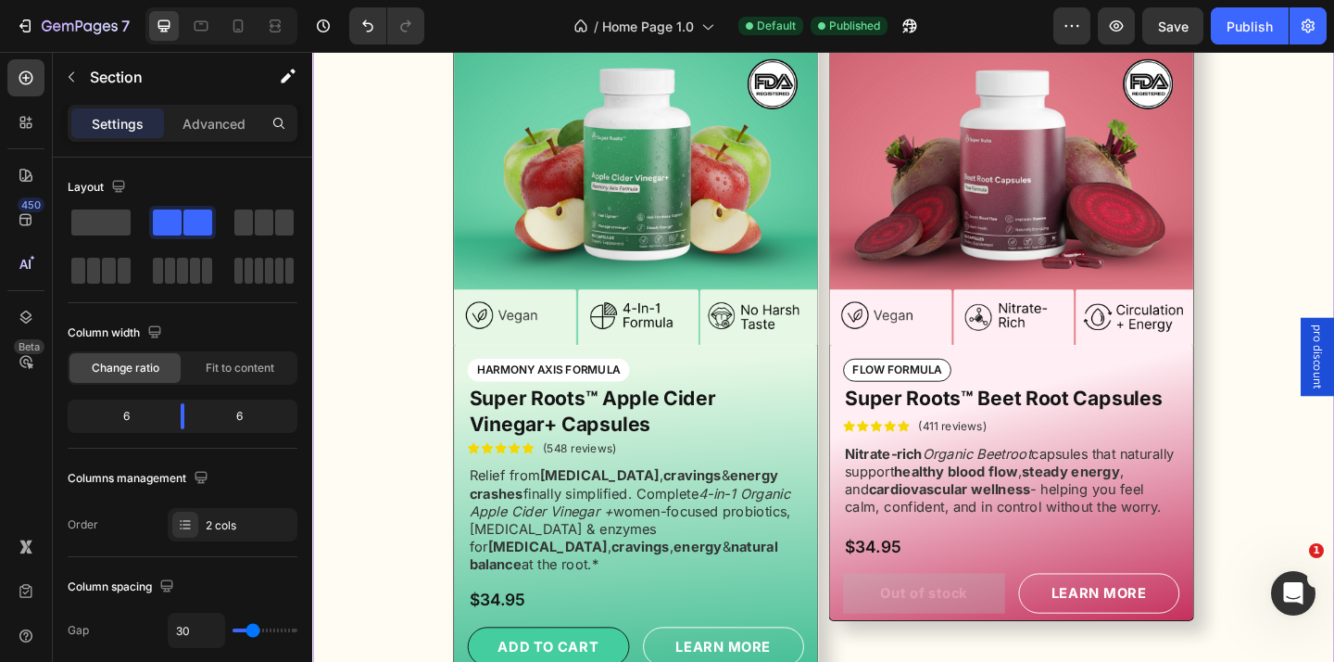
click at [637, 400] on p "HARMONY AXIS FORMULA" at bounding box center [569, 398] width 156 height 16
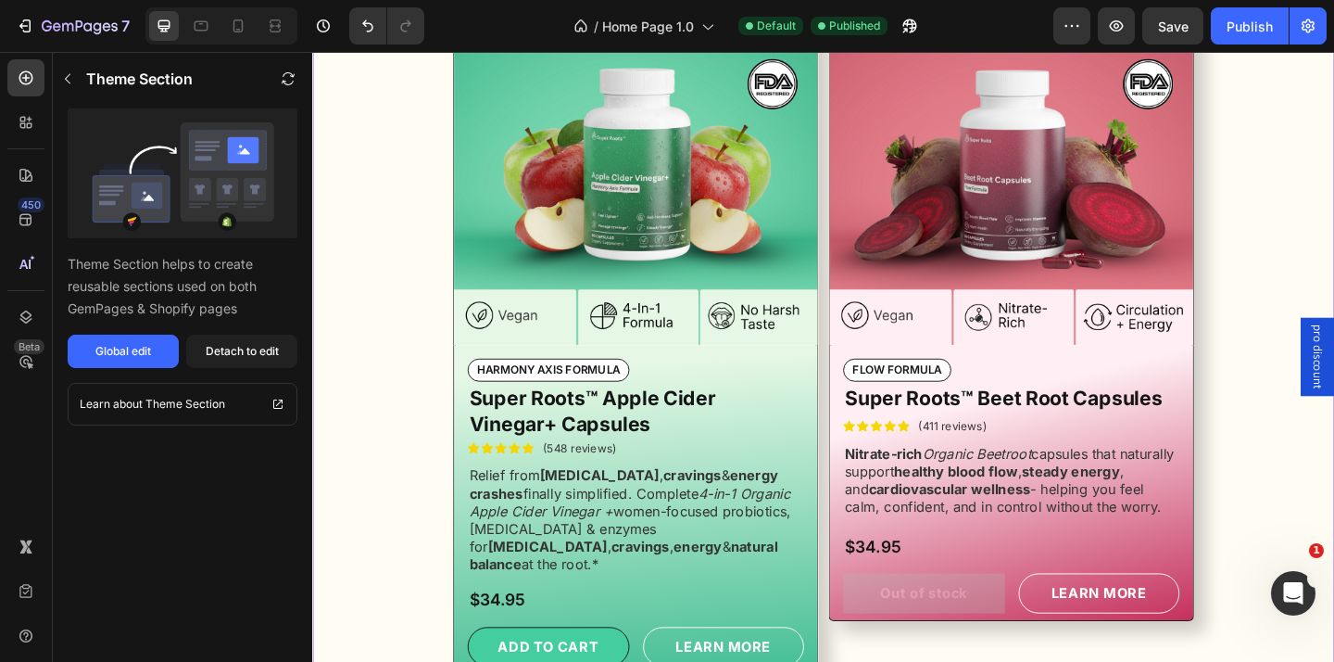
click at [389, 254] on div "Image FLOW FORMULA Text Block Super Roots™ Beet Root Capsules Product Title Ico…" at bounding box center [868, 351] width 1084 height 755
click at [75, 80] on button "button" at bounding box center [68, 79] width 30 height 30
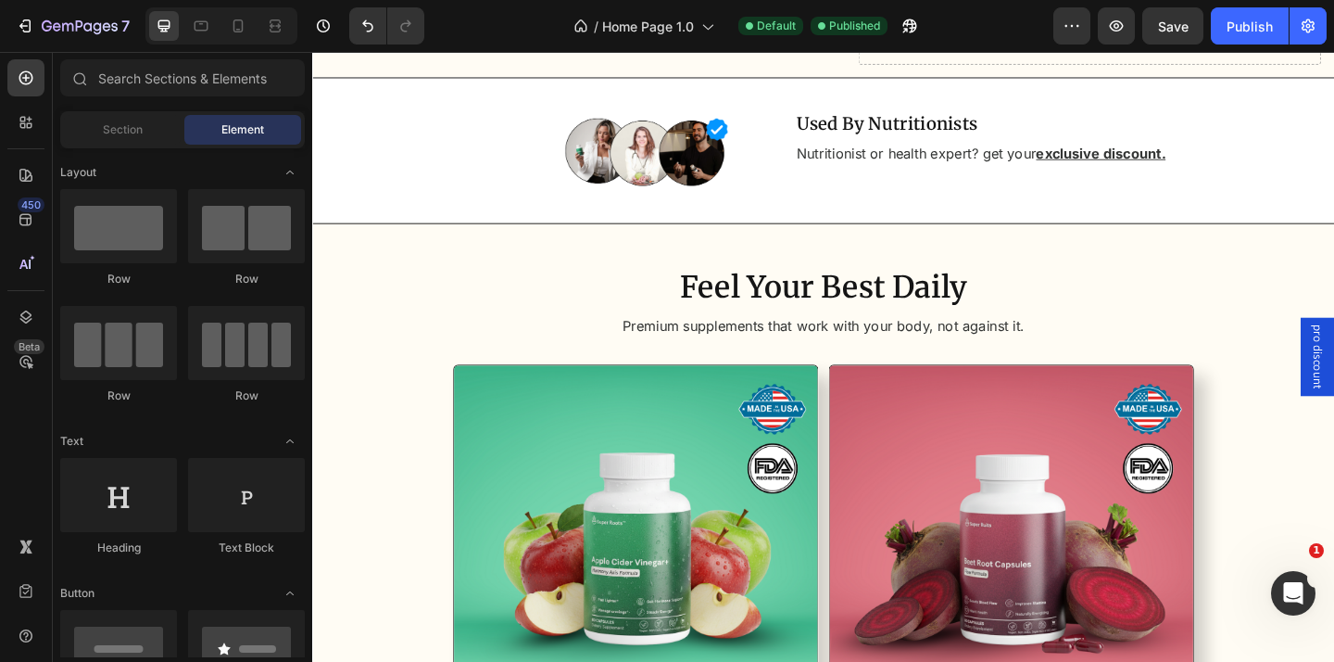
scroll to position [0, 0]
